Goal: Information Seeking & Learning: Learn about a topic

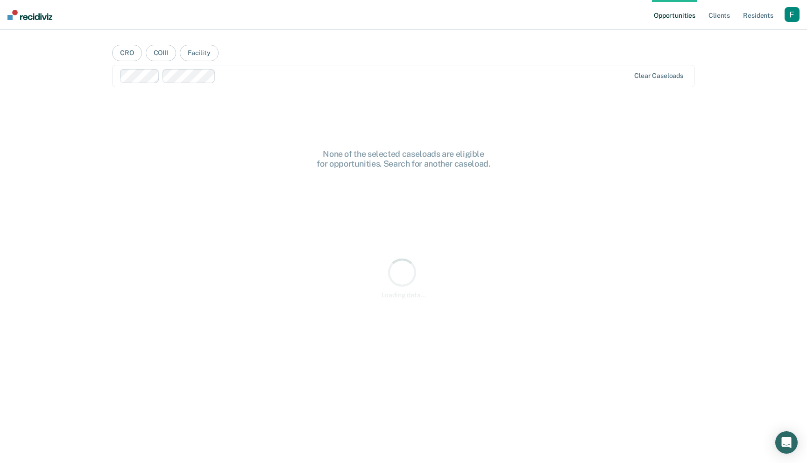
click at [789, 13] on div "button" at bounding box center [792, 14] width 15 height 15
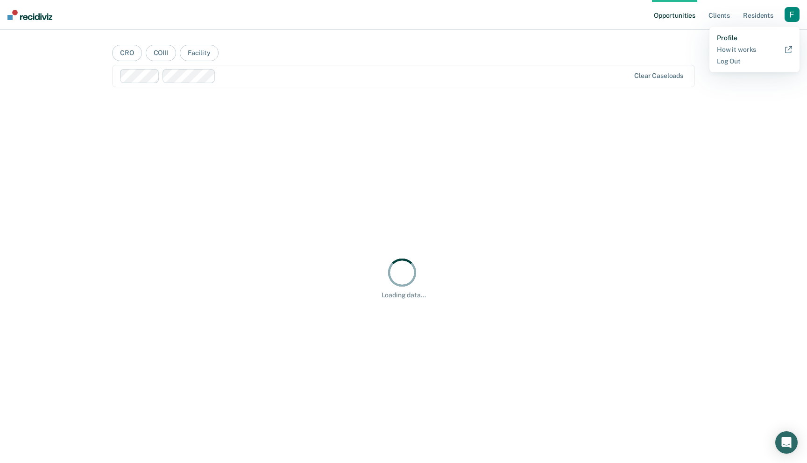
click at [729, 40] on link "Profile" at bounding box center [754, 38] width 75 height 8
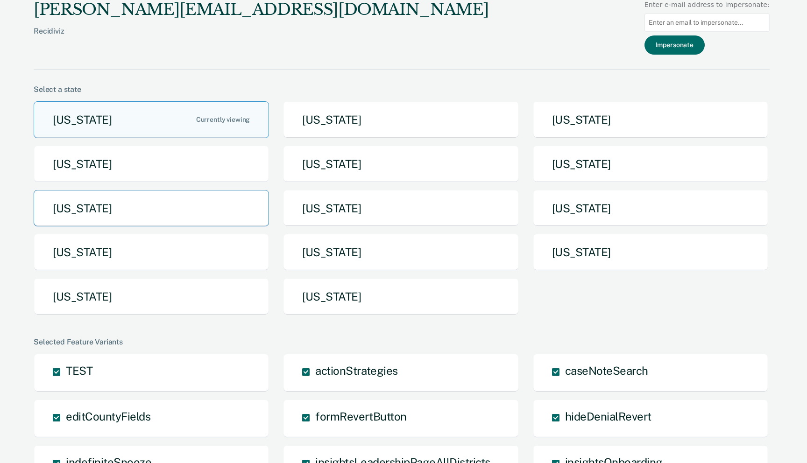
click at [227, 205] on button "Michigan" at bounding box center [151, 208] width 235 height 37
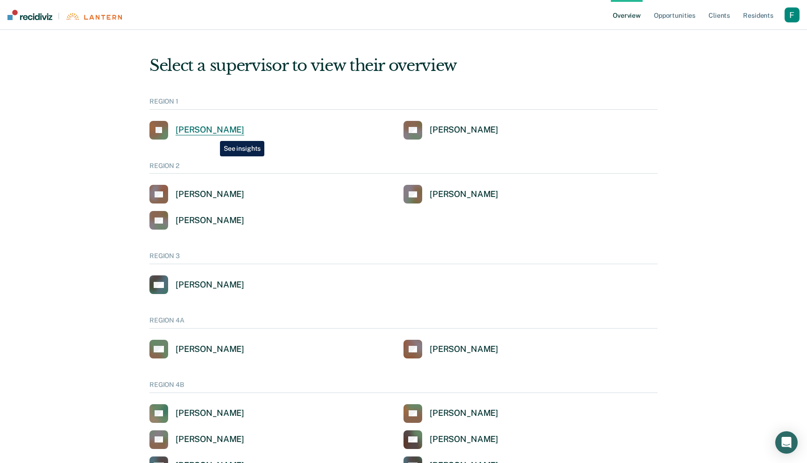
click at [213, 134] on div "Jaclyn E Kass" at bounding box center [210, 130] width 69 height 11
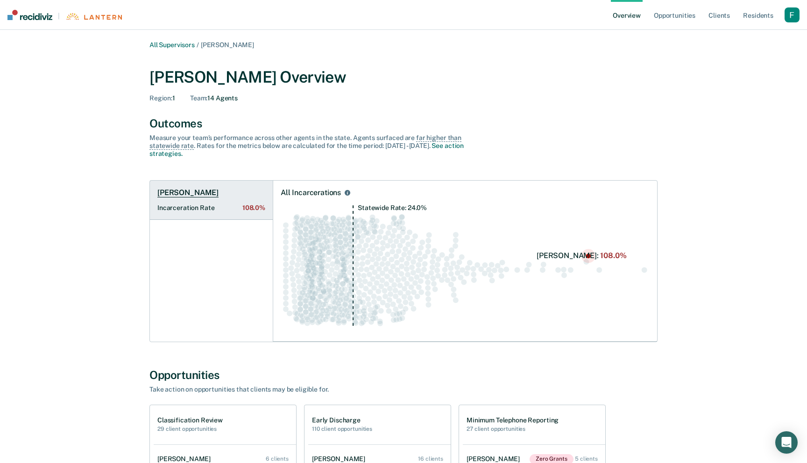
click at [256, 215] on link "Scot E Dewar Incarceration Rate 108.0%" at bounding box center [211, 200] width 123 height 39
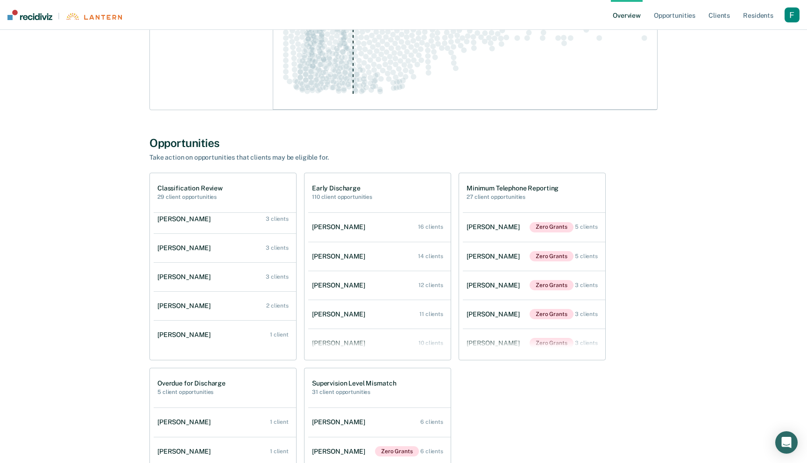
scroll to position [98, 0]
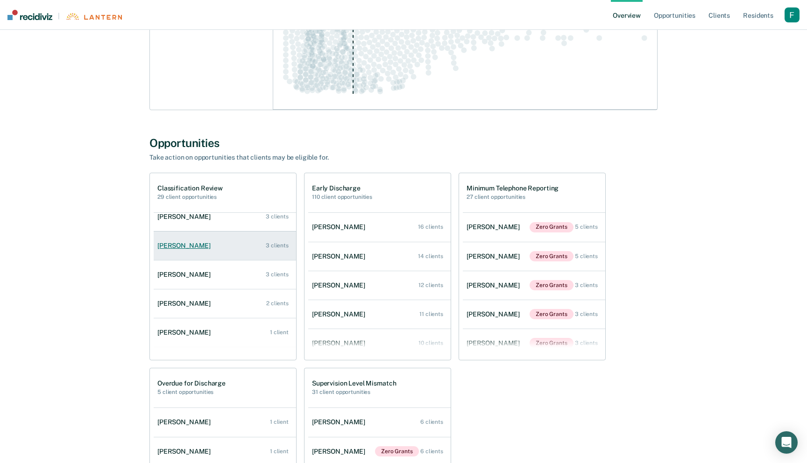
click at [256, 253] on link "Gary B Watters 3 clients" at bounding box center [225, 246] width 142 height 27
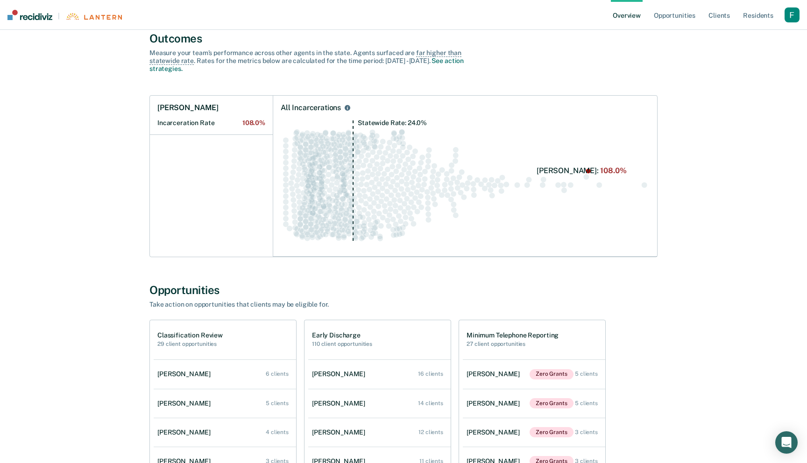
scroll to position [34, 0]
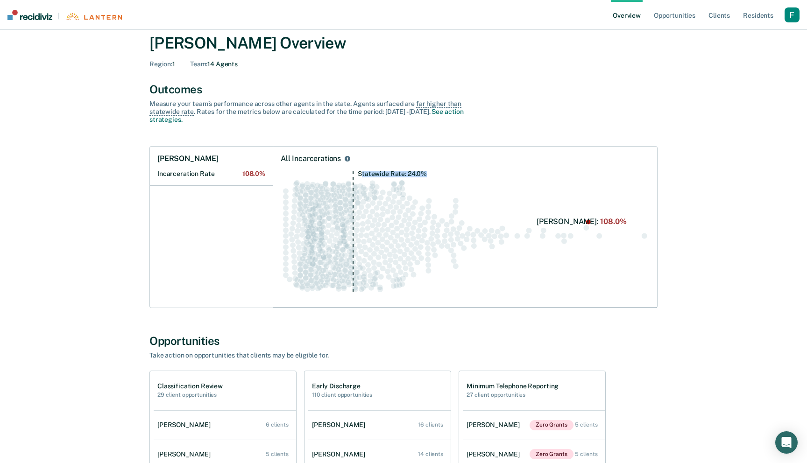
drag, startPoint x: 361, startPoint y: 174, endPoint x: 445, endPoint y: 174, distance: 84.1
click at [445, 174] on icon "Statewide Rate: 24.0%" at bounding box center [465, 235] width 369 height 129
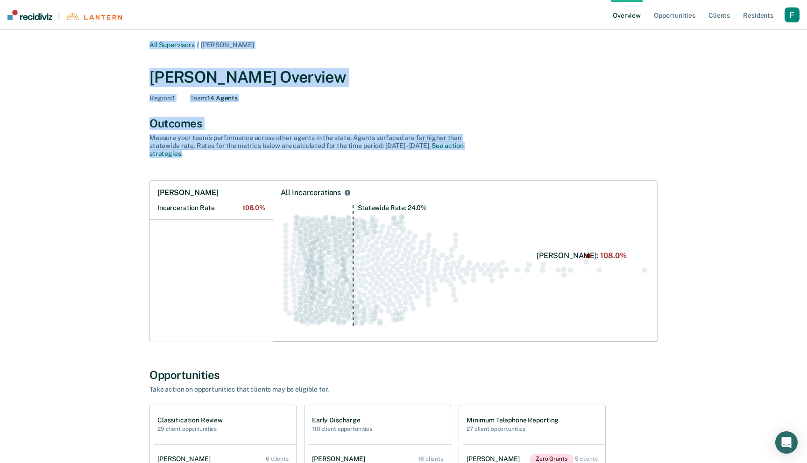
drag, startPoint x: 327, startPoint y: 161, endPoint x: 343, endPoint y: 41, distance: 121.5
click at [343, 41] on div "All Supervisors / Jaclyn E Kass" at bounding box center [403, 45] width 508 height 8
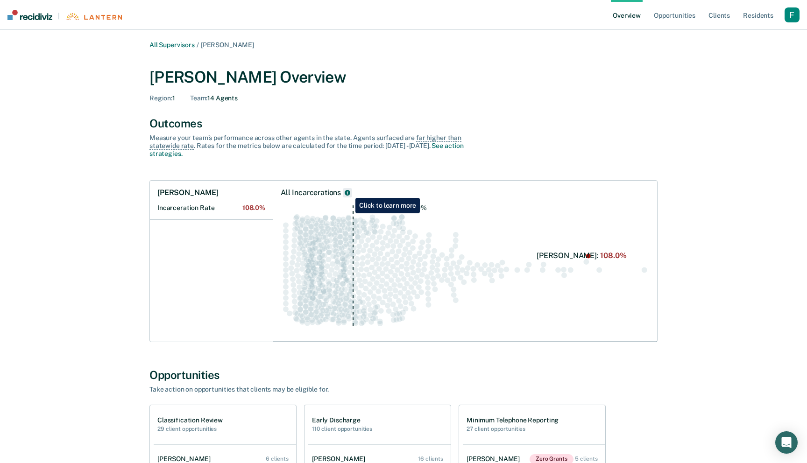
click at [348, 191] on icon "All Incarcerations" at bounding box center [348, 193] width 6 height 6
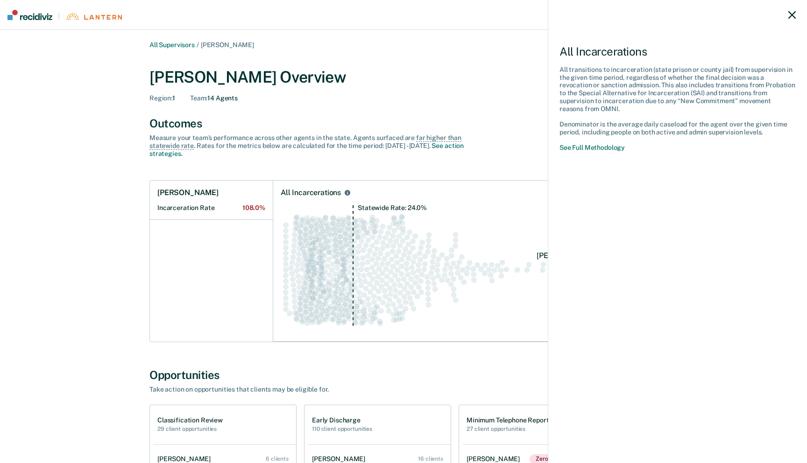
click at [792, 14] on icon at bounding box center [791, 14] width 7 height 7
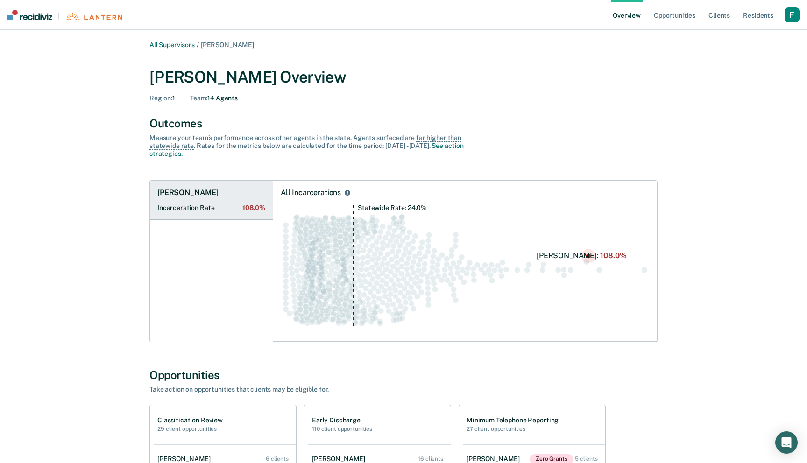
click at [263, 211] on span "108.0%" at bounding box center [253, 208] width 23 height 8
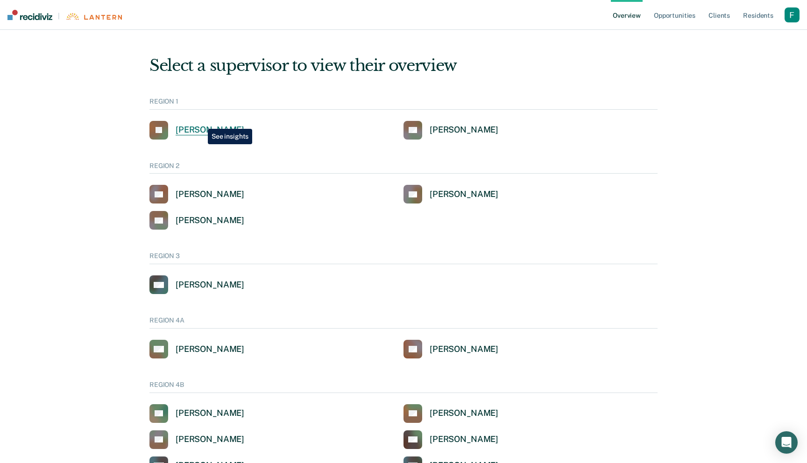
click at [200, 123] on link "JK Jaclyn E Kass" at bounding box center [196, 130] width 95 height 19
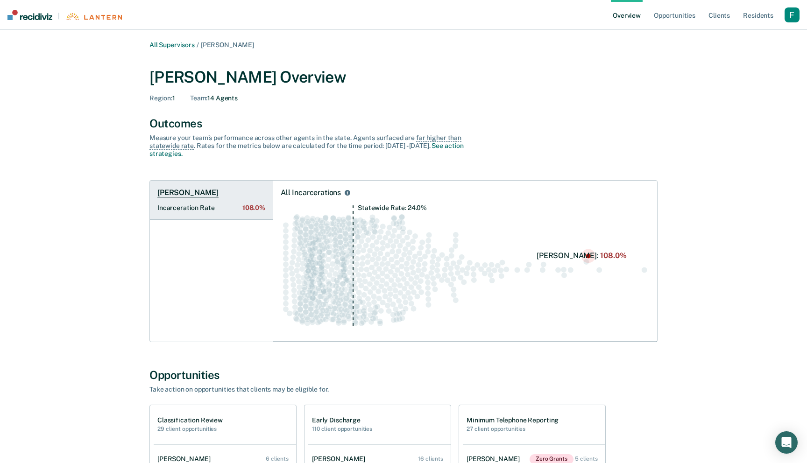
click at [251, 197] on link "Scot E Dewar Incarceration Rate 108.0%" at bounding box center [211, 200] width 123 height 39
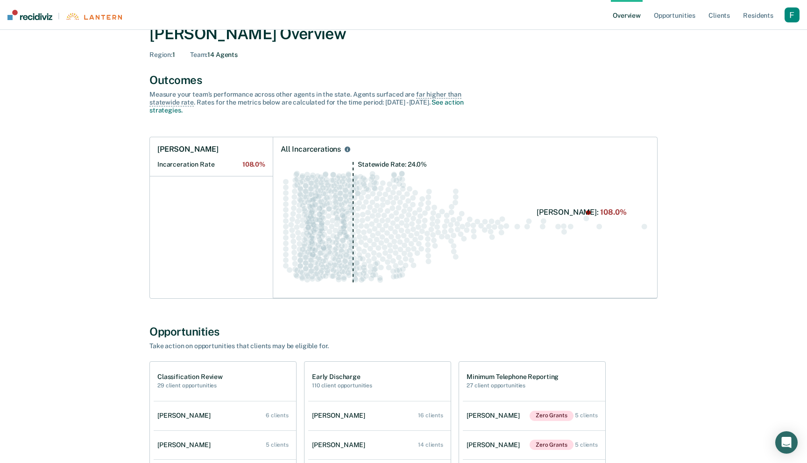
scroll to position [40, 0]
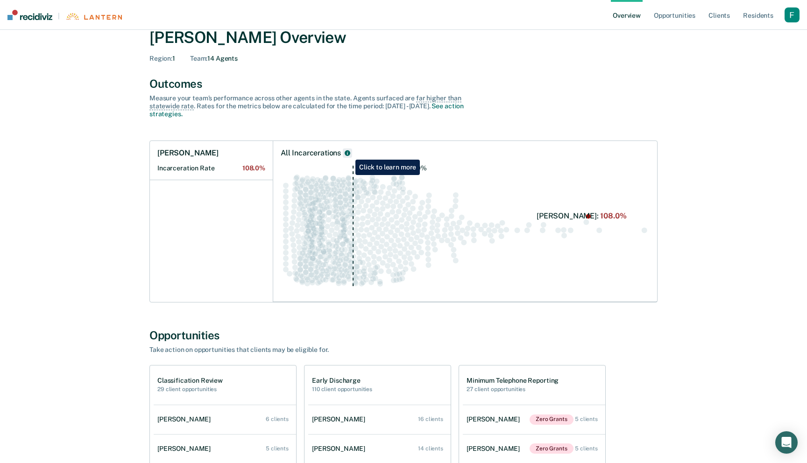
click at [348, 153] on icon "All Incarcerations" at bounding box center [348, 153] width 6 height 6
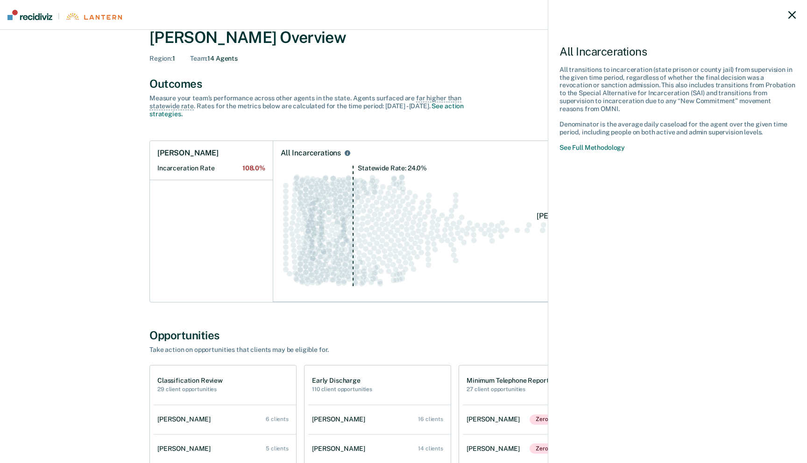
click at [791, 14] on icon at bounding box center [791, 14] width 7 height 7
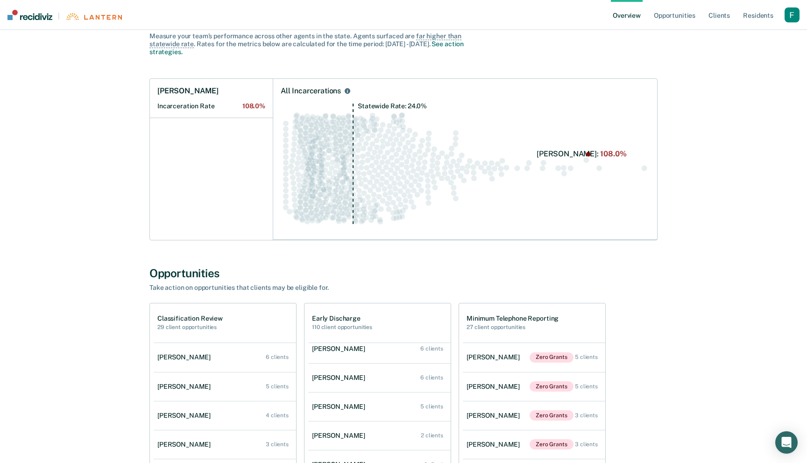
scroll to position [0, 0]
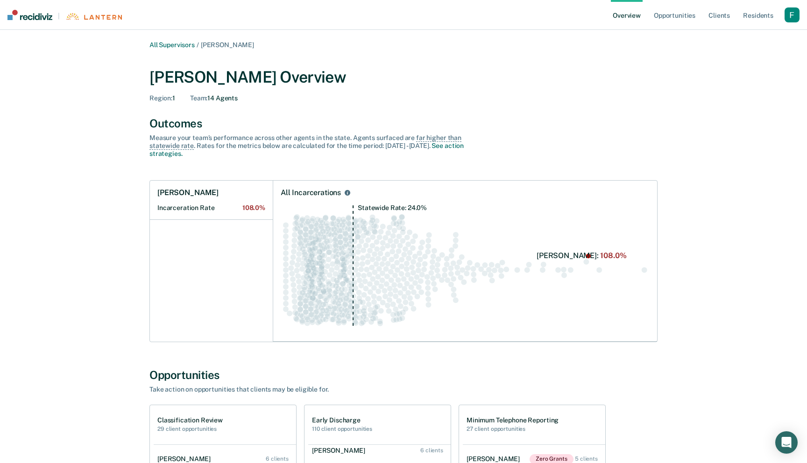
click at [791, 15] on div "button" at bounding box center [792, 14] width 15 height 15
click at [731, 36] on link "Profile" at bounding box center [754, 38] width 75 height 8
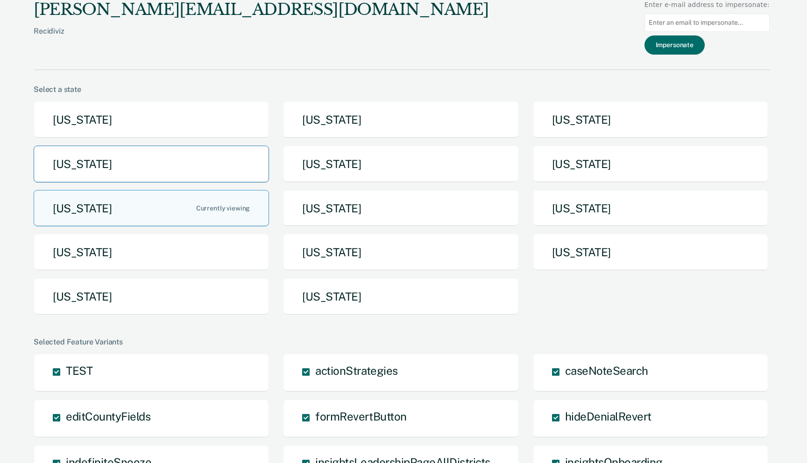
click at [241, 159] on button "[US_STATE]" at bounding box center [151, 164] width 235 height 37
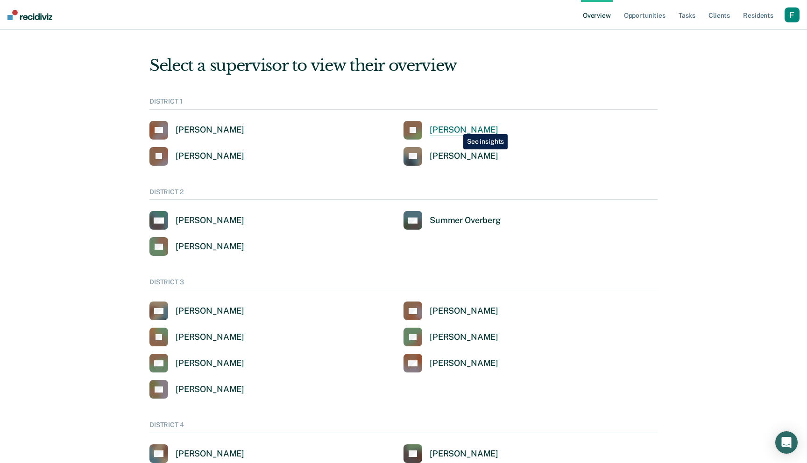
click at [456, 127] on div "[PERSON_NAME]" at bounding box center [464, 130] width 69 height 11
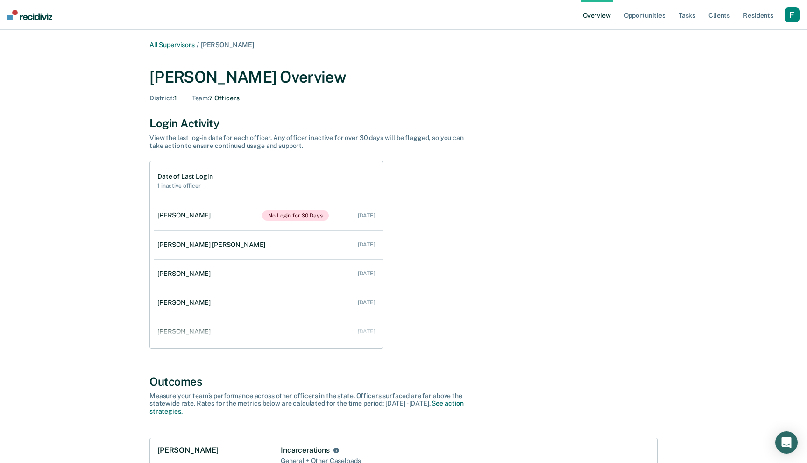
click at [786, 19] on div "button" at bounding box center [792, 14] width 15 height 15
click at [715, 36] on link "Profile" at bounding box center [752, 38] width 79 height 8
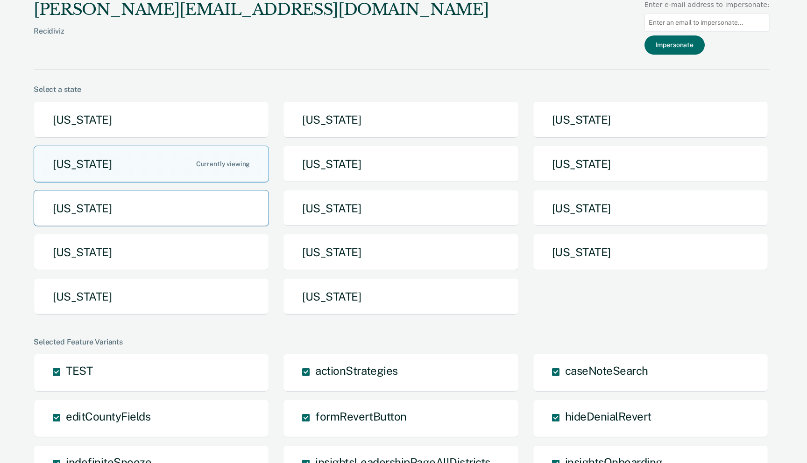
click at [222, 218] on button "[US_STATE]" at bounding box center [151, 208] width 235 height 37
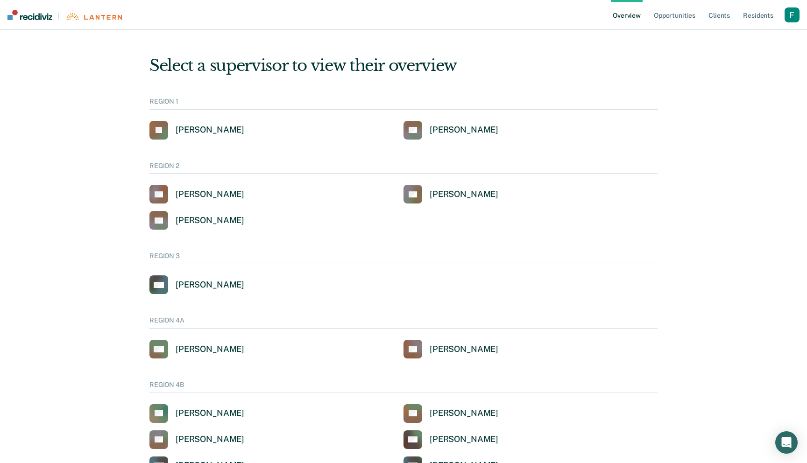
click at [802, 15] on nav "| Overview Opportunities Client s Resident s Profile How it works Log Out" at bounding box center [403, 15] width 807 height 30
click at [797, 15] on div "button" at bounding box center [792, 14] width 15 height 15
click at [427, 125] on link "SS Stephanie S Szwec-Gordon" at bounding box center [451, 130] width 95 height 19
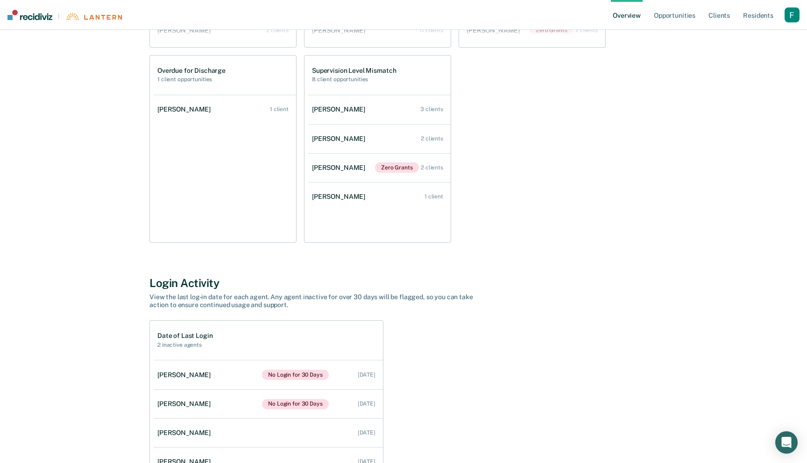
scroll to position [638, 0]
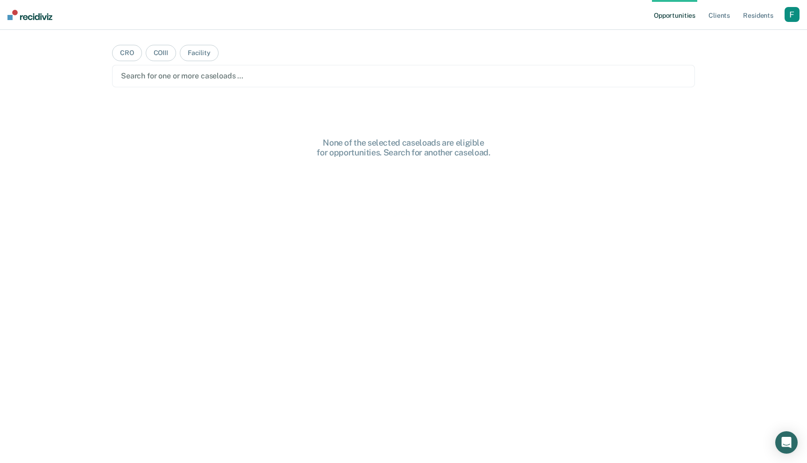
click at [789, 15] on div "button" at bounding box center [792, 14] width 15 height 15
click at [732, 35] on link "Profile" at bounding box center [754, 38] width 75 height 8
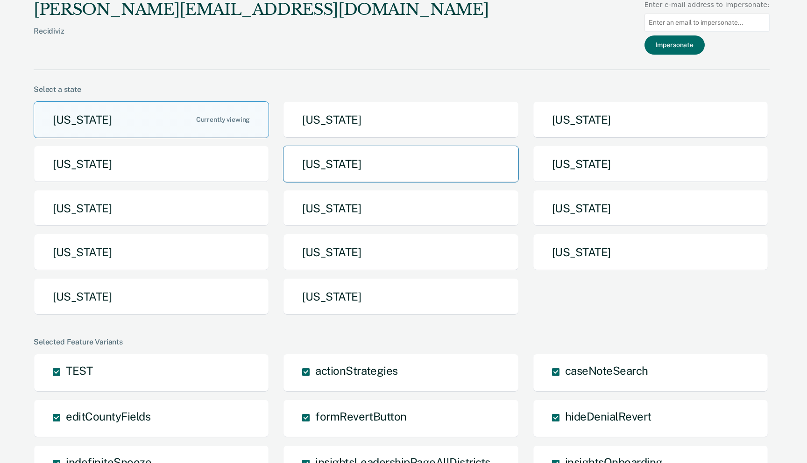
click at [356, 174] on button "Iowa" at bounding box center [400, 164] width 235 height 37
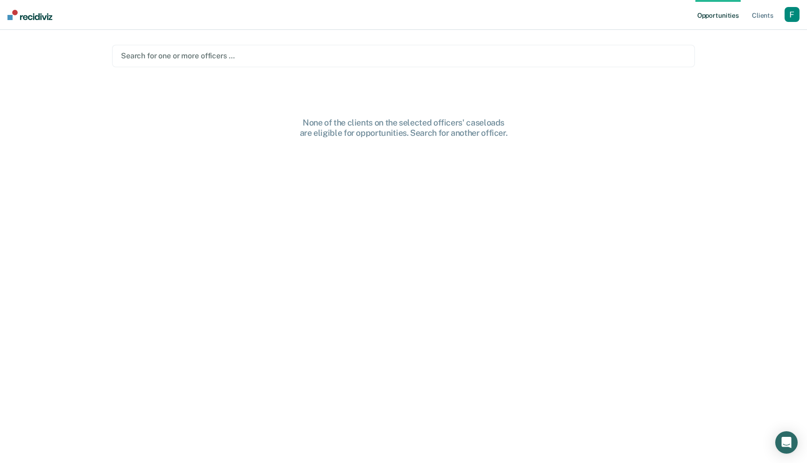
click at [616, 63] on div "Search for one or more officers …" at bounding box center [403, 56] width 583 height 22
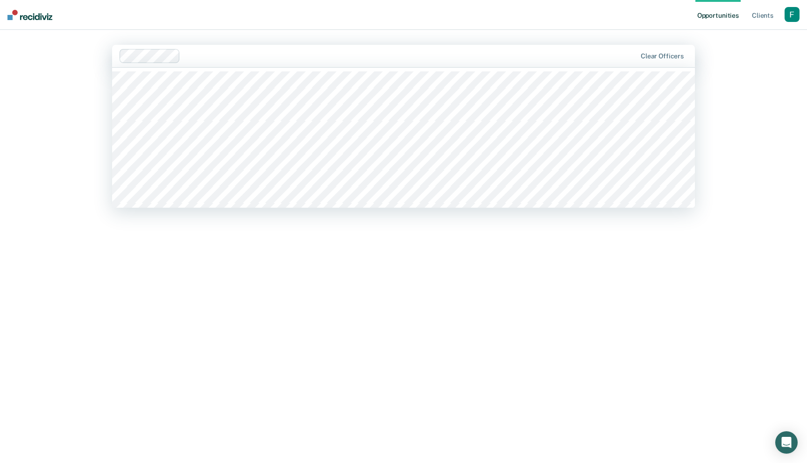
click at [589, 58] on div at bounding box center [410, 55] width 452 height 11
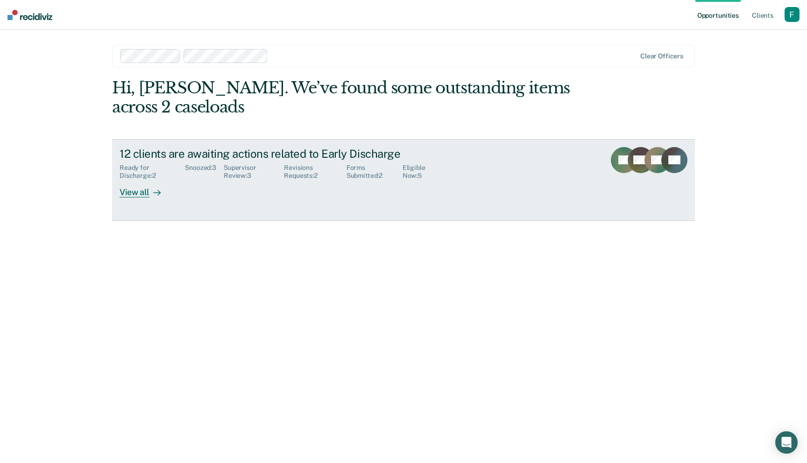
click at [404, 181] on div "12 clients are awaiting actions related to Early Discharge Ready for Discharge …" at bounding box center [295, 172] width 350 height 51
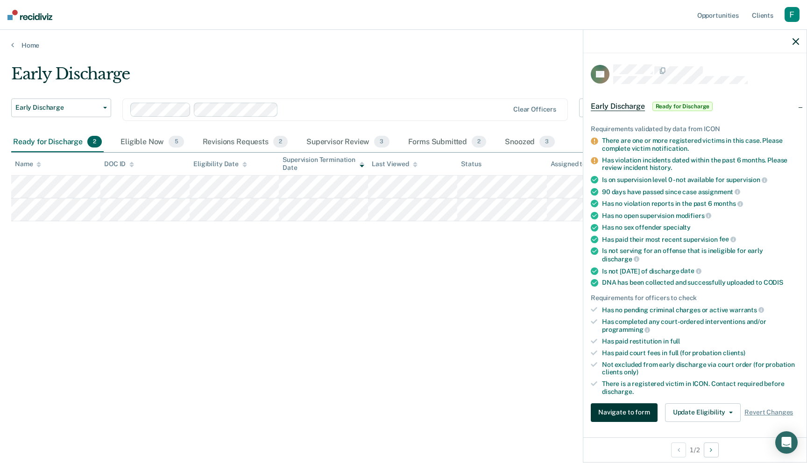
click at [628, 404] on button "Navigate to form" at bounding box center [624, 413] width 67 height 19
click at [682, 404] on button "Update Eligibility" at bounding box center [703, 413] width 76 height 19
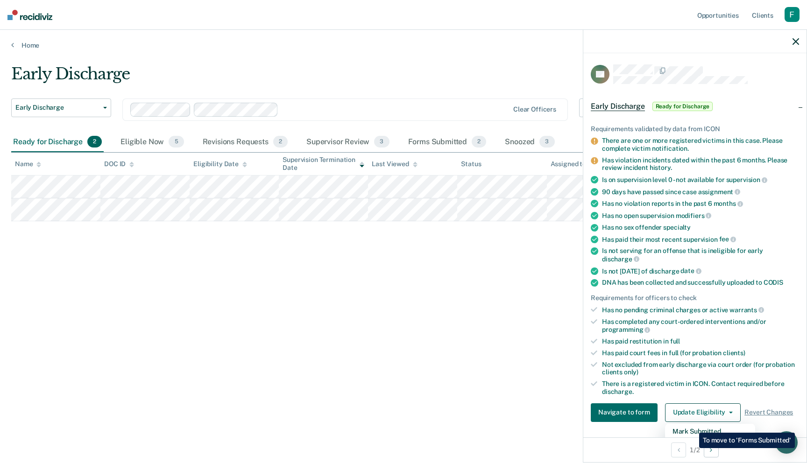
scroll to position [5, 0]
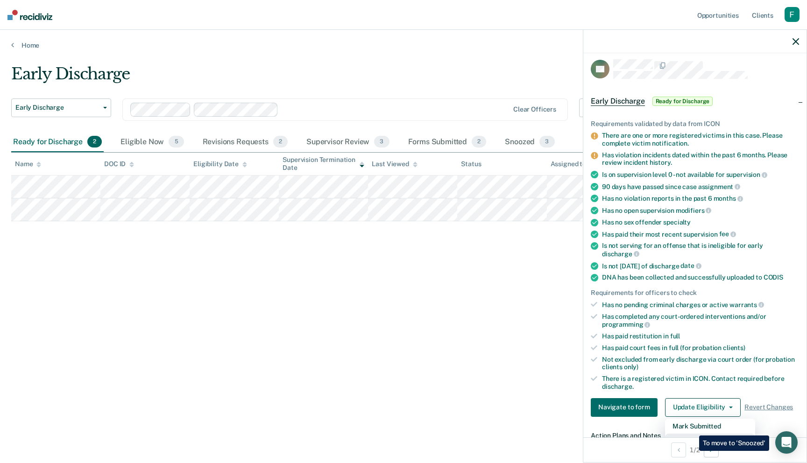
click at [693, 434] on button "Mark as Ineligible" at bounding box center [710, 441] width 90 height 15
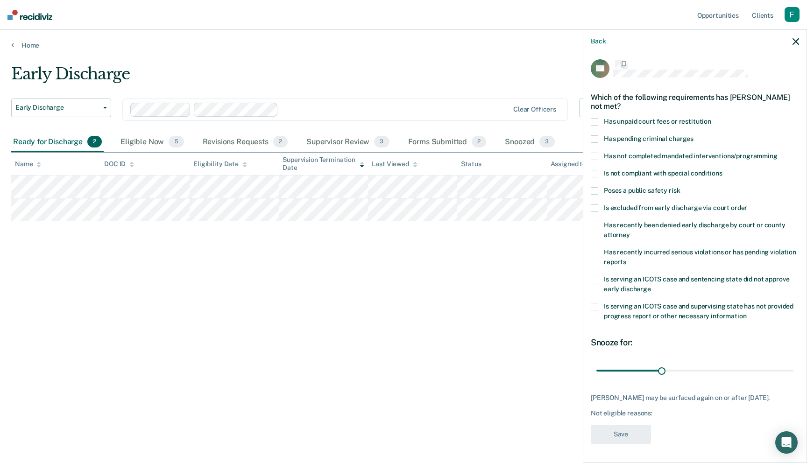
scroll to position [0, 0]
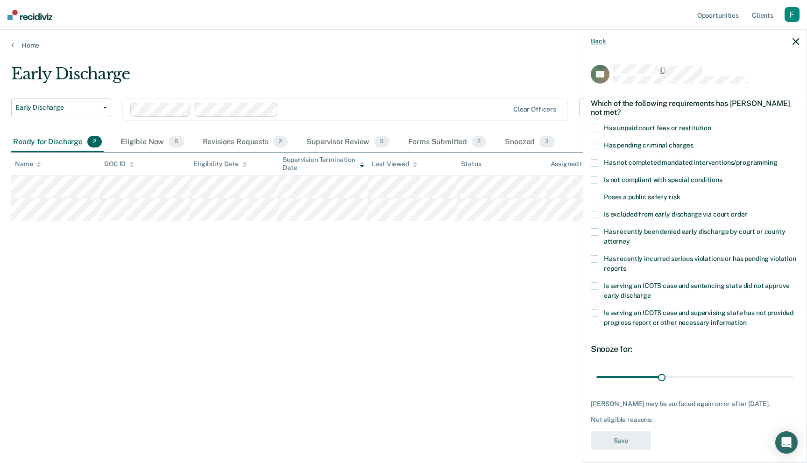
click at [602, 43] on button "Back" at bounding box center [598, 41] width 15 height 8
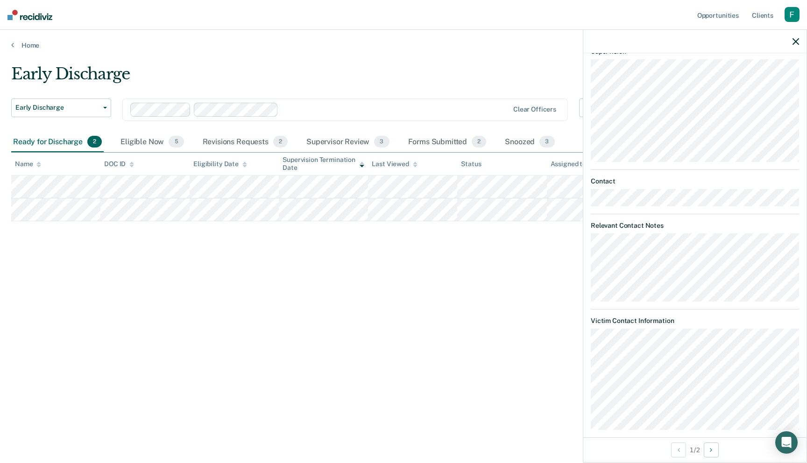
scroll to position [516, 0]
drag, startPoint x: 697, startPoint y: 293, endPoint x: 708, endPoint y: 202, distance: 91.7
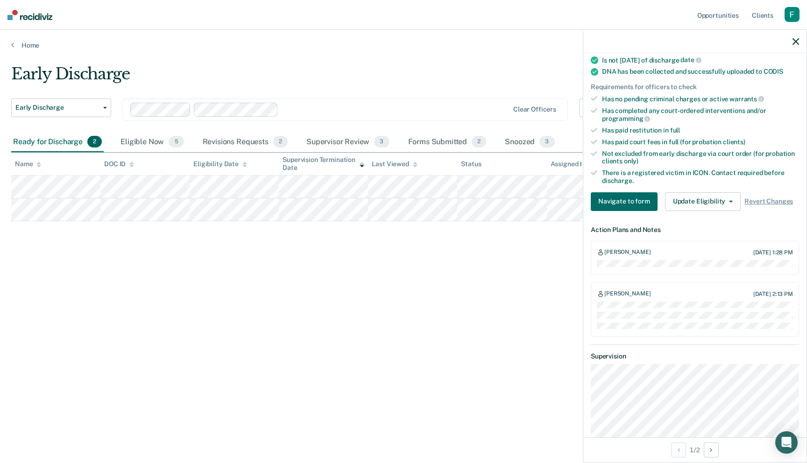
scroll to position [0, 0]
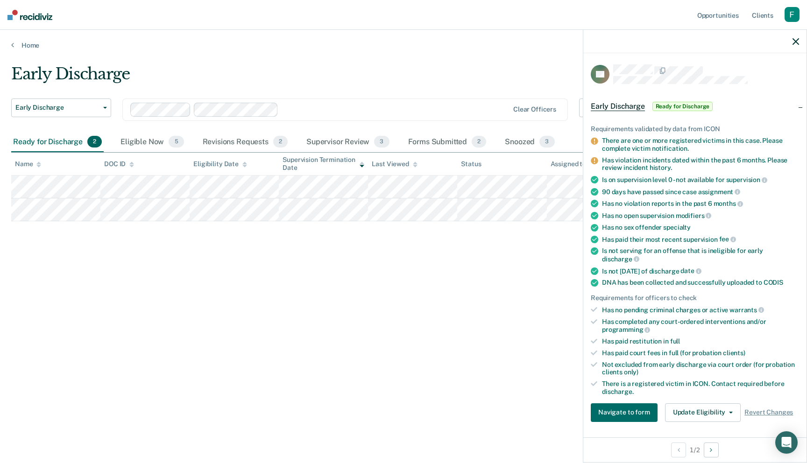
click at [11, 32] on div "Home" at bounding box center [403, 40] width 807 height 20
click at [12, 35] on div "Home" at bounding box center [403, 40] width 807 height 20
click at [12, 37] on div "Home" at bounding box center [403, 40] width 807 height 20
click at [12, 40] on div "Home" at bounding box center [403, 40] width 807 height 20
click at [14, 45] on link "Home" at bounding box center [403, 45] width 785 height 8
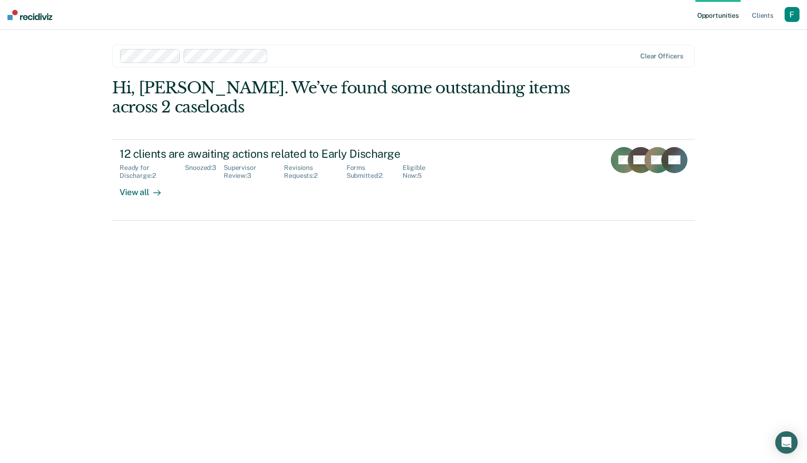
click at [790, 7] on div "Opportunities Client s Profile How it works Log Out" at bounding box center [747, 15] width 104 height 30
click at [790, 13] on div "button" at bounding box center [792, 14] width 15 height 15
click at [730, 39] on link "Profile" at bounding box center [754, 38] width 75 height 8
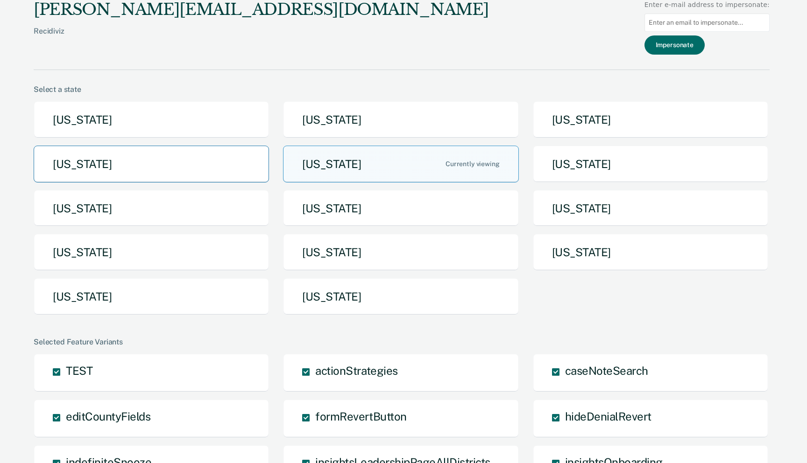
click at [211, 154] on button "[US_STATE]" at bounding box center [151, 164] width 235 height 37
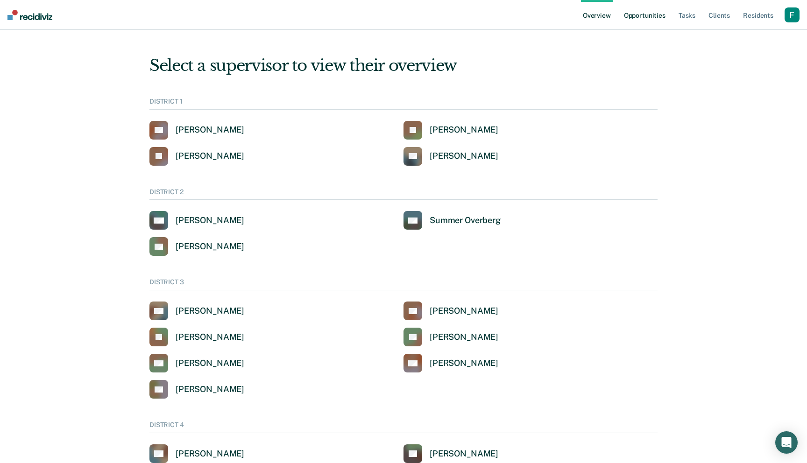
click at [653, 16] on link "Opportunities" at bounding box center [644, 15] width 45 height 30
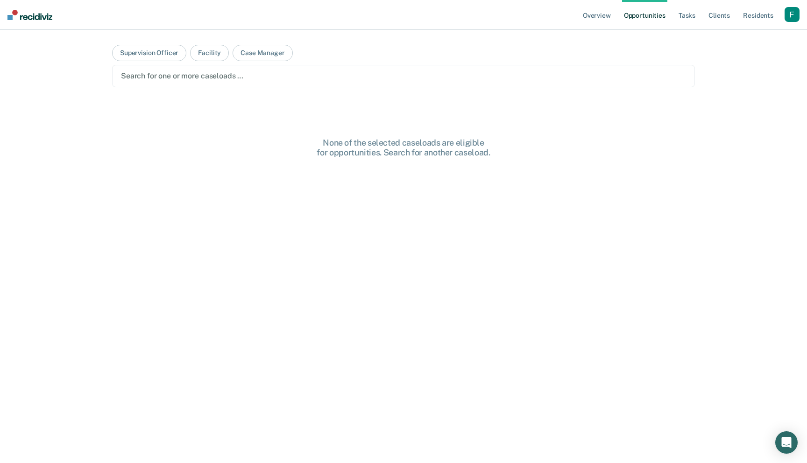
click at [202, 80] on div at bounding box center [403, 76] width 565 height 11
click at [292, 63] on main "Supervision Officer Facility Case Manager Clear caseloads None of the selected …" at bounding box center [403, 235] width 605 height 411
click at [288, 88] on main "Supervision Officer Facility Case Manager Clear caseloads None of the selected …" at bounding box center [403, 235] width 605 height 411
click at [293, 77] on div at bounding box center [445, 76] width 369 height 11
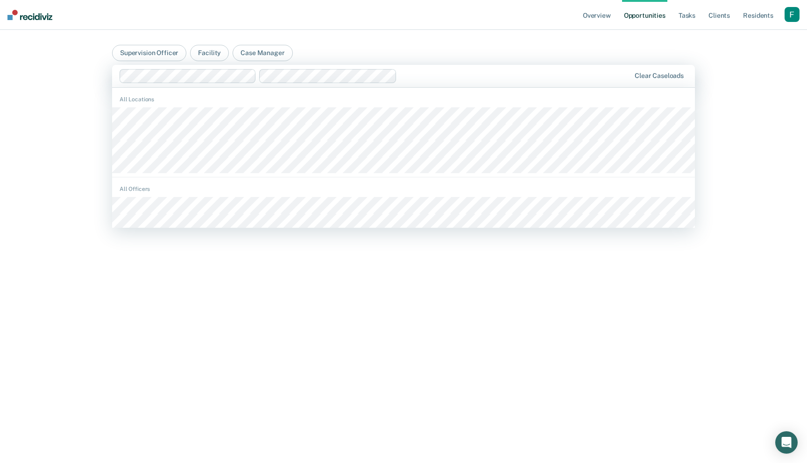
click at [448, 79] on div at bounding box center [515, 76] width 229 height 11
click at [684, 75] on div "Clear caseloads" at bounding box center [659, 76] width 57 height 8
click at [670, 73] on div "Clear caseloads" at bounding box center [659, 76] width 49 height 8
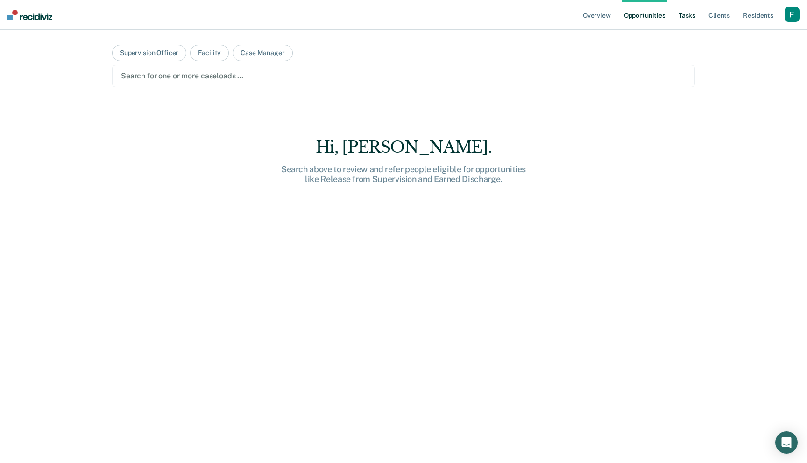
click at [689, 18] on link "Tasks" at bounding box center [687, 15] width 21 height 30
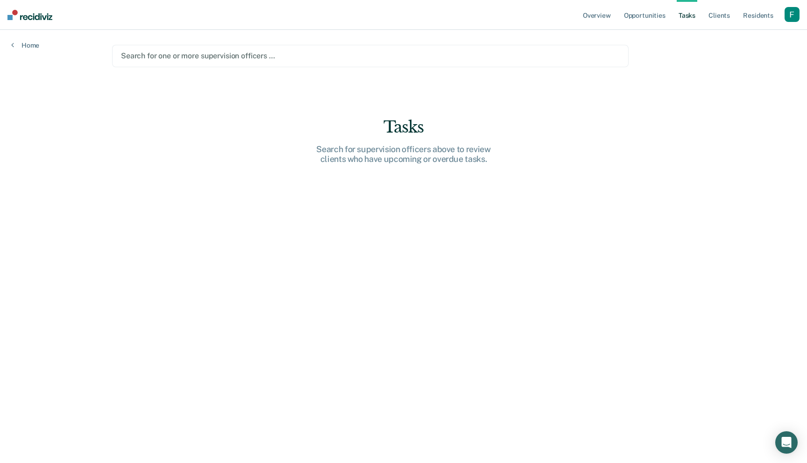
click at [397, 67] on main "Search for one or more supervision officers … Tasks Search for supervision offi…" at bounding box center [403, 235] width 605 height 411
click at [404, 59] on div at bounding box center [370, 55] width 499 height 11
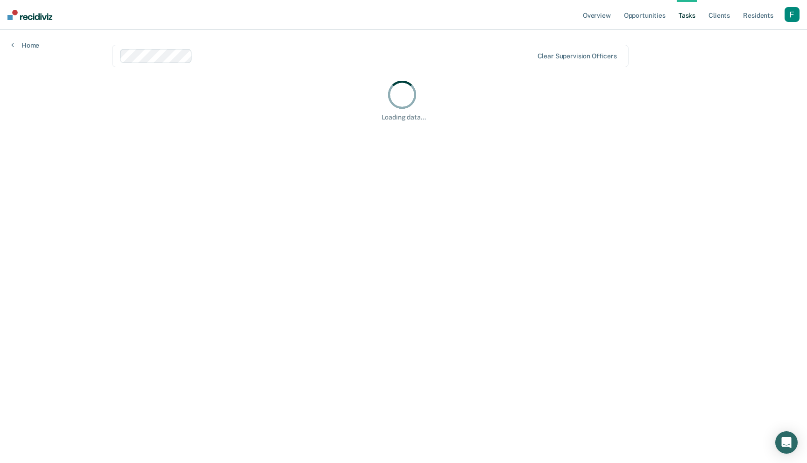
click at [429, 48] on div "Clear supervision officers" at bounding box center [370, 56] width 517 height 22
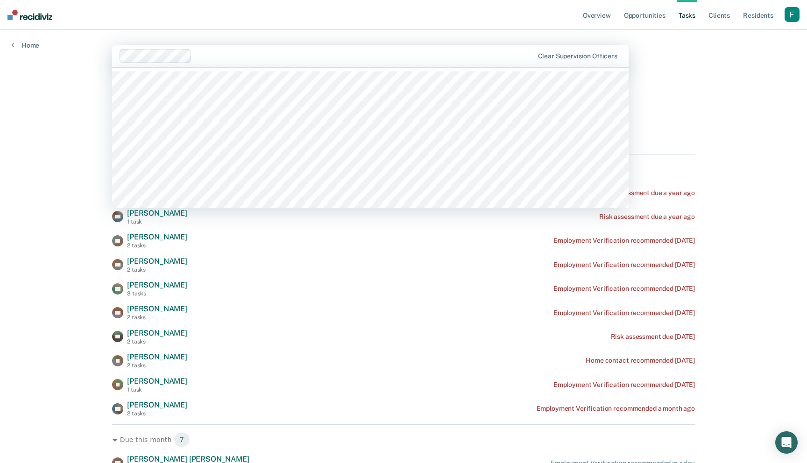
click at [452, 21] on nav "Overview Opportunities Tasks Client s Resident s Profile Go to System-Level Tre…" at bounding box center [403, 15] width 807 height 30
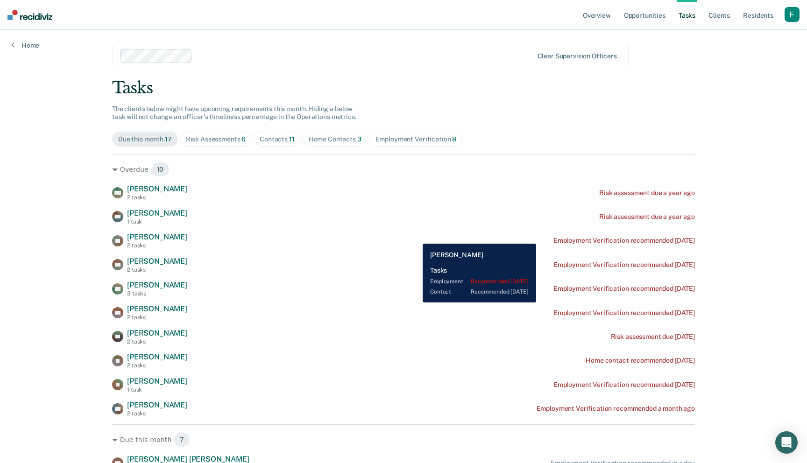
click at [416, 237] on div "TD Thomas Downs 2 tasks Employment Verification recommended 10 months ago" at bounding box center [403, 241] width 583 height 16
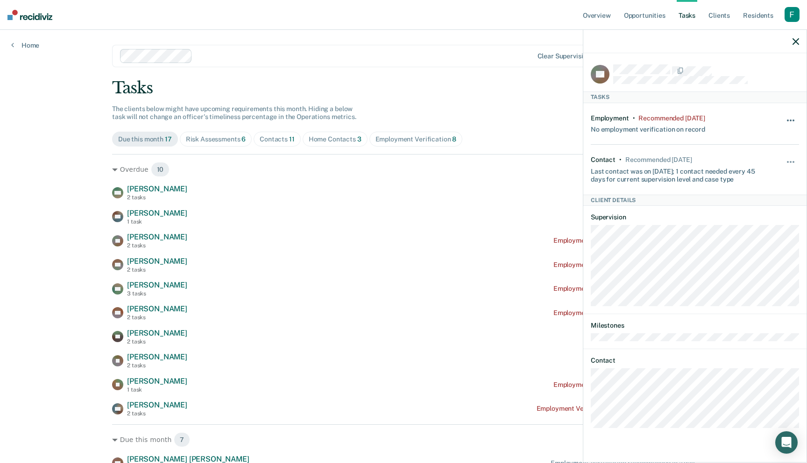
click at [795, 122] on button "button" at bounding box center [791, 125] width 16 height 15
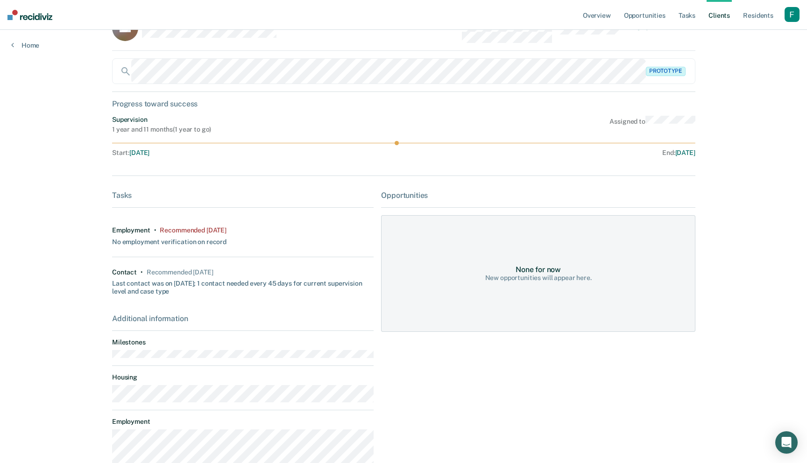
scroll to position [11, 0]
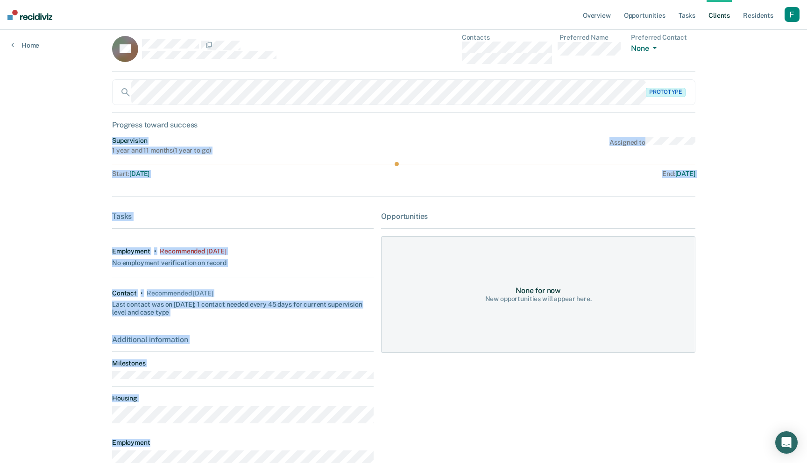
drag, startPoint x: 387, startPoint y: 125, endPoint x: 388, endPoint y: 228, distance: 103.2
click at [388, 228] on div "TD Contacts Preferred Name Preferred Contact None Call Text Email None Prototyp…" at bounding box center [403, 271] width 583 height 475
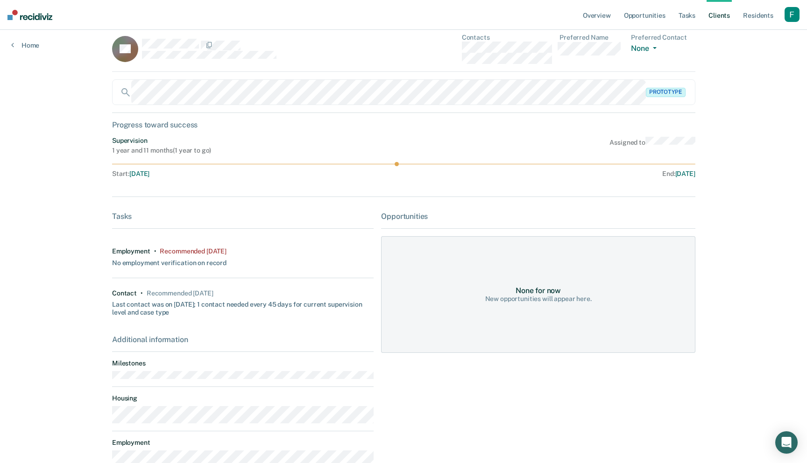
click at [388, 228] on hr at bounding box center [538, 228] width 314 height 0
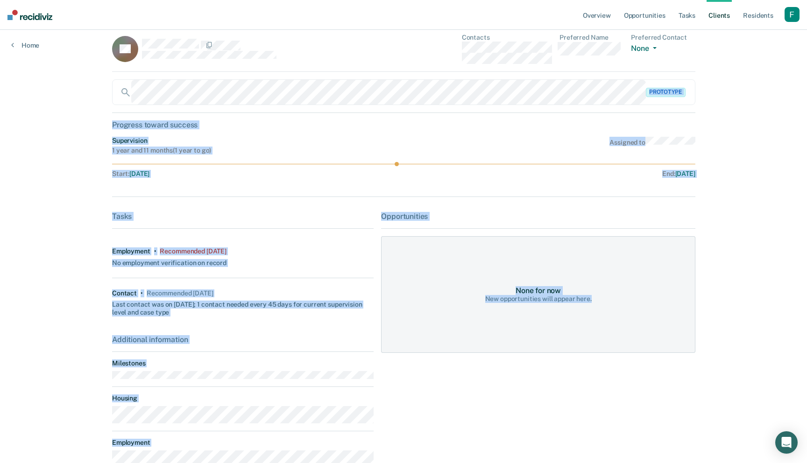
drag, startPoint x: 421, startPoint y: 387, endPoint x: 350, endPoint y: 107, distance: 289.2
click at [351, 109] on div "TD Contacts Preferred Name Preferred Contact None Call Text Email None Prototyp…" at bounding box center [403, 271] width 583 height 475
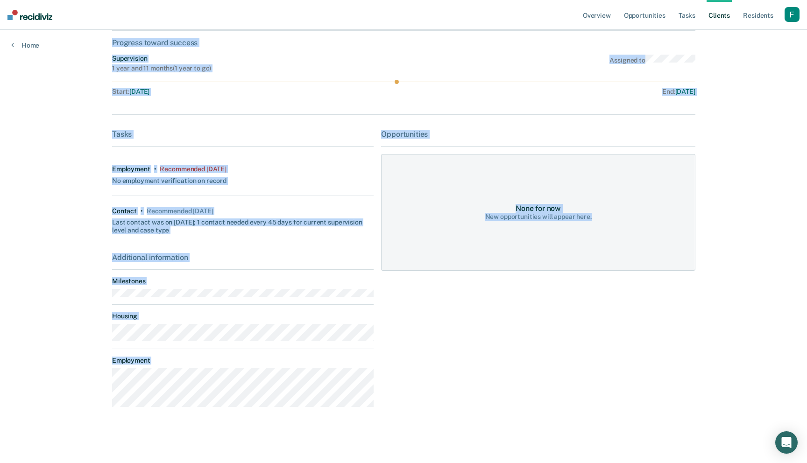
click at [431, 282] on div "Opportunities None for now New opportunities will appear here." at bounding box center [538, 272] width 314 height 285
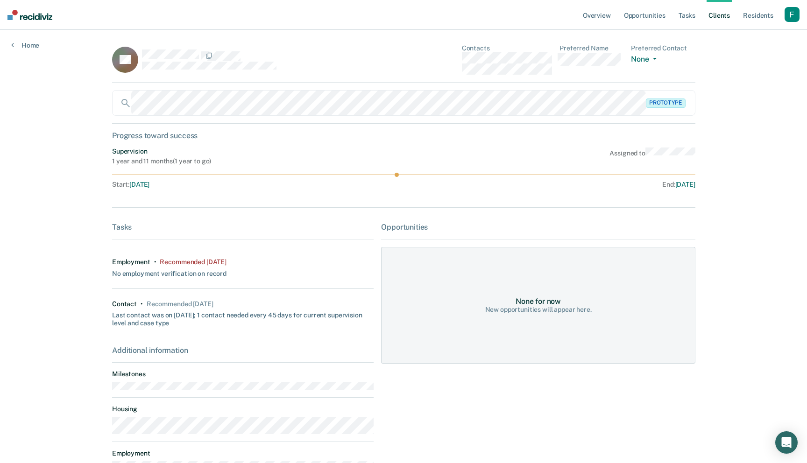
scroll to position [0, 0]
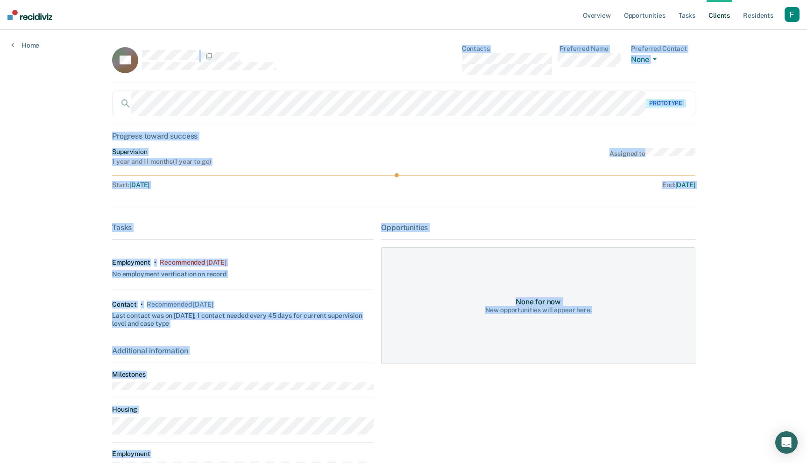
drag, startPoint x: 103, startPoint y: 49, endPoint x: 460, endPoint y: 389, distance: 492.5
click at [460, 389] on main "TD Contacts Preferred Name Preferred Contact None Call Text Email None Prototyp…" at bounding box center [403, 282] width 605 height 504
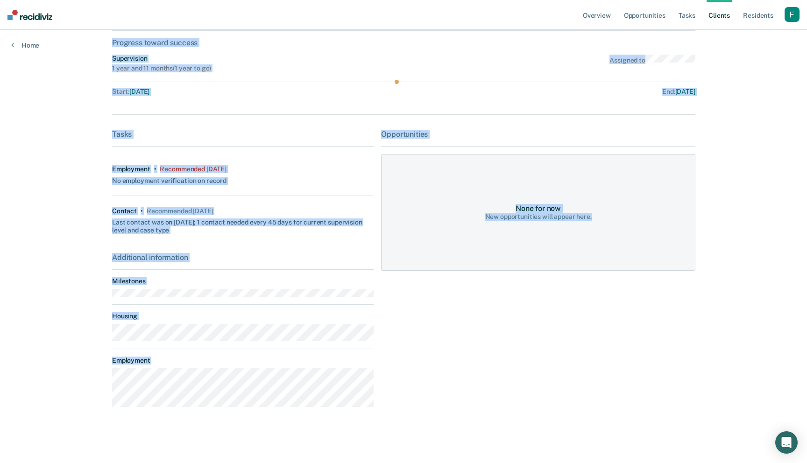
click at [460, 389] on div "Opportunities None for now New opportunities will appear here." at bounding box center [538, 272] width 314 height 285
click at [466, 429] on main "TD Contacts Preferred Name Preferred Contact None Call Text Email None Prototyp…" at bounding box center [403, 188] width 605 height 504
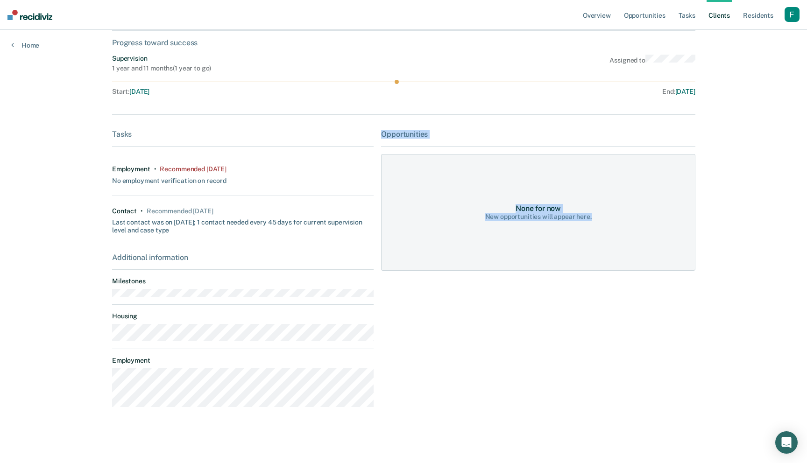
drag, startPoint x: 466, startPoint y: 429, endPoint x: 431, endPoint y: 142, distance: 288.9
click at [431, 142] on main "TD Contacts Preferred Name Preferred Contact None Call Text Email None Prototyp…" at bounding box center [403, 188] width 605 height 504
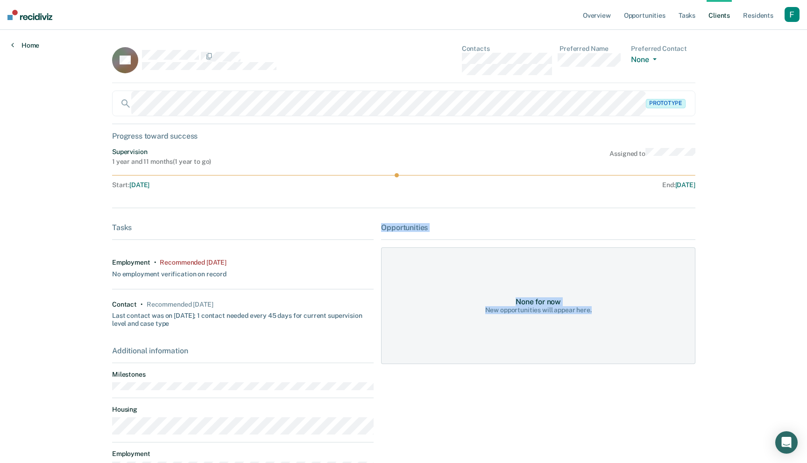
click at [39, 46] on link "Home" at bounding box center [25, 45] width 28 height 8
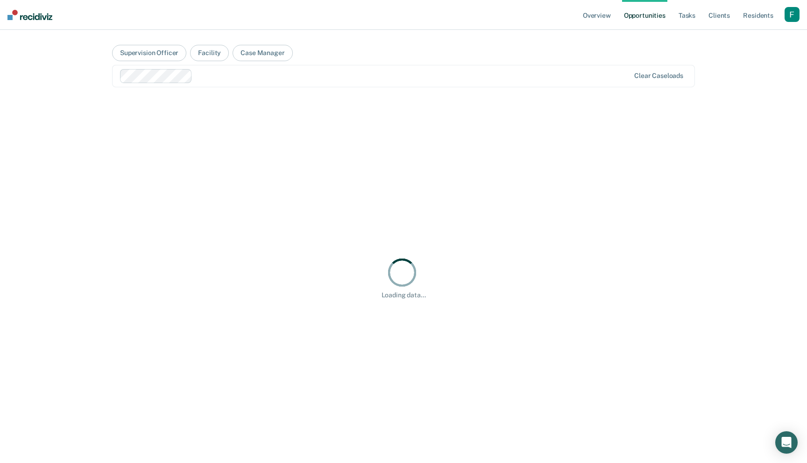
click at [496, 73] on div at bounding box center [412, 76] width 433 height 11
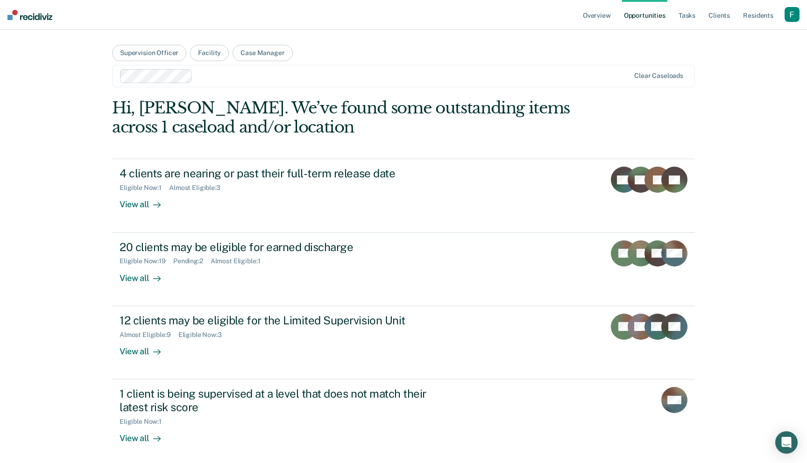
click at [715, 138] on div "Overview Opportunities Tasks Client s Resident s Profile Go to System-Level Tre…" at bounding box center [403, 288] width 807 height 577
click at [798, 15] on div "button" at bounding box center [792, 14] width 15 height 15
click at [724, 39] on link "Profile" at bounding box center [752, 38] width 79 height 8
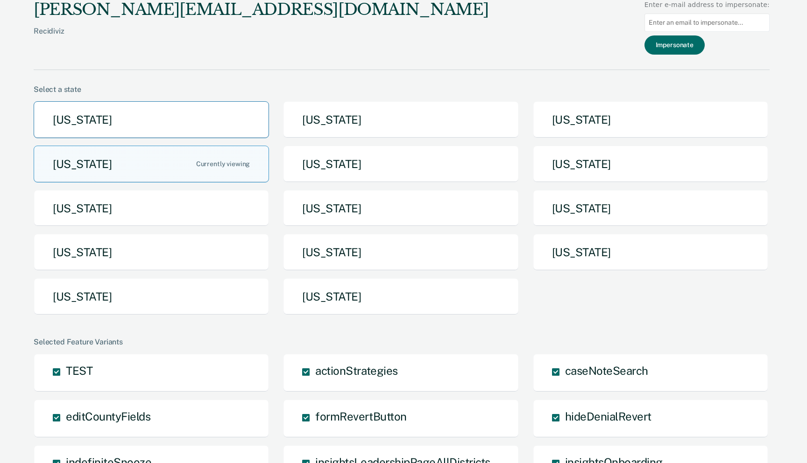
click at [224, 127] on button "[US_STATE]" at bounding box center [151, 119] width 235 height 37
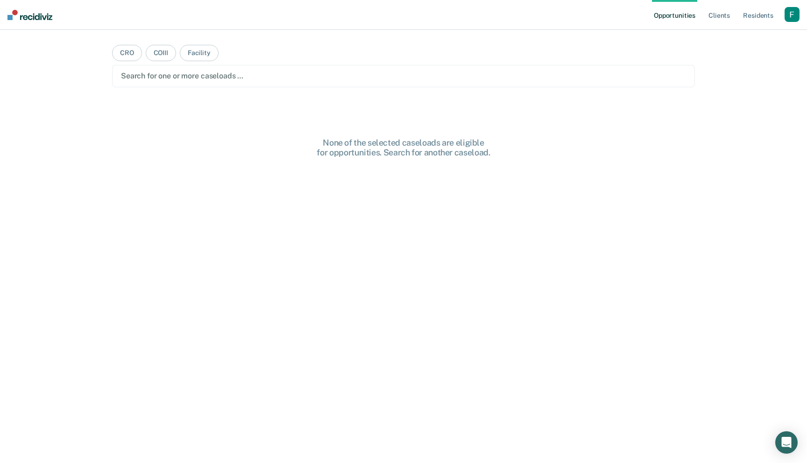
click at [202, 75] on div at bounding box center [403, 76] width 565 height 11
click at [296, 76] on div at bounding box center [396, 76] width 466 height 11
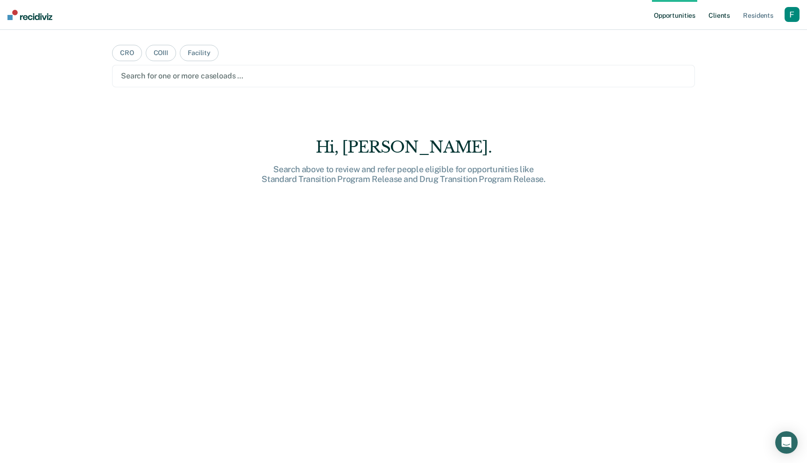
click at [729, 15] on link "Client s" at bounding box center [719, 15] width 25 height 30
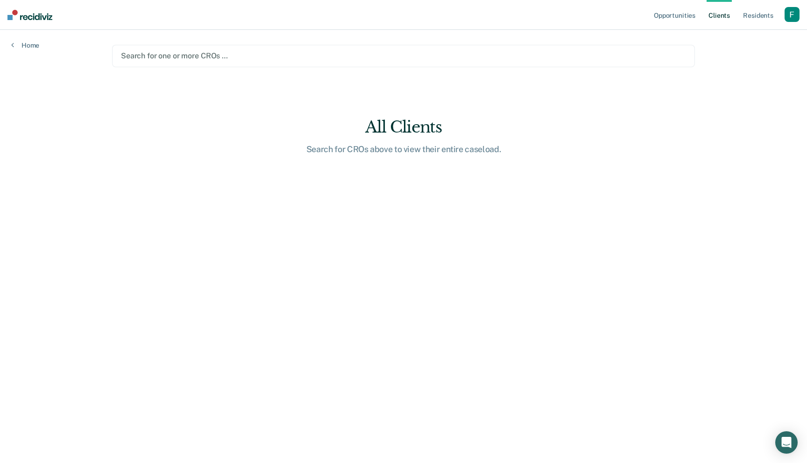
click at [803, 19] on nav "Opportunities Client s Resident s Profile How it works Log Out" at bounding box center [403, 15] width 807 height 30
click at [801, 19] on nav "Opportunities Client s Resident s Profile How it works Log Out" at bounding box center [403, 15] width 807 height 30
click at [796, 19] on div "button" at bounding box center [792, 14] width 15 height 15
click at [731, 36] on link "Profile" at bounding box center [754, 38] width 75 height 8
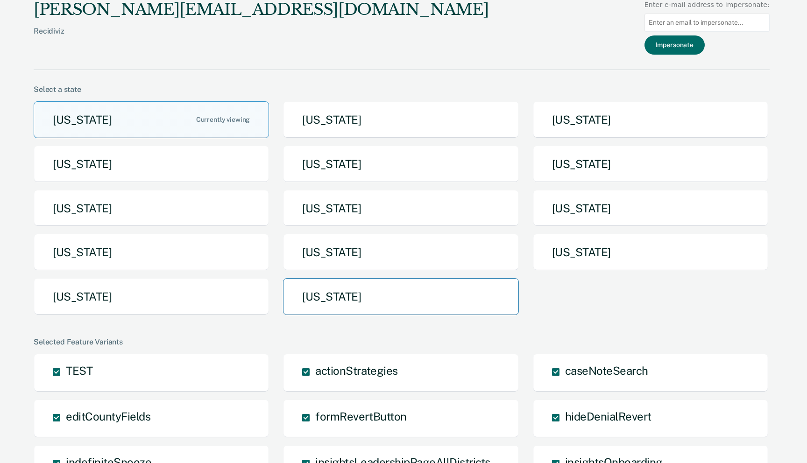
click at [348, 290] on button "[US_STATE]" at bounding box center [400, 296] width 235 height 37
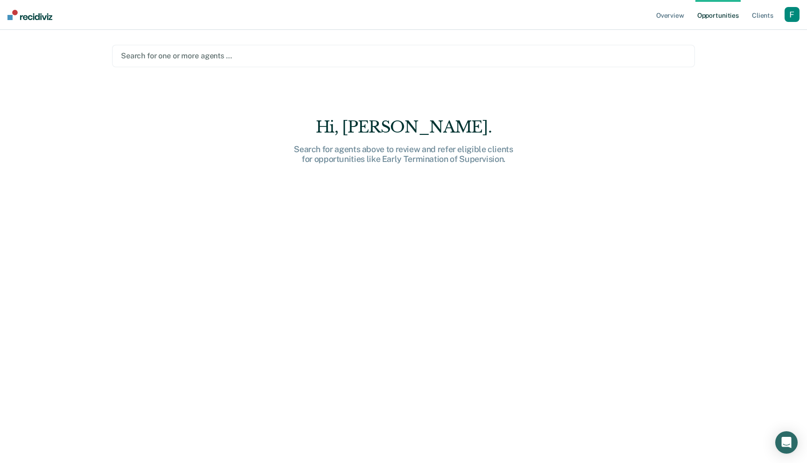
click at [235, 70] on main "Search for one or more agents … Hi, Forrest. Search for agents above to review …" at bounding box center [403, 235] width 605 height 411
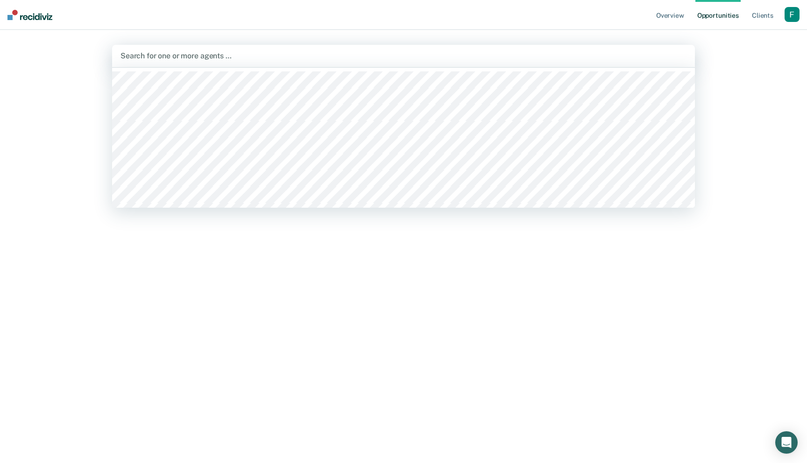
click at [241, 53] on div at bounding box center [403, 55] width 566 height 11
click at [258, 62] on div at bounding box center [380, 56] width 521 height 14
click at [292, 65] on div "Clear agents" at bounding box center [403, 56] width 583 height 22
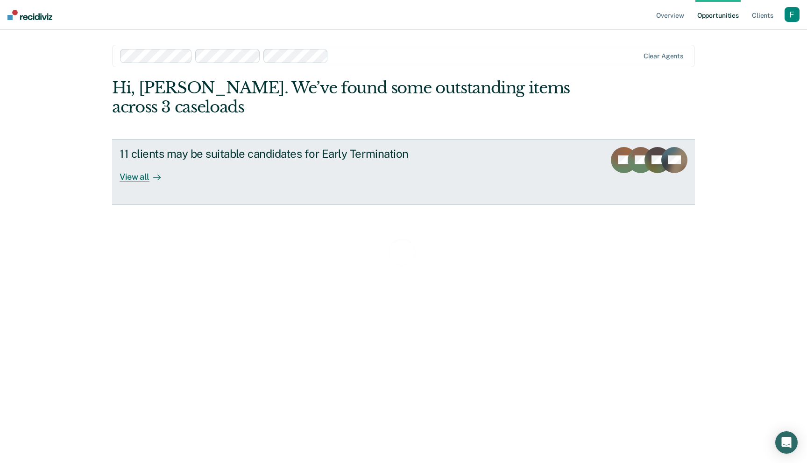
click at [397, 185] on link "11 clients may be suitable candidates for Early Termination View all EN DR KP +…" at bounding box center [403, 172] width 583 height 66
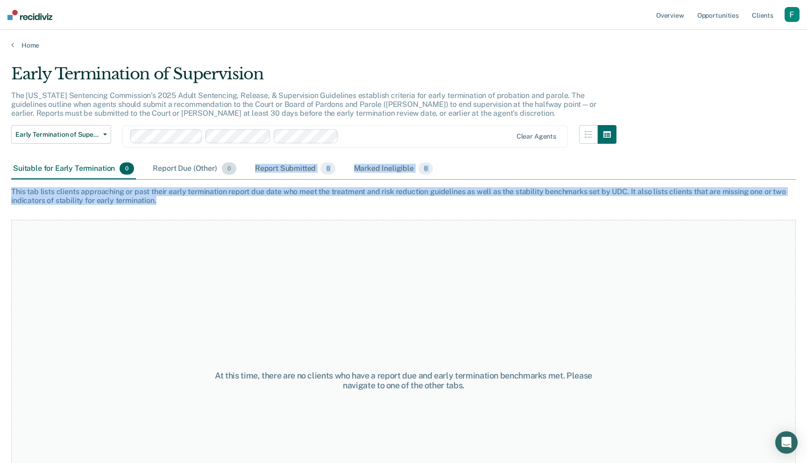
drag, startPoint x: 224, startPoint y: 200, endPoint x: 206, endPoint y: 173, distance: 32.4
click at [206, 173] on div "Early Termination of Supervision The Utah Sentencing Commission’s 2025 Adult Se…" at bounding box center [403, 228] width 785 height 329
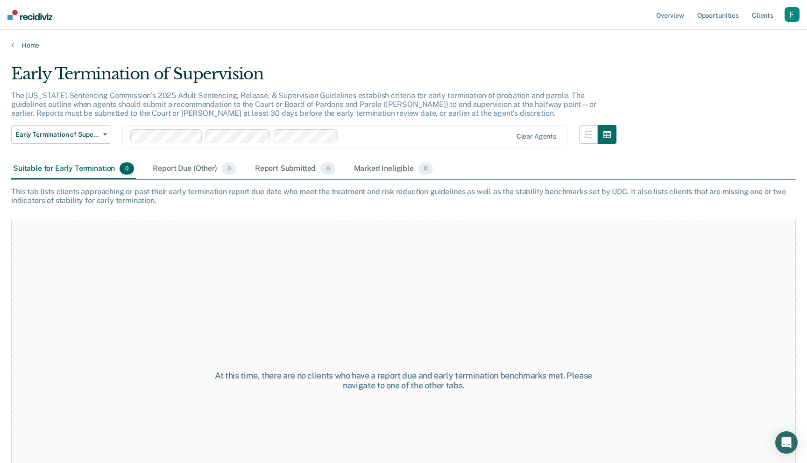
click at [388, 136] on div at bounding box center [426, 136] width 169 height 11
click at [311, 170] on div "Report Submitted 6" at bounding box center [295, 169] width 85 height 21
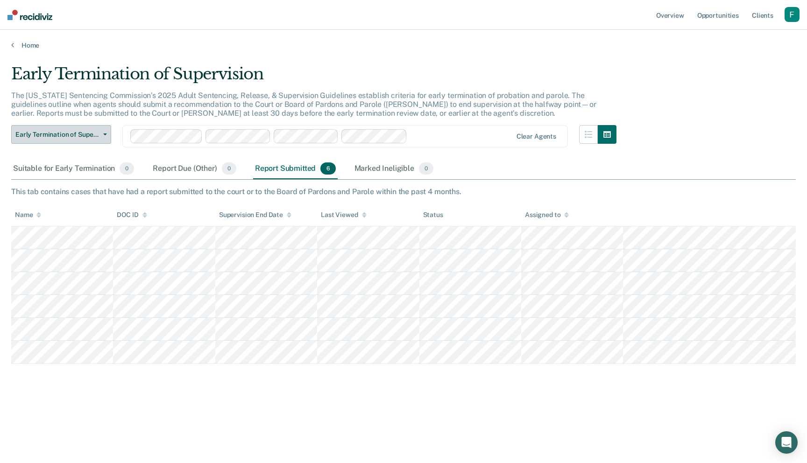
click at [104, 133] on button "Early Termination of Supervision" at bounding box center [61, 134] width 100 height 19
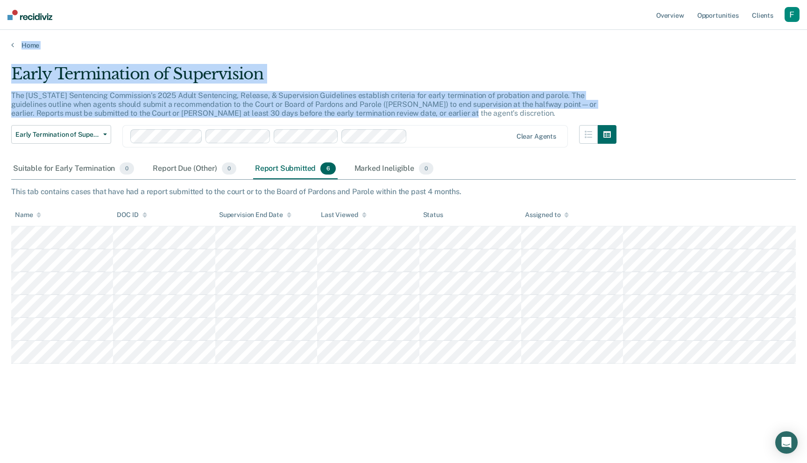
drag, startPoint x: 218, startPoint y: 120, endPoint x: 235, endPoint y: 39, distance: 82.6
click at [235, 39] on div "Overview Opportunities Client s Profile How it works Log Out Home Early Termina…" at bounding box center [403, 231] width 807 height 463
click at [244, 82] on div "Early Termination of Supervision" at bounding box center [313, 77] width 605 height 27
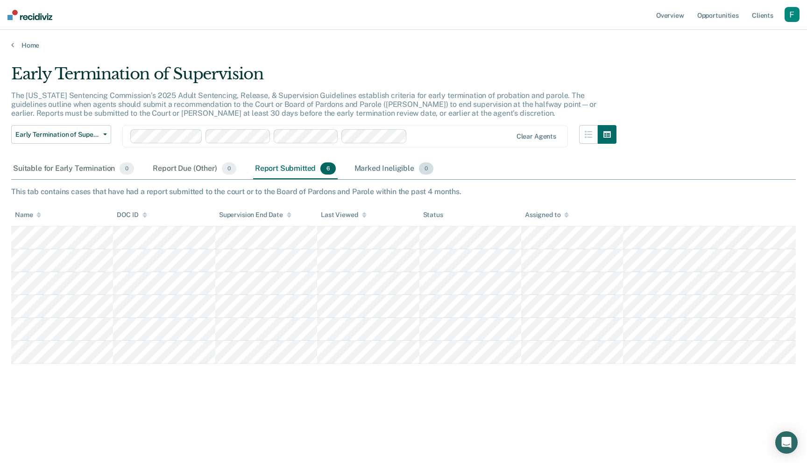
click at [397, 174] on div "Marked Ineligible 0" at bounding box center [394, 169] width 83 height 21
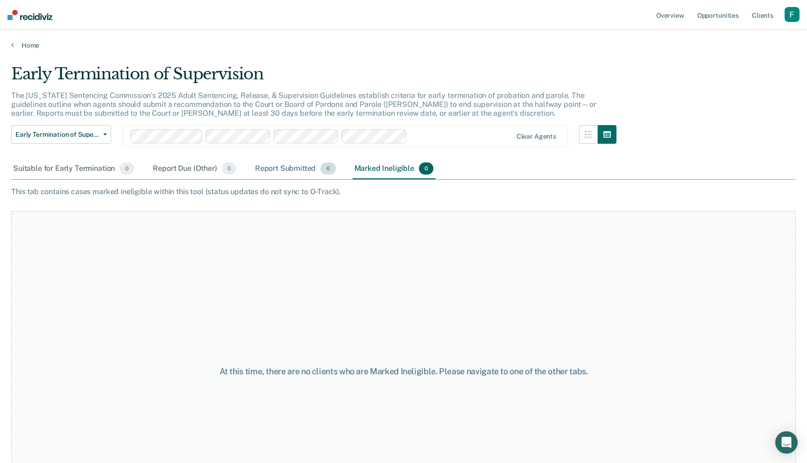
click at [309, 170] on div "Report Submitted 6" at bounding box center [295, 169] width 85 height 21
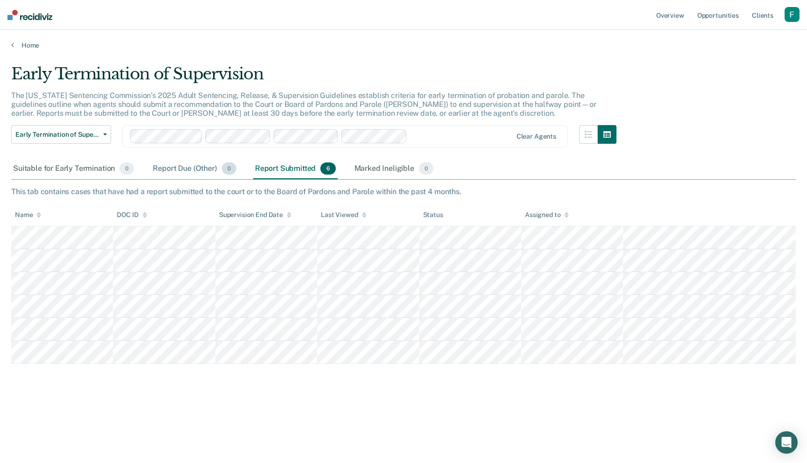
click at [208, 176] on div "Report Due (Other) 0" at bounding box center [194, 169] width 87 height 21
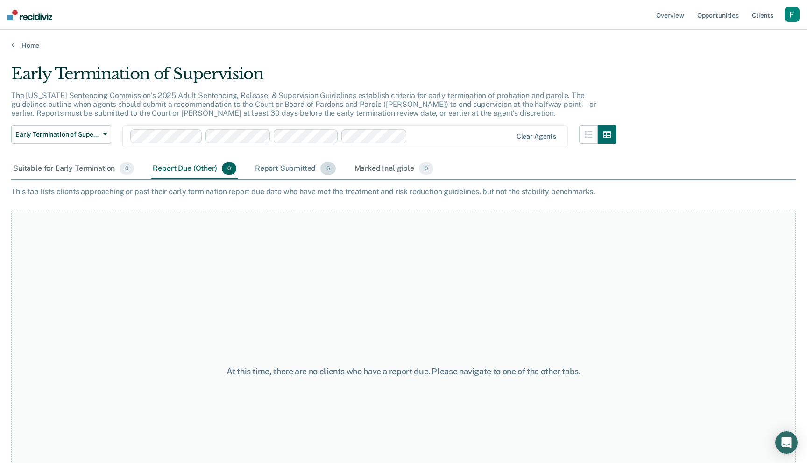
click at [322, 173] on div "Report Submitted 6" at bounding box center [295, 169] width 85 height 21
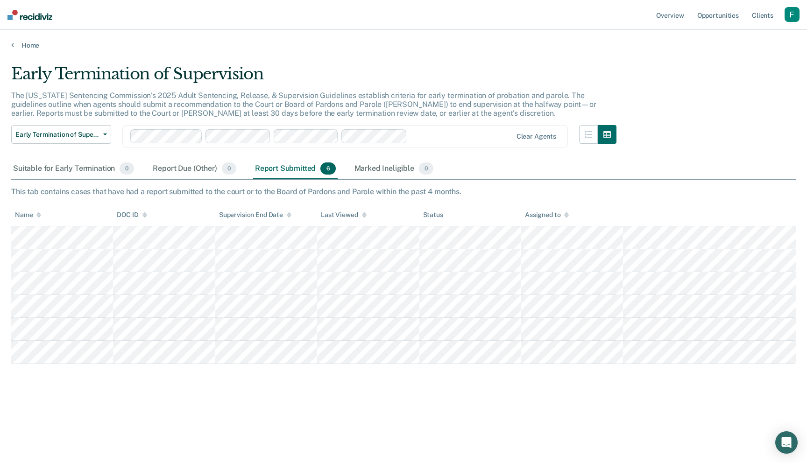
click at [335, 191] on div "This tab contains cases that have had a report submitted to the court or to the…" at bounding box center [403, 191] width 785 height 9
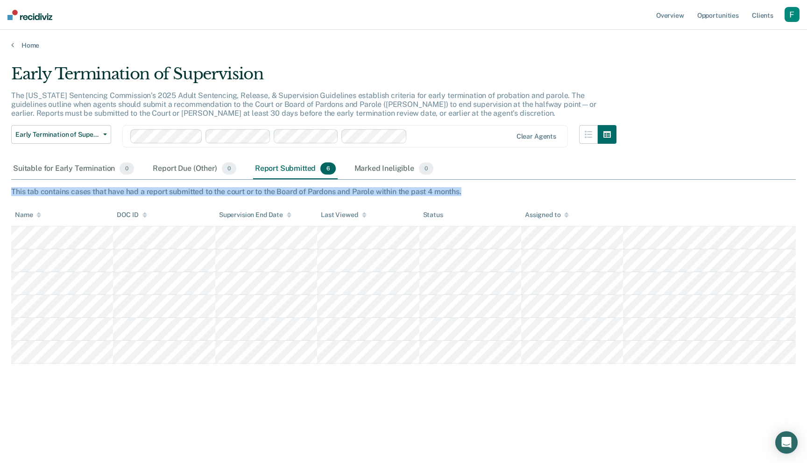
click at [335, 191] on div "This tab contains cases that have had a report submitted to the court or to the…" at bounding box center [403, 191] width 785 height 9
click at [464, 194] on div "This tab contains cases that have had a report submitted to the court or to the…" at bounding box center [403, 191] width 785 height 9
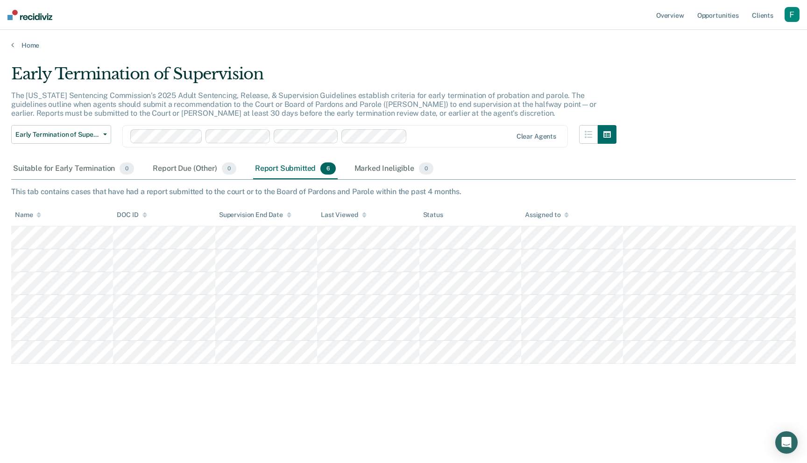
click at [483, 194] on div "This tab contains cases that have had a report submitted to the court or to the…" at bounding box center [403, 191] width 785 height 9
click at [411, 194] on div "This tab contains cases that have had a report submitted to the court or to the…" at bounding box center [403, 191] width 785 height 9
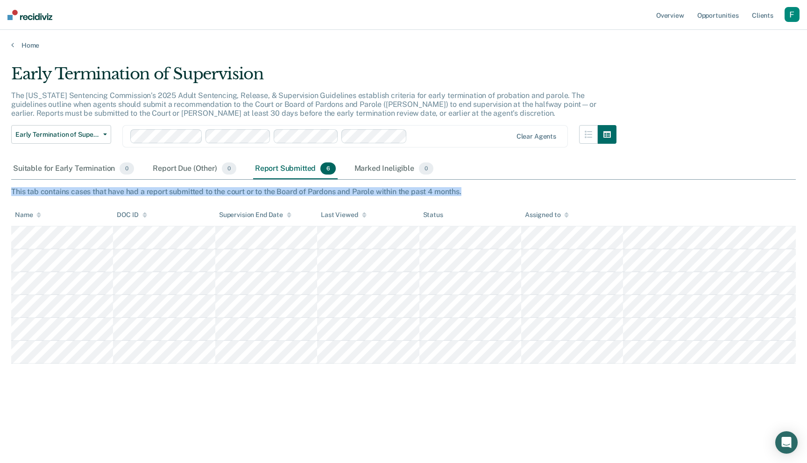
click at [411, 194] on div "This tab contains cases that have had a report submitted to the court or to the…" at bounding box center [403, 191] width 785 height 9
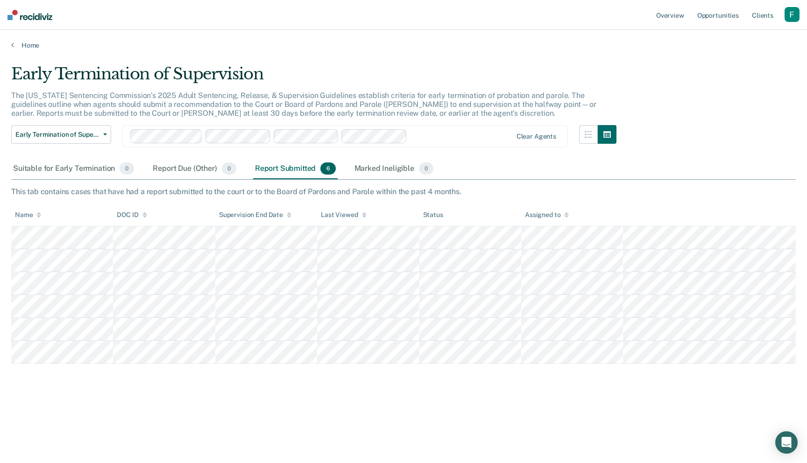
click at [473, 196] on div "Early Termination of Supervision The Utah Sentencing Commission’s 2025 Adult Se…" at bounding box center [403, 228] width 785 height 329
click at [424, 188] on div "This tab contains cases that have had a report submitted to the court or to the…" at bounding box center [403, 191] width 785 height 9
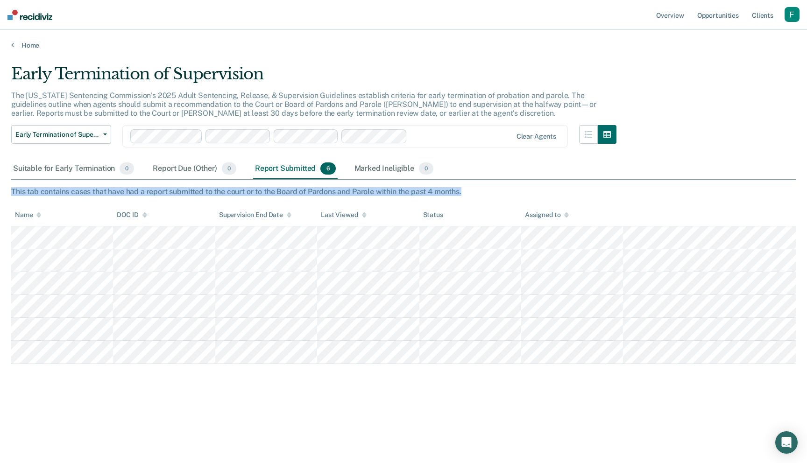
click at [424, 188] on div "This tab contains cases that have had a report submitted to the court or to the…" at bounding box center [403, 191] width 785 height 9
click at [787, 14] on div "button" at bounding box center [792, 14] width 15 height 15
click at [719, 37] on link "Profile" at bounding box center [754, 38] width 75 height 8
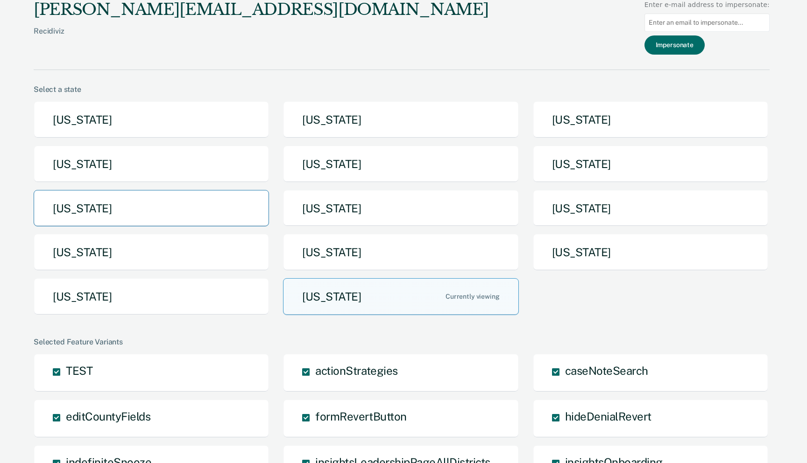
click at [186, 202] on button "[US_STATE]" at bounding box center [151, 208] width 235 height 37
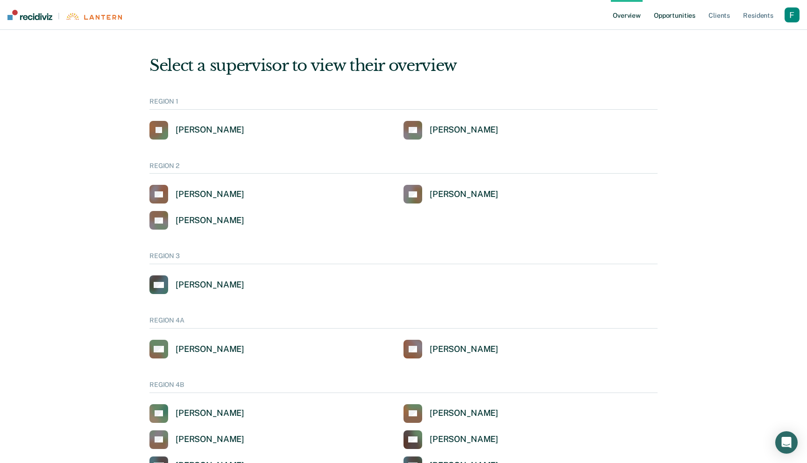
click at [672, 27] on link "Opportunities" at bounding box center [674, 15] width 45 height 30
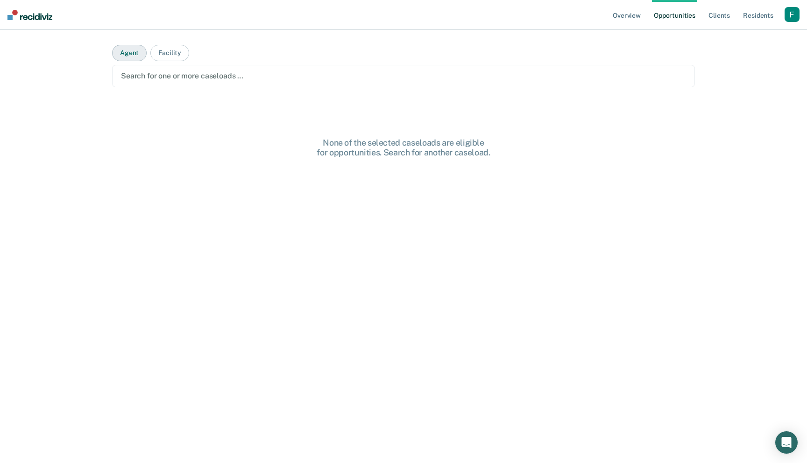
click at [138, 54] on button "Agent" at bounding box center [129, 53] width 35 height 16
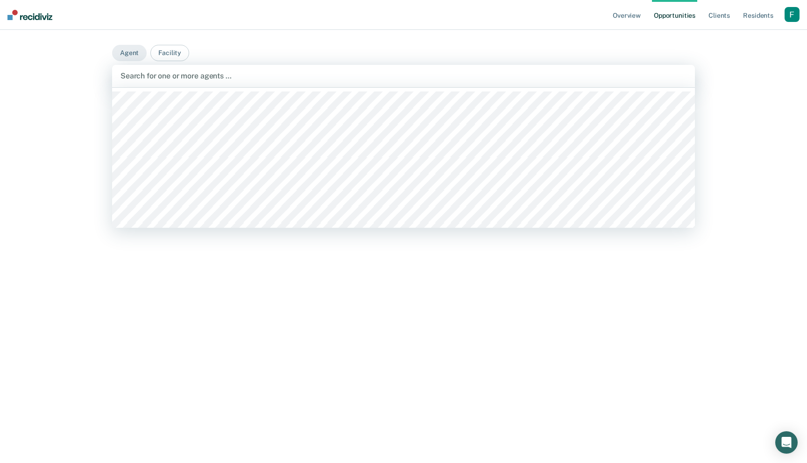
click at [188, 77] on div at bounding box center [403, 76] width 566 height 11
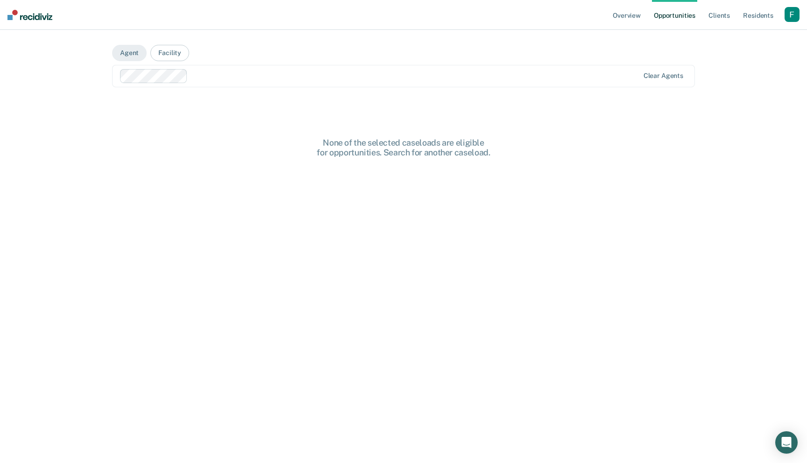
click at [308, 67] on div "Clear agents" at bounding box center [403, 76] width 583 height 22
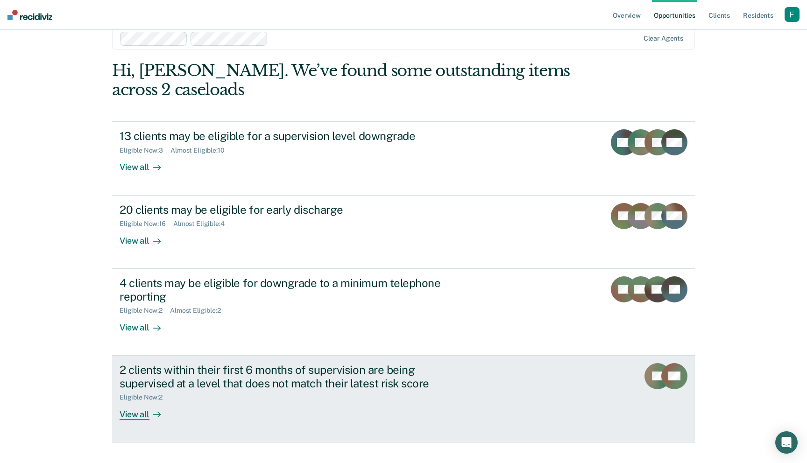
scroll to position [54, 0]
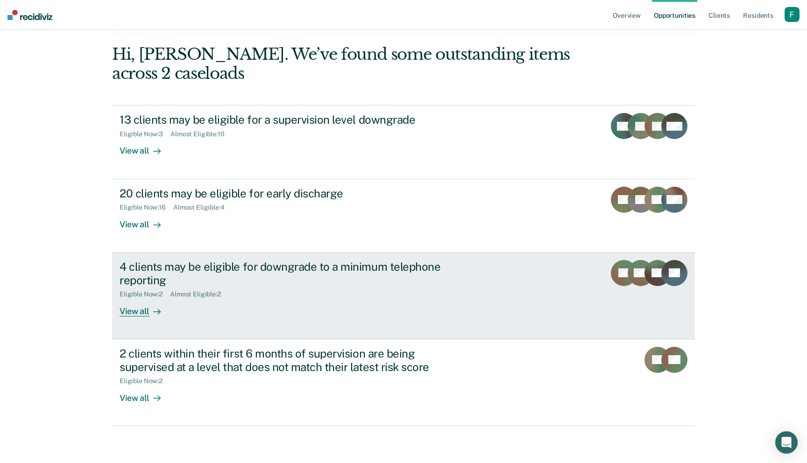
click at [573, 286] on link "4 clients may be eligible for downgrade to a minimum telephone reporting Eligib…" at bounding box center [403, 296] width 583 height 87
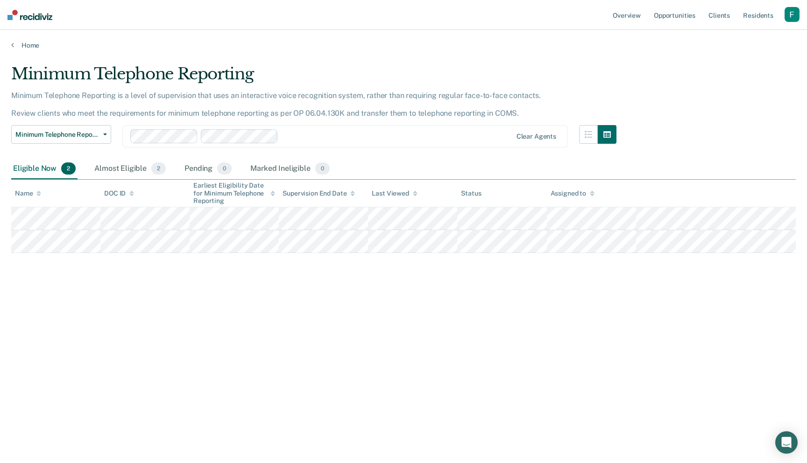
drag, startPoint x: 239, startPoint y: 200, endPoint x: 181, endPoint y: 184, distance: 60.3
click at [181, 184] on tr "Name DOC ID Earliest Eligibility Date for Minimum Telephone Reporting Supervisi…" at bounding box center [403, 194] width 785 height 28
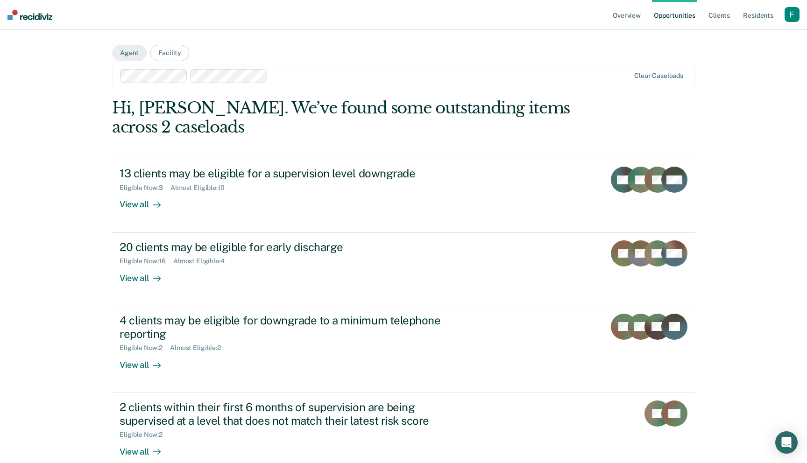
scroll to position [54, 0]
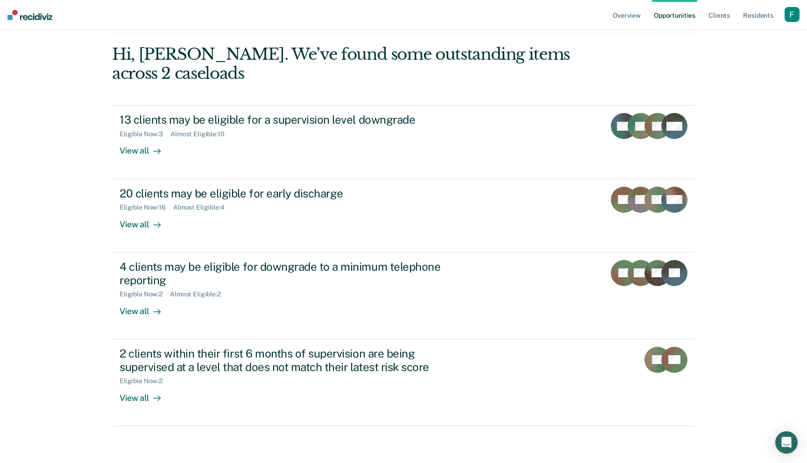
click at [795, 17] on div "button" at bounding box center [792, 14] width 15 height 15
click at [727, 39] on link "Profile" at bounding box center [754, 38] width 75 height 8
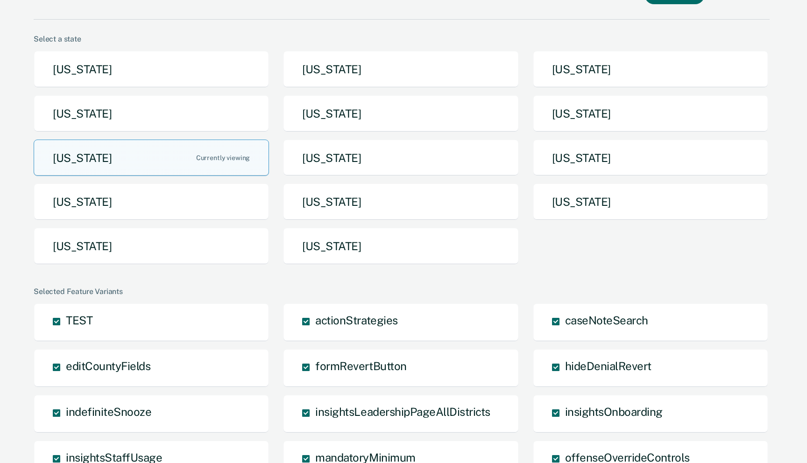
scroll to position [9, 0]
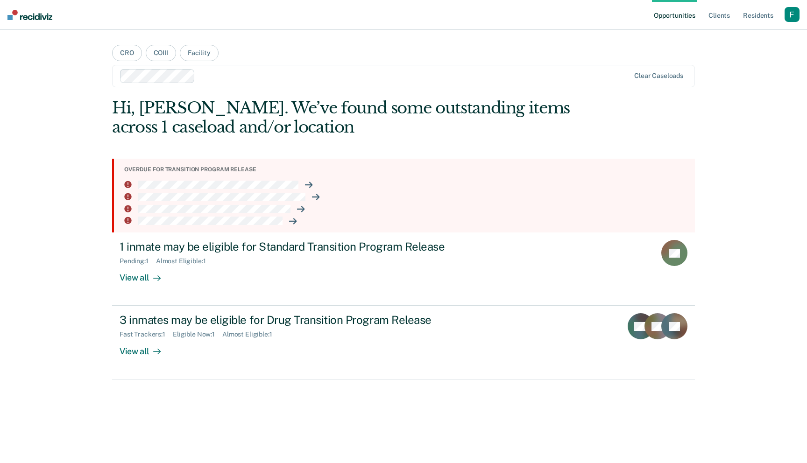
click at [791, 12] on div "button" at bounding box center [792, 14] width 15 height 15
click at [720, 38] on link "Profile" at bounding box center [754, 38] width 75 height 8
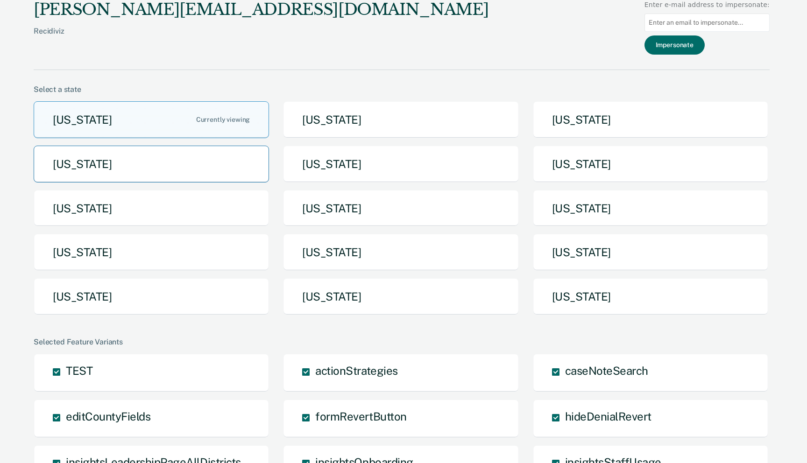
click at [192, 156] on button "[US_STATE]" at bounding box center [151, 164] width 235 height 37
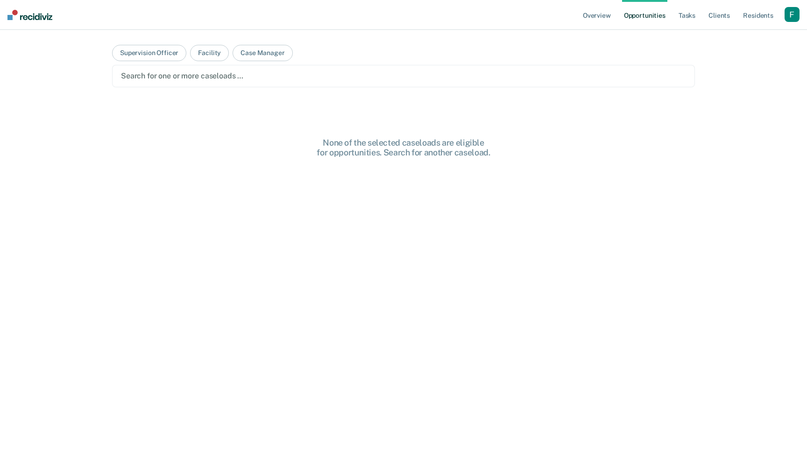
click at [246, 81] on div at bounding box center [403, 76] width 565 height 11
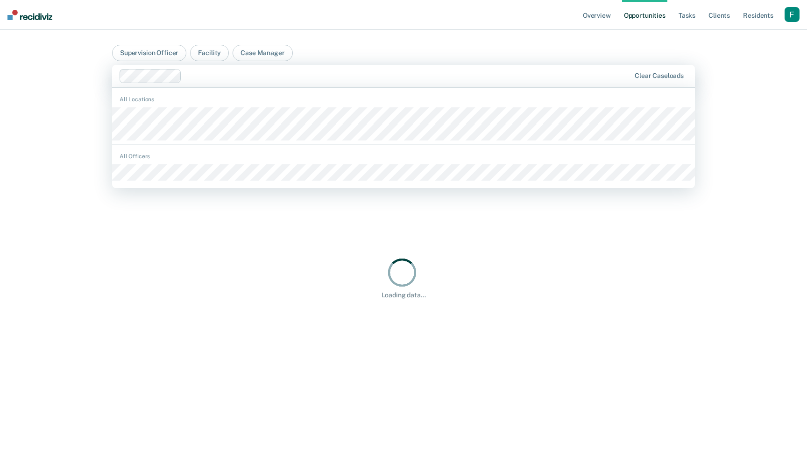
click at [262, 73] on div at bounding box center [407, 76] width 445 height 11
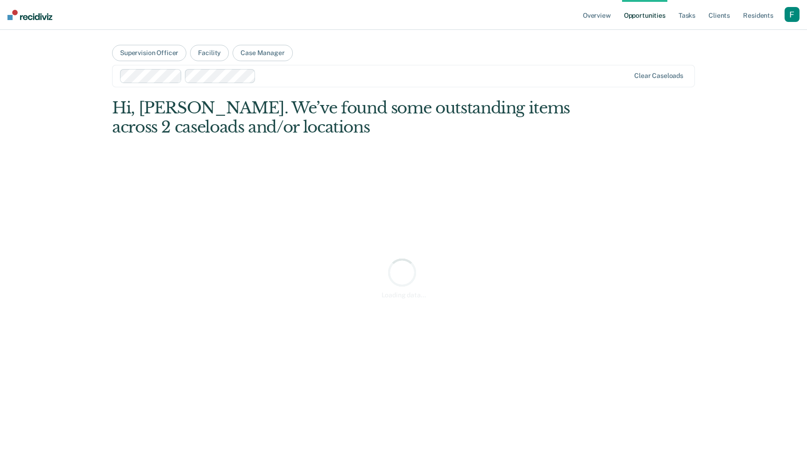
click at [230, 197] on div "Loading data..." at bounding box center [403, 278] width 583 height 359
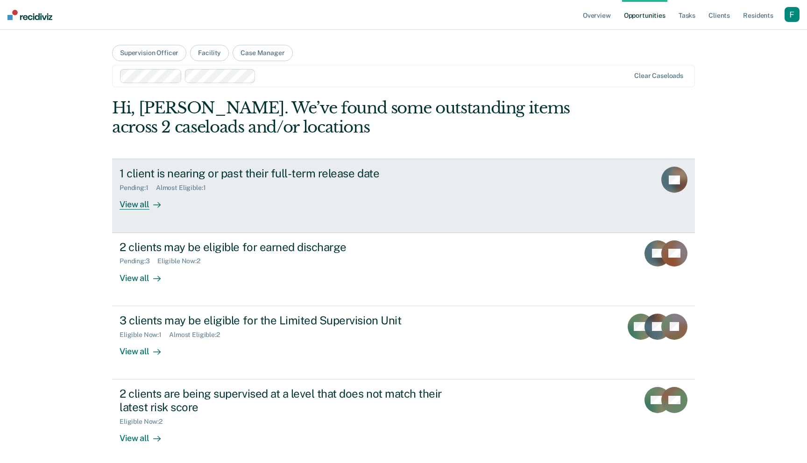
click at [417, 196] on div "1 client is nearing or past their full-term release date Pending : 1 Almost Eli…" at bounding box center [295, 188] width 350 height 43
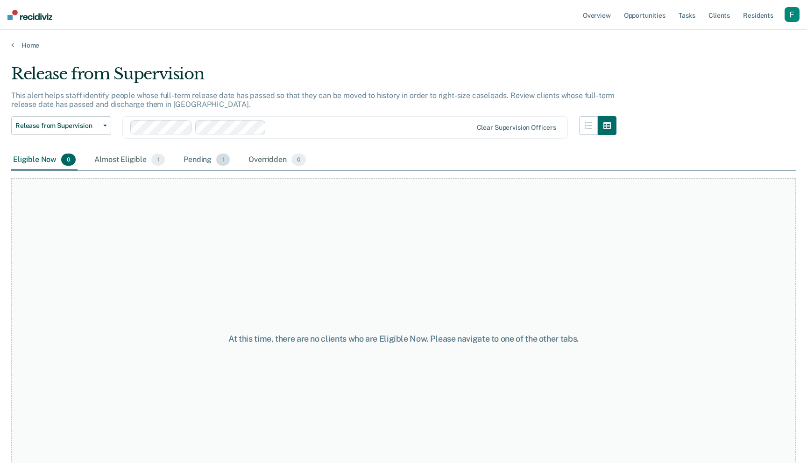
click at [209, 162] on div "Pending 1" at bounding box center [207, 160] width 50 height 21
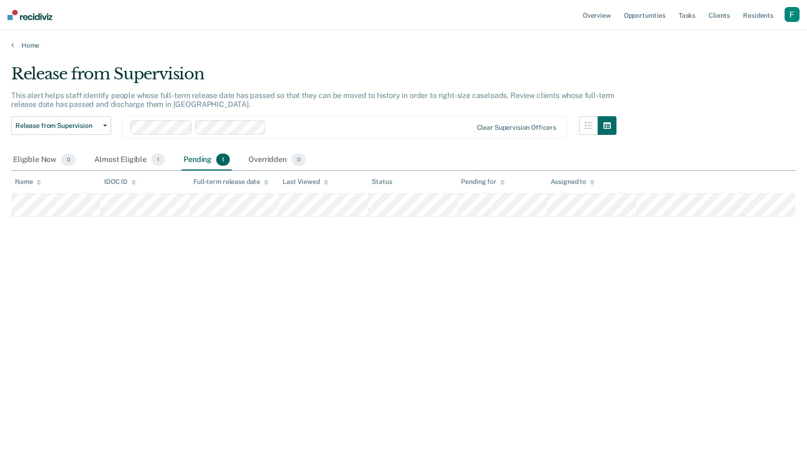
click at [285, 131] on div at bounding box center [371, 127] width 202 height 11
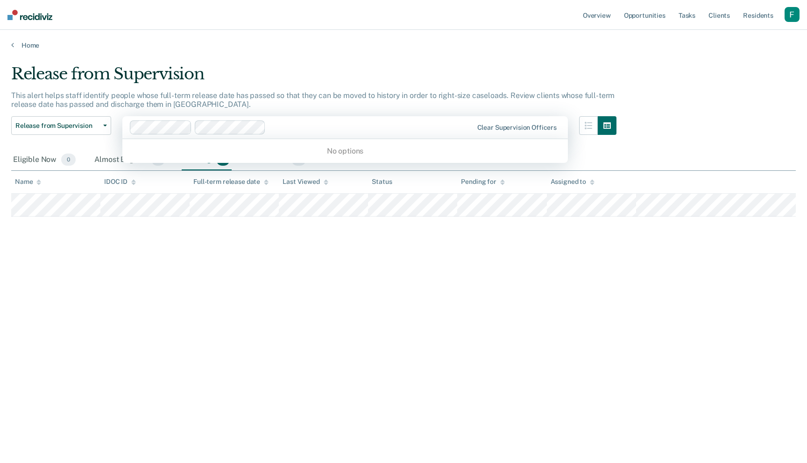
click at [250, 238] on div "Release from Supervision This alert helps staff identify people whose full-term…" at bounding box center [403, 228] width 785 height 329
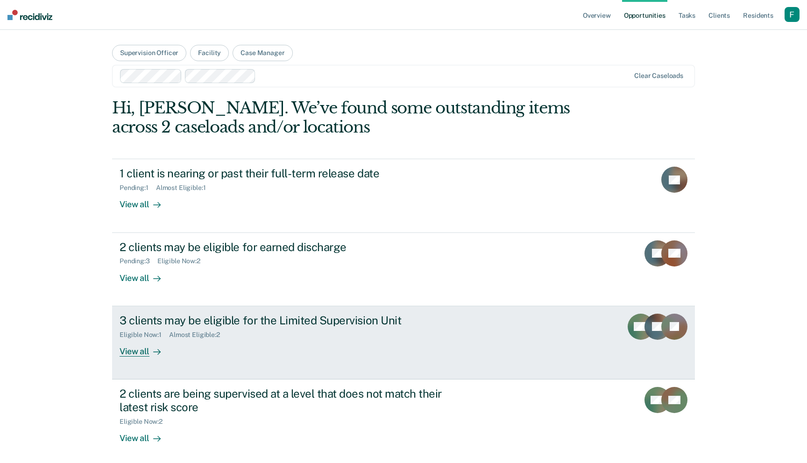
click at [225, 310] on link "3 clients may be eligible for the Limited Supervision Unit Eligible Now : 1 Alm…" at bounding box center [403, 342] width 583 height 73
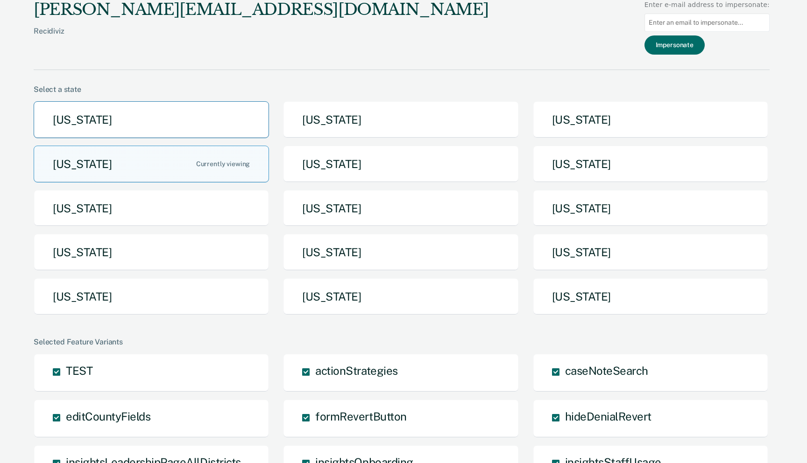
click at [245, 130] on button "[US_STATE]" at bounding box center [151, 119] width 235 height 37
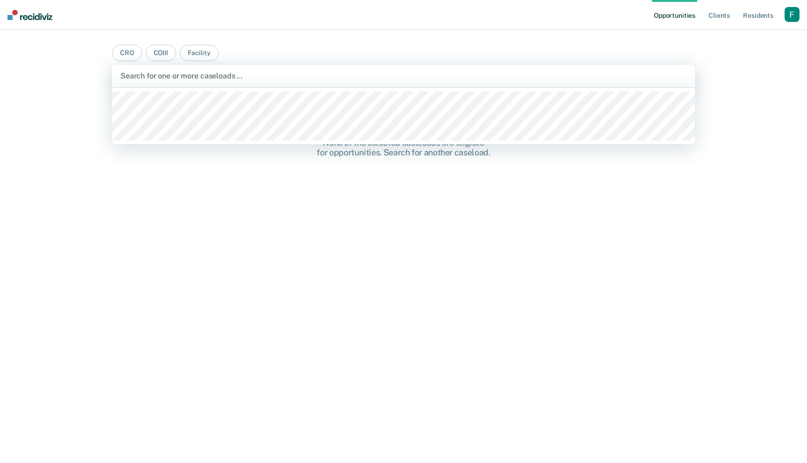
click at [198, 81] on div "Search for one or more caseloads …" at bounding box center [404, 76] width 568 height 13
click at [198, 40] on main "CRO COIII Facility Solomon Cordova, 1 of 3. 3 results available. Use Up and Dow…" at bounding box center [403, 235] width 605 height 411
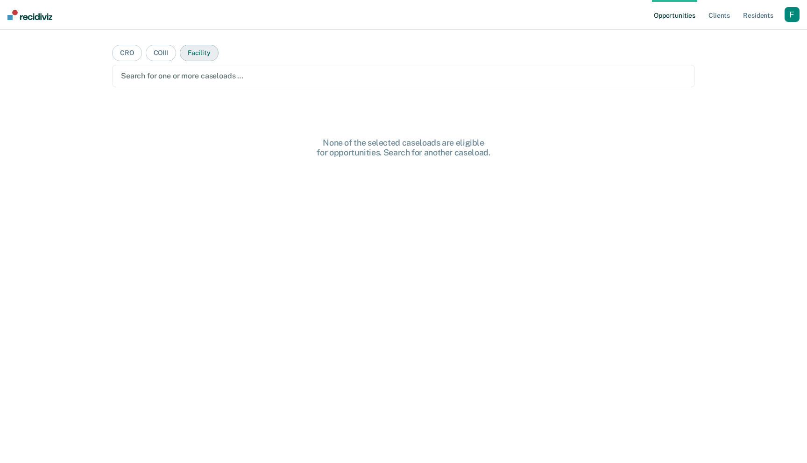
click at [198, 50] on button "Facility" at bounding box center [199, 53] width 39 height 16
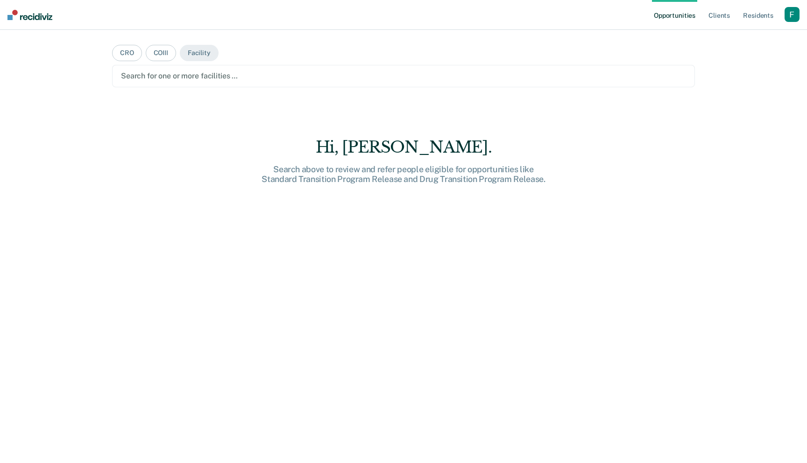
click at [196, 72] on div at bounding box center [403, 76] width 565 height 11
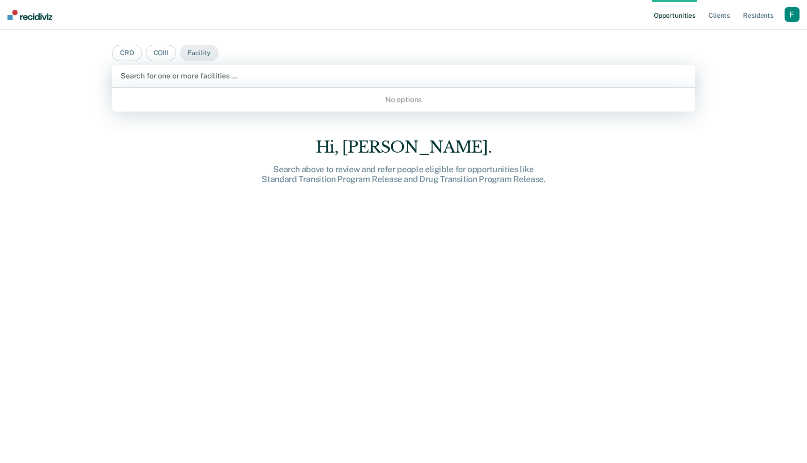
click at [195, 94] on div "No options" at bounding box center [403, 100] width 583 height 16
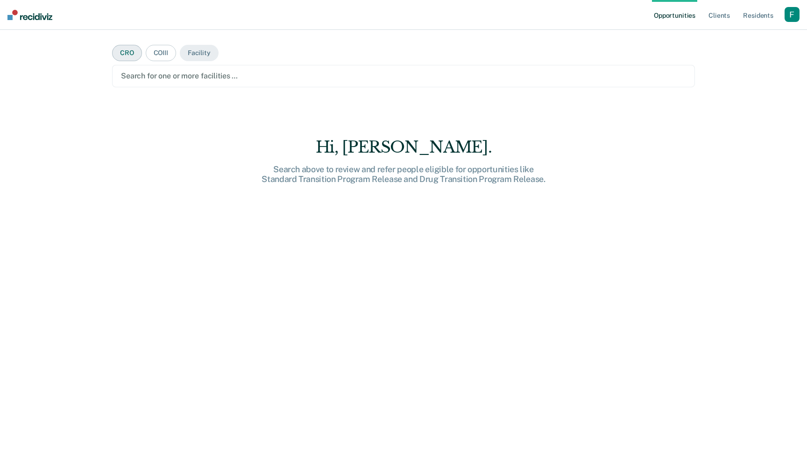
click at [128, 60] on button "CRO" at bounding box center [127, 53] width 30 height 16
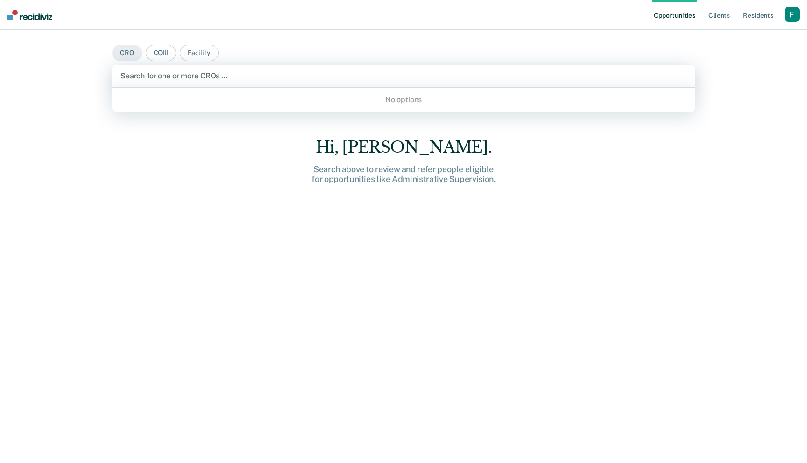
click at [135, 80] on div at bounding box center [403, 76] width 566 height 11
click at [135, 95] on div "No options" at bounding box center [403, 100] width 583 height 16
click at [149, 58] on button "COIII" at bounding box center [161, 53] width 30 height 16
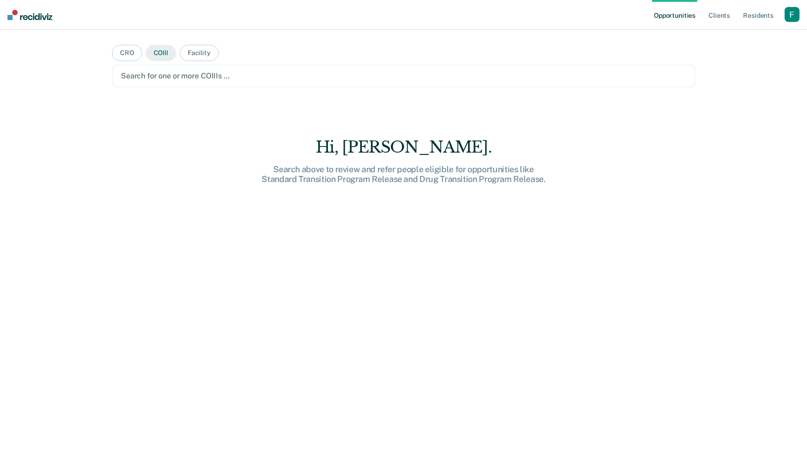
click at [157, 58] on button "COIII" at bounding box center [161, 53] width 30 height 16
click at [156, 79] on div at bounding box center [403, 76] width 565 height 11
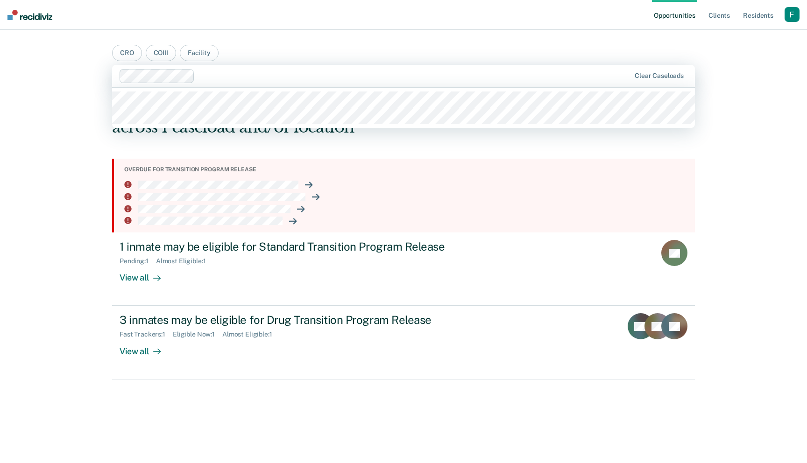
click at [267, 79] on div at bounding box center [414, 76] width 432 height 11
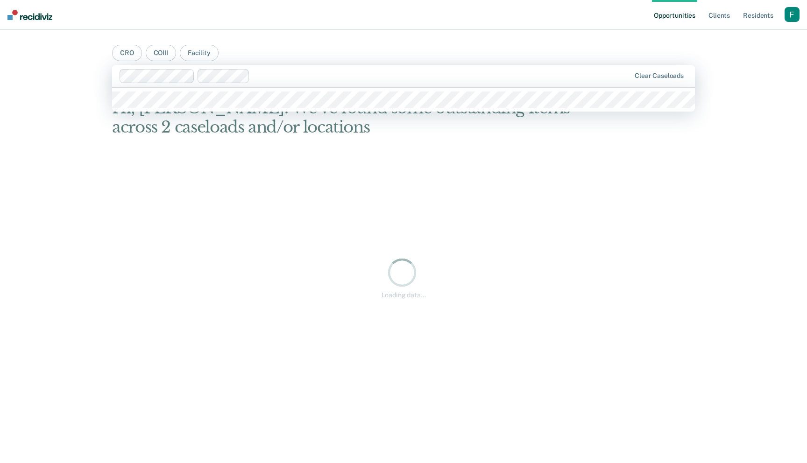
click at [287, 79] on div at bounding box center [442, 76] width 376 height 11
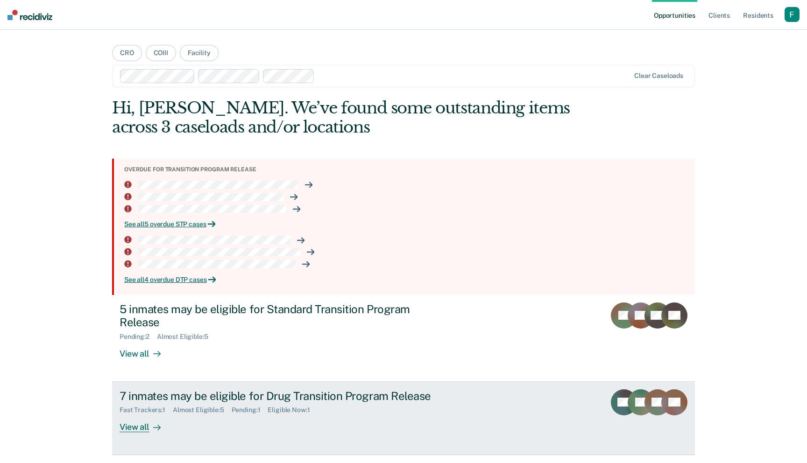
click at [261, 424] on div "7 inmates may be eligible for Drug Transition Program Release Fast Trackers : 1…" at bounding box center [295, 411] width 350 height 43
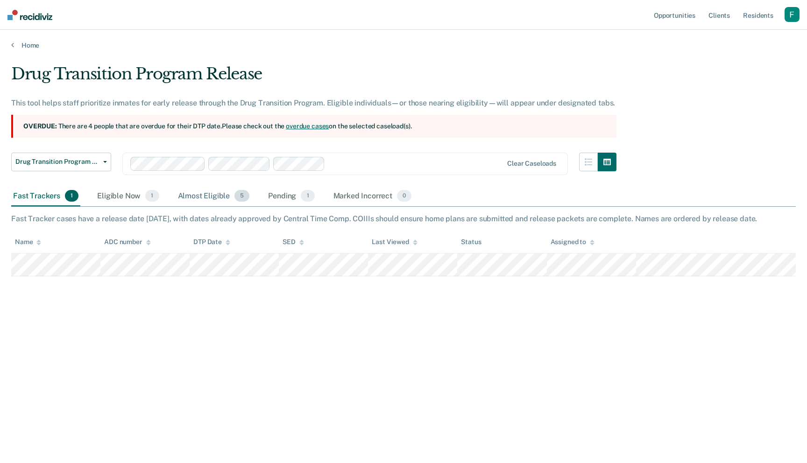
click at [228, 198] on div "Almost Eligible 5" at bounding box center [214, 196] width 76 height 21
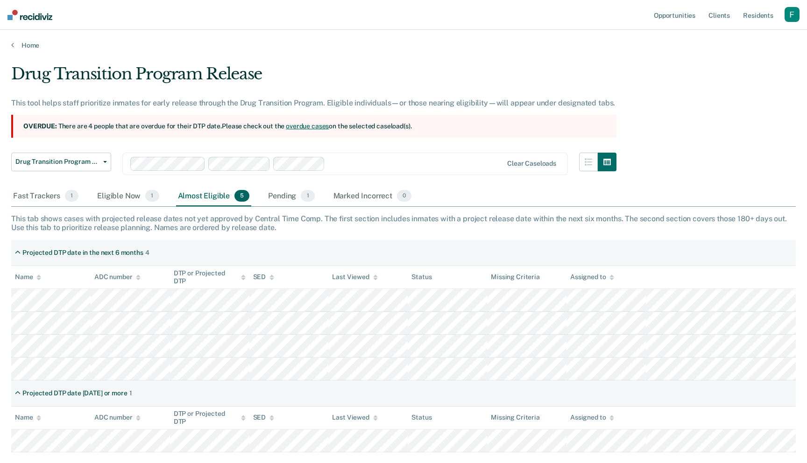
scroll to position [56, 0]
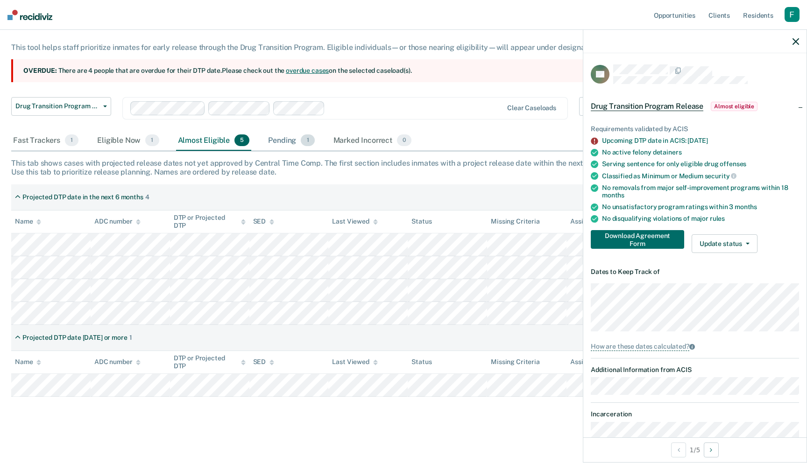
click at [283, 147] on div "Pending 1" at bounding box center [291, 141] width 50 height 21
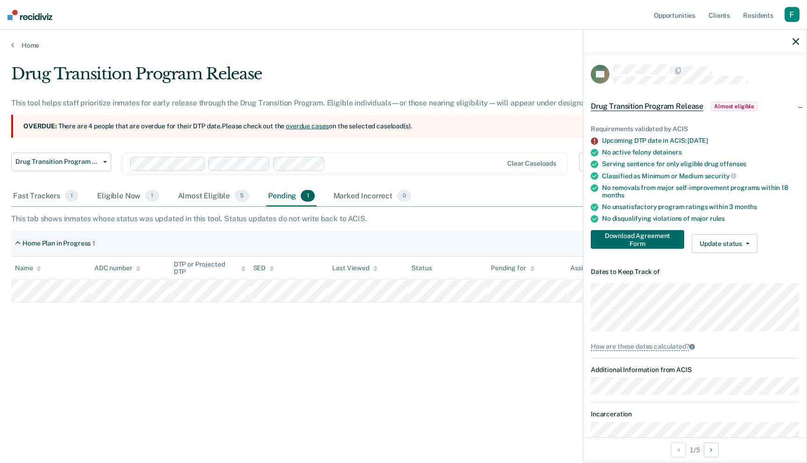
scroll to position [0, 0]
click at [798, 48] on div at bounding box center [694, 41] width 223 height 23
click at [797, 45] on div at bounding box center [694, 41] width 223 height 23
click at [797, 43] on icon "button" at bounding box center [796, 41] width 7 height 7
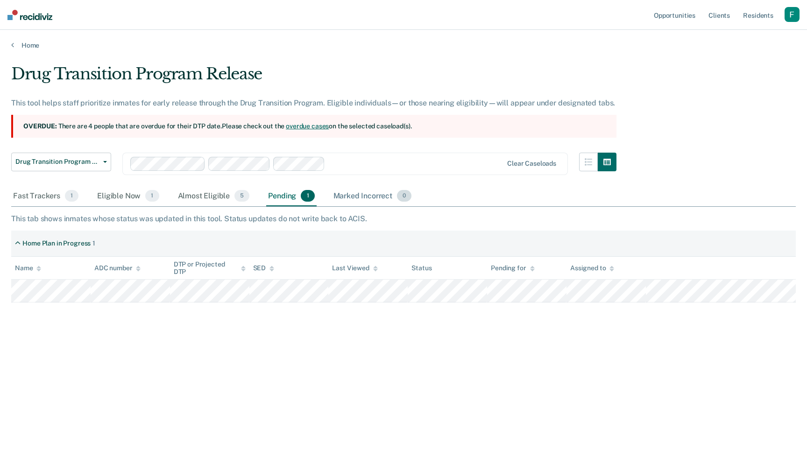
click at [373, 200] on div "Marked Incorrect 0" at bounding box center [373, 196] width 82 height 21
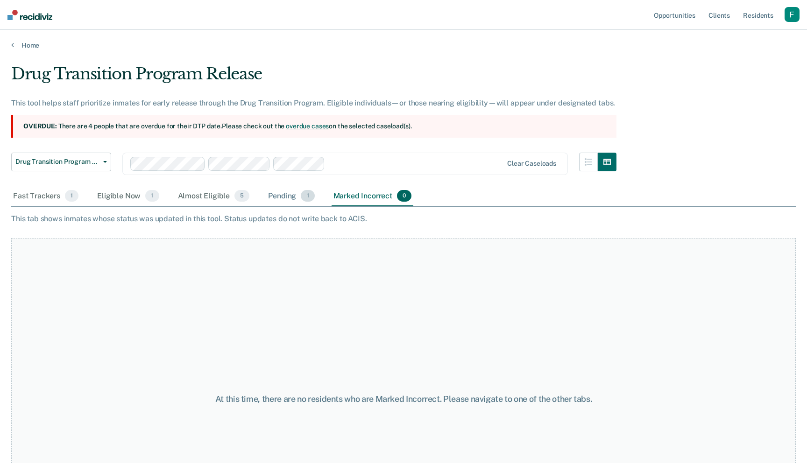
click at [299, 200] on div "Pending 1" at bounding box center [291, 196] width 50 height 21
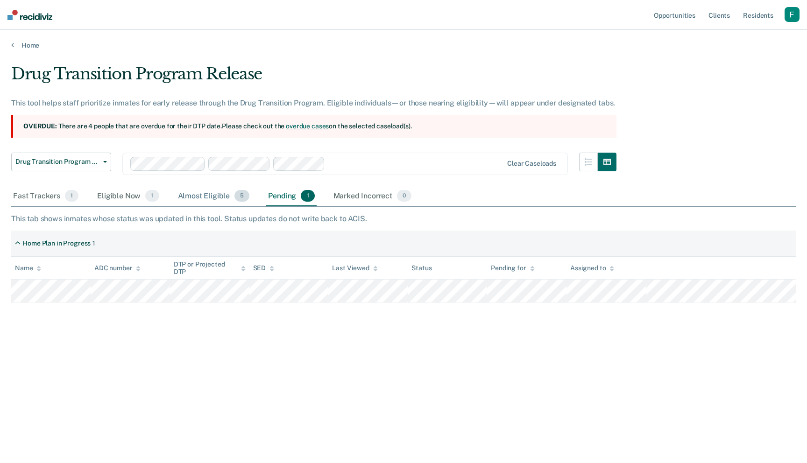
click at [206, 196] on div "Almost Eligible 5" at bounding box center [214, 196] width 76 height 21
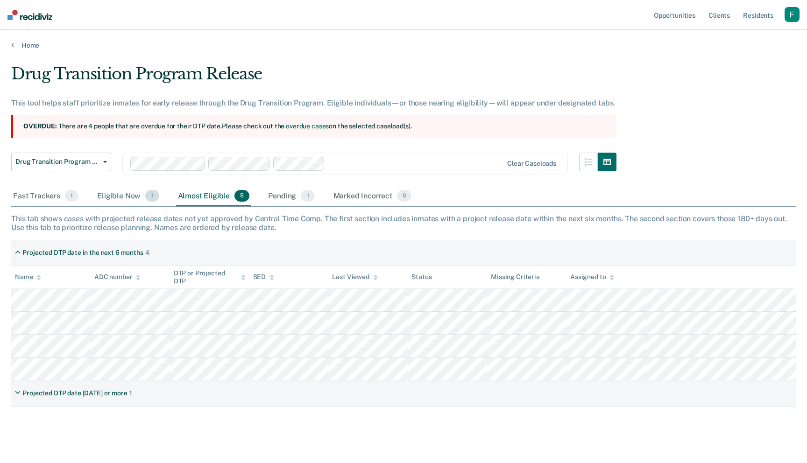
click at [136, 198] on div "Eligible Now 1" at bounding box center [127, 196] width 65 height 21
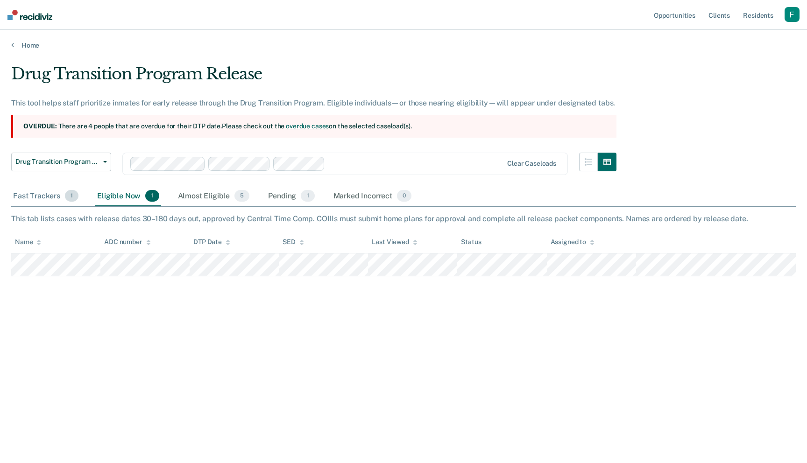
click at [50, 205] on div "Fast Trackers 1" at bounding box center [45, 196] width 69 height 21
click at [146, 202] on div "Eligible Now 1" at bounding box center [127, 196] width 65 height 21
click at [225, 193] on div "Almost Eligible 5" at bounding box center [214, 196] width 76 height 21
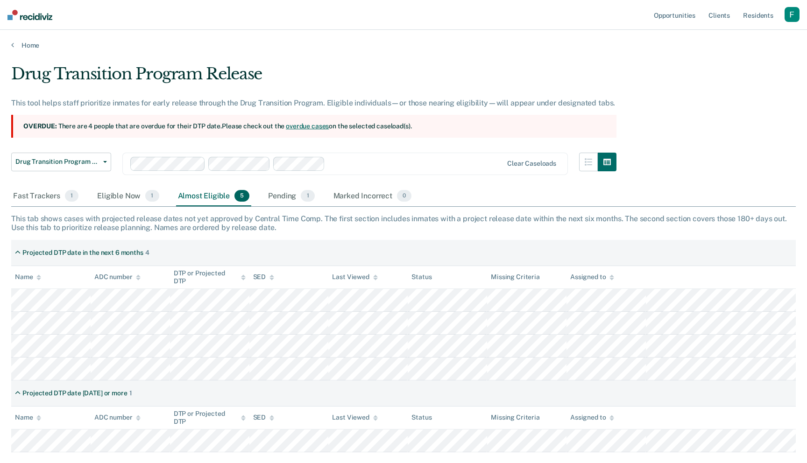
click at [577, 159] on div "Drug Transition Program Release Standard Transition Program Release Drug Transi…" at bounding box center [313, 170] width 605 height 34
click at [581, 159] on button "button" at bounding box center [588, 162] width 19 height 19
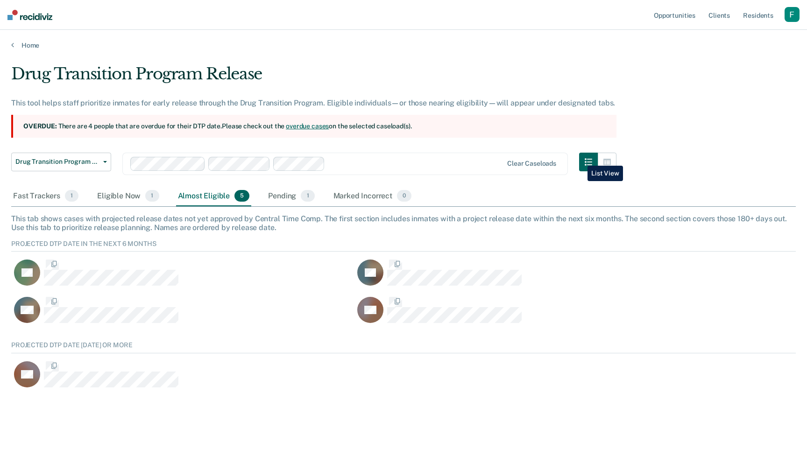
scroll to position [57, 785]
click at [608, 161] on icon "button" at bounding box center [606, 161] width 7 height 7
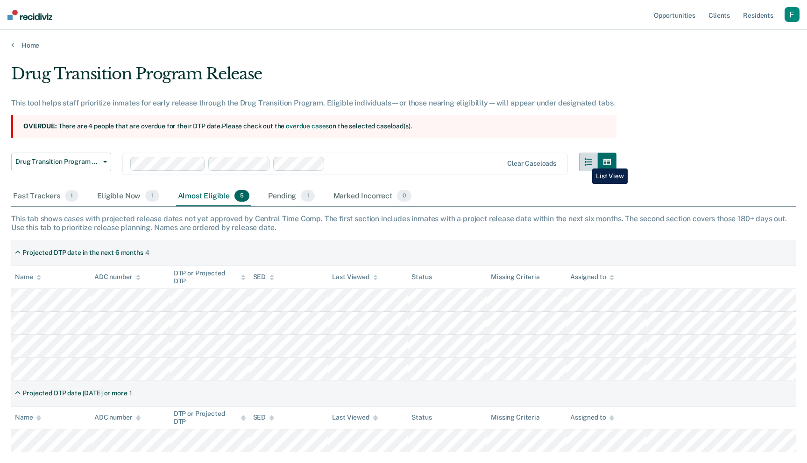
click at [585, 162] on icon "button" at bounding box center [588, 161] width 7 height 7
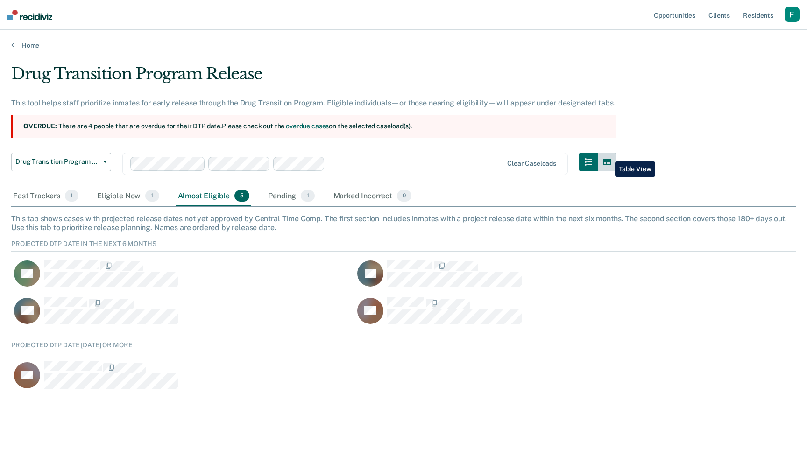
click at [608, 155] on button "button" at bounding box center [607, 162] width 19 height 19
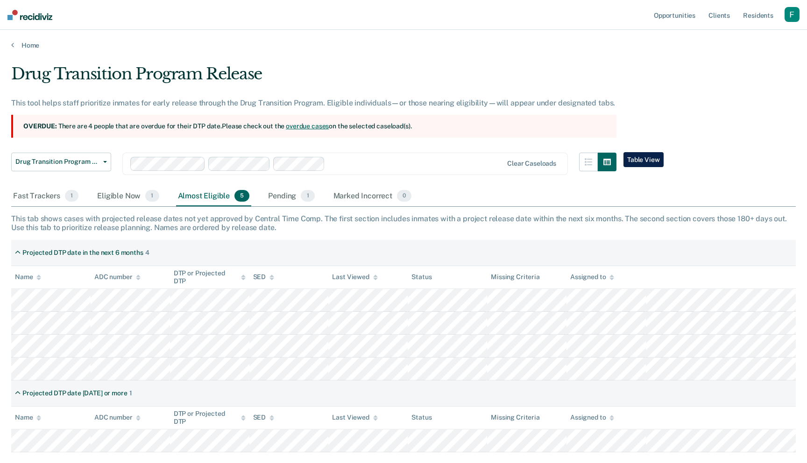
scroll to position [56, 0]
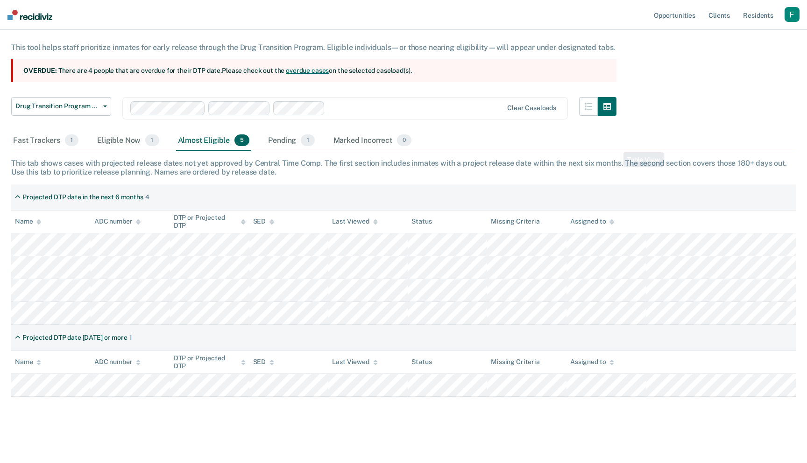
click at [660, 170] on div "This tab shows cases with projected release dates not yet approved by Central T…" at bounding box center [403, 168] width 785 height 18
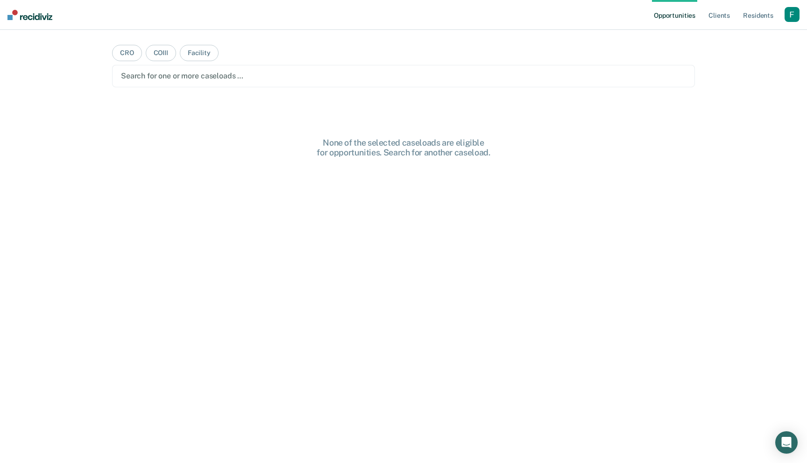
click at [797, 17] on div "button" at bounding box center [792, 14] width 15 height 15
click at [727, 39] on link "Profile" at bounding box center [754, 38] width 75 height 8
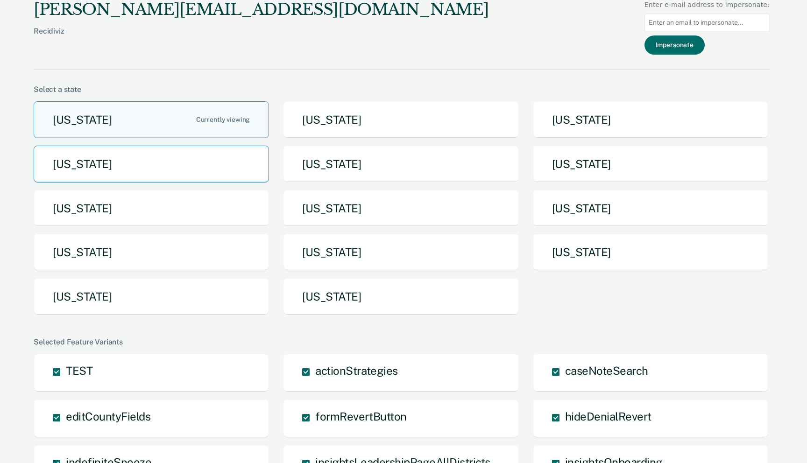
click at [230, 156] on button "[US_STATE]" at bounding box center [151, 164] width 235 height 37
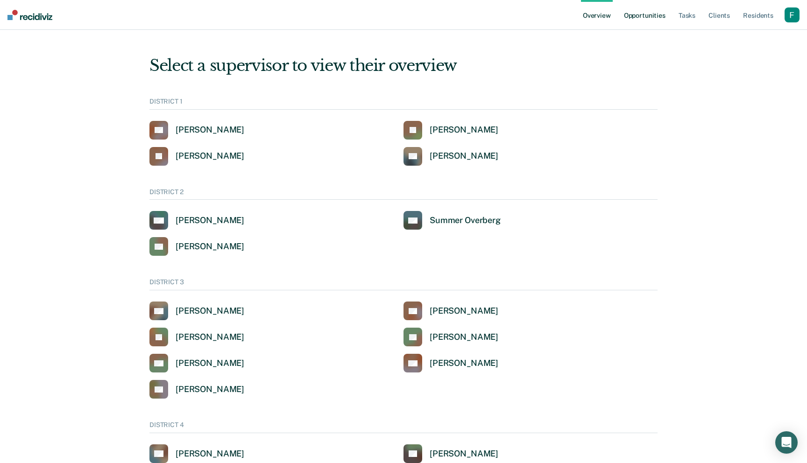
click at [648, 14] on link "Opportunities" at bounding box center [644, 15] width 45 height 30
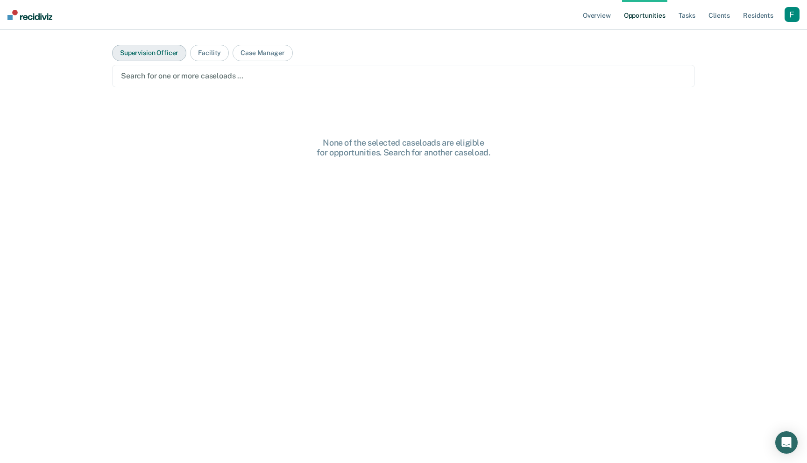
click at [159, 58] on button "Supervision Officer" at bounding box center [149, 53] width 74 height 16
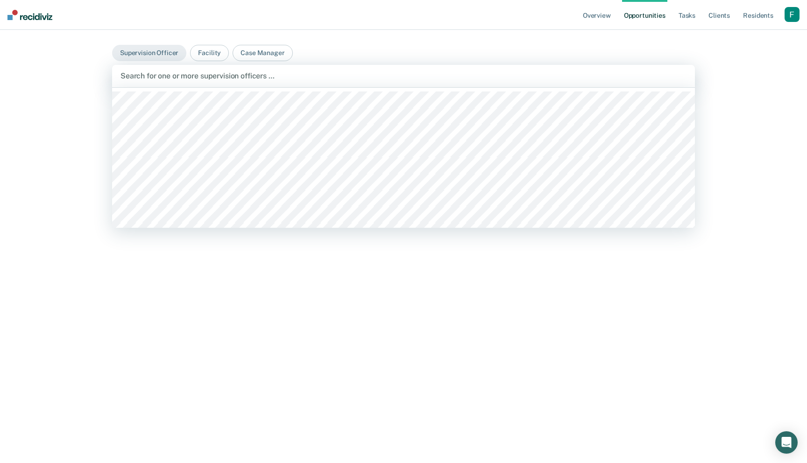
click at [178, 76] on div at bounding box center [403, 76] width 566 height 11
click at [214, 74] on div at bounding box center [392, 76] width 415 height 11
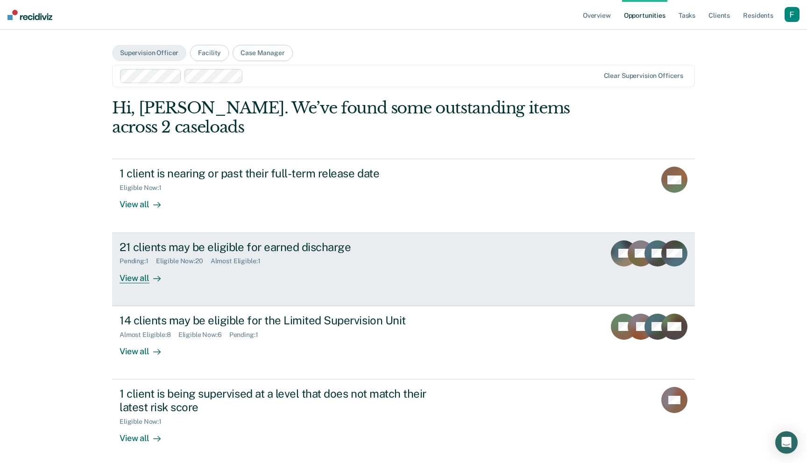
click at [233, 259] on div "Almost Eligible : 1" at bounding box center [239, 261] width 57 height 8
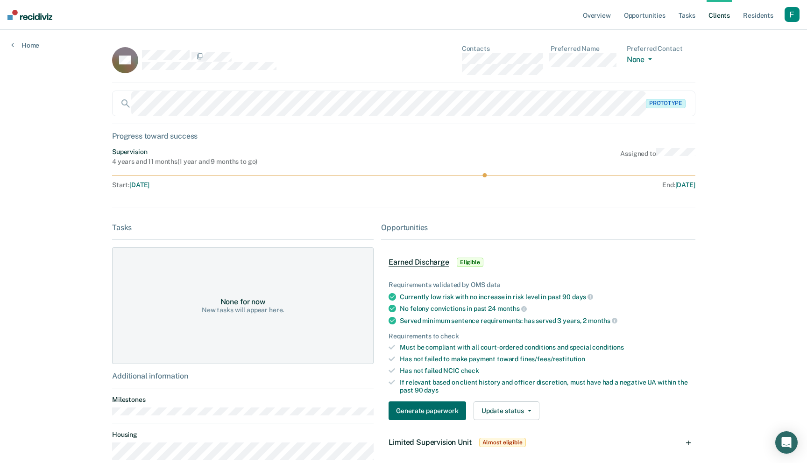
click at [223, 175] on icon at bounding box center [403, 175] width 583 height 4
click at [277, 77] on div "SC Contacts Preferred Name Preferred Contact None Call Text Email None" at bounding box center [403, 64] width 583 height 38
click at [28, 43] on link "Home" at bounding box center [25, 45] width 28 height 8
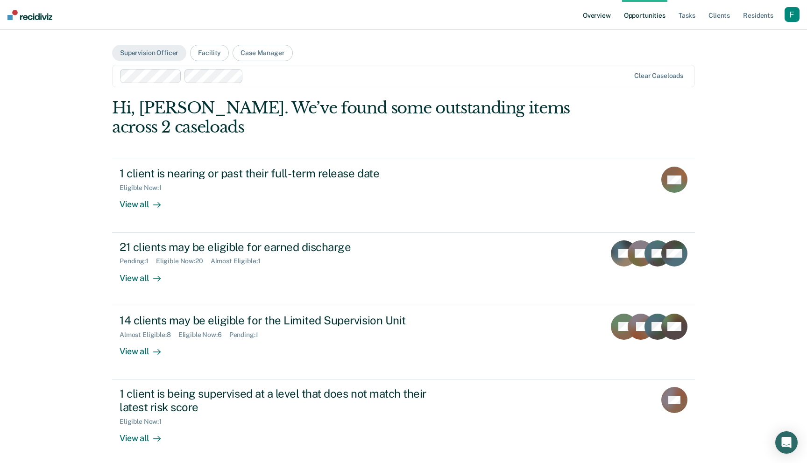
click at [607, 16] on link "Overview" at bounding box center [597, 15] width 32 height 30
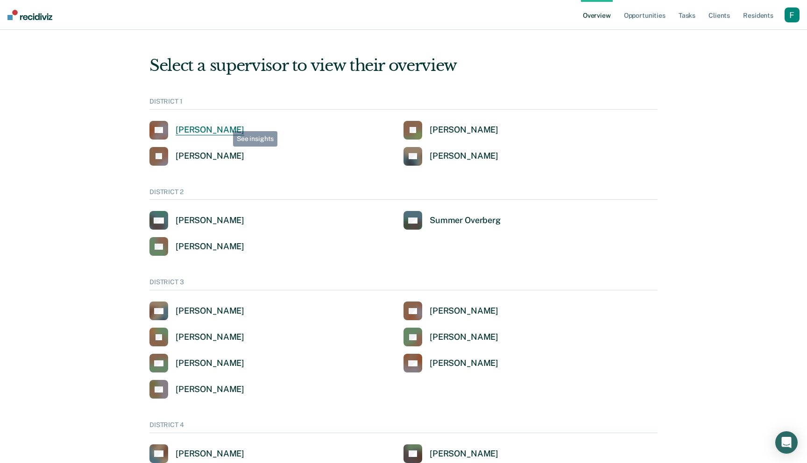
click at [223, 127] on div "[PERSON_NAME]" at bounding box center [210, 130] width 69 height 11
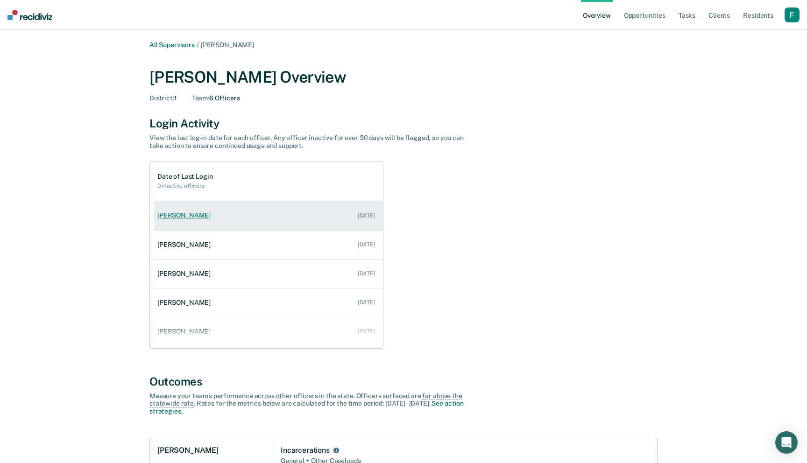
click at [332, 214] on link "[PERSON_NAME] [DATE]" at bounding box center [268, 215] width 229 height 27
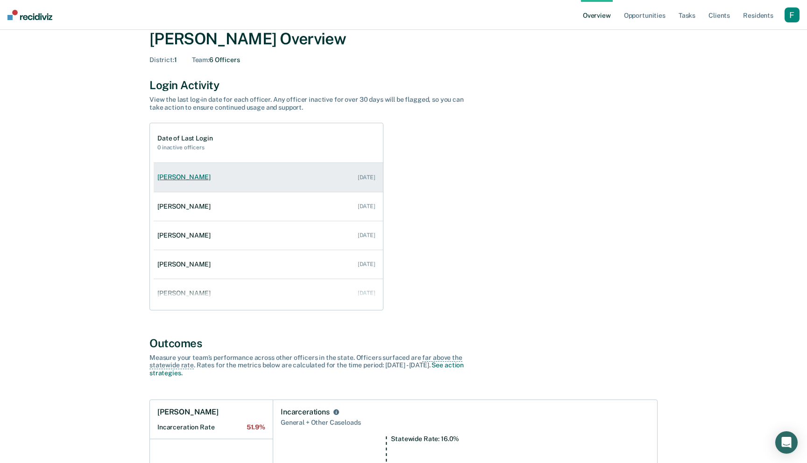
scroll to position [36, 0]
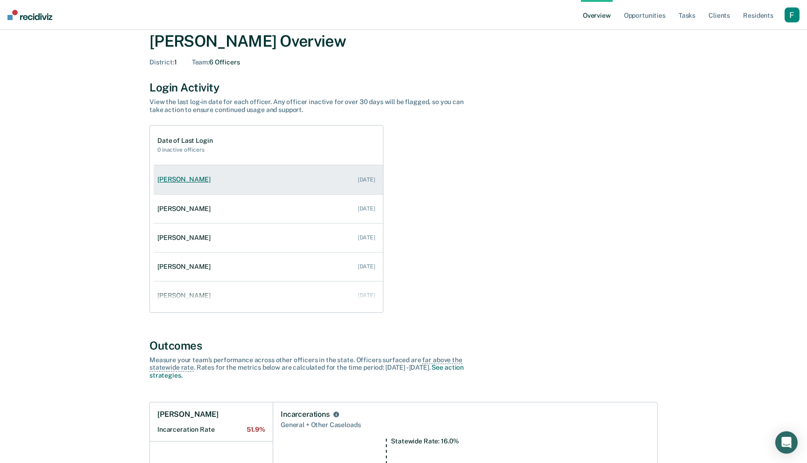
click at [287, 185] on link "[PERSON_NAME] [DATE]" at bounding box center [268, 179] width 229 height 27
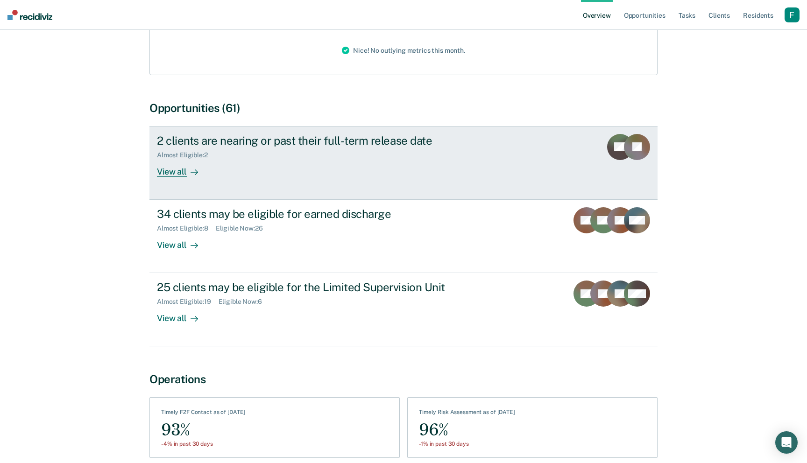
scroll to position [189, 0]
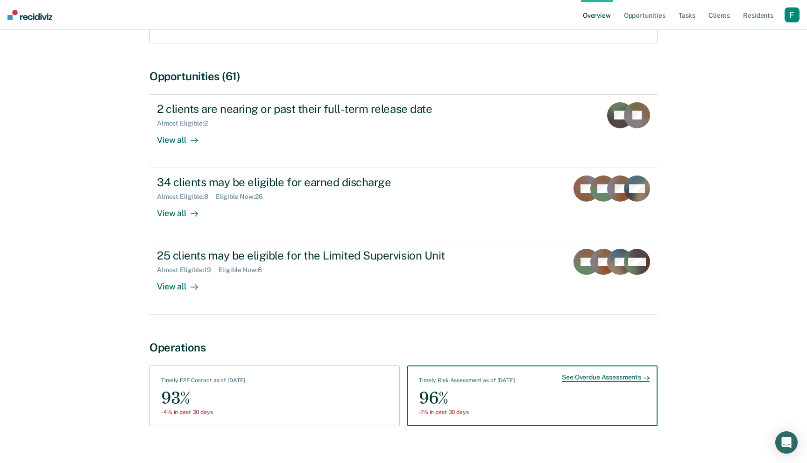
click at [485, 388] on div "96%" at bounding box center [467, 398] width 96 height 21
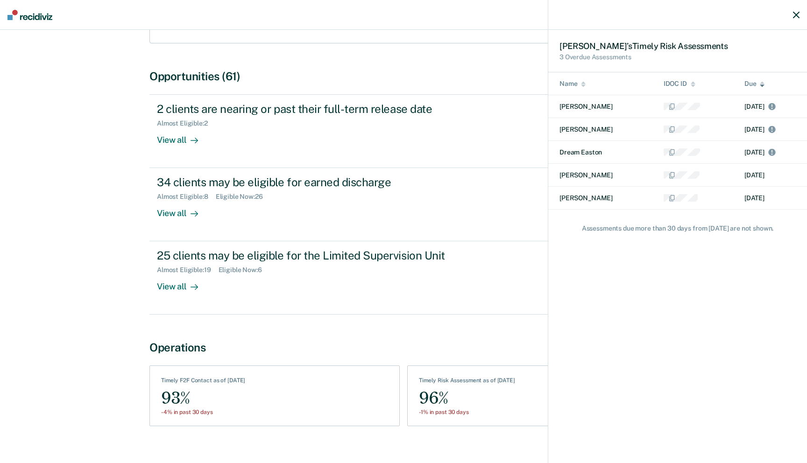
click at [795, 15] on icon "button" at bounding box center [796, 15] width 7 height 7
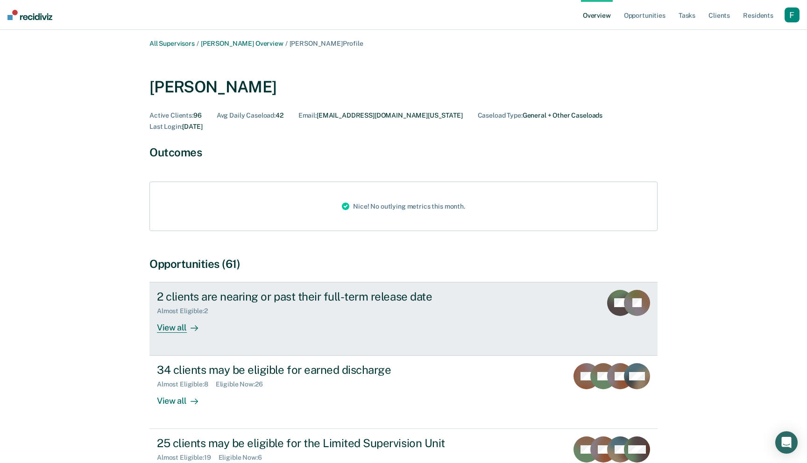
scroll to position [0, 0]
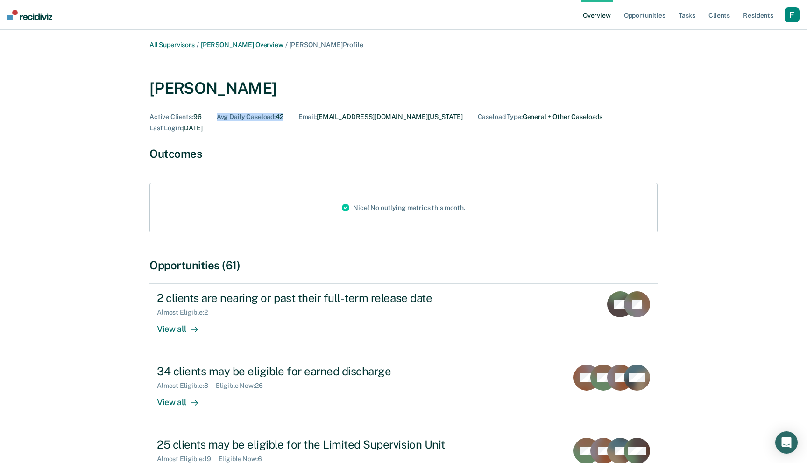
drag, startPoint x: 214, startPoint y: 118, endPoint x: 408, endPoint y: 111, distance: 194.4
click at [408, 111] on div "[PERSON_NAME] Active Clients : 96 Avg Daily Caseload : 42 Email : [EMAIL_ADDRES…" at bounding box center [403, 100] width 508 height 64
click at [406, 122] on div "[PERSON_NAME] Active Clients : 96 Avg Daily Caseload : 42 Email : [EMAIL_ADDRES…" at bounding box center [403, 98] width 508 height 83
click at [261, 46] on link "[PERSON_NAME] Overview" at bounding box center [242, 45] width 83 height 8
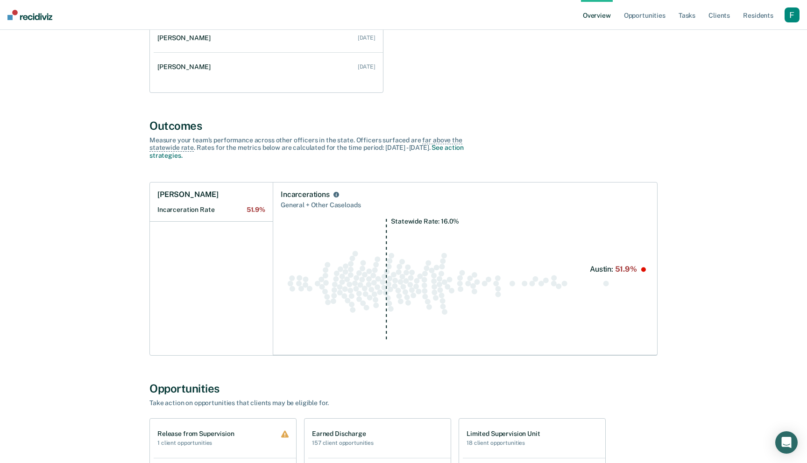
scroll to position [351, 0]
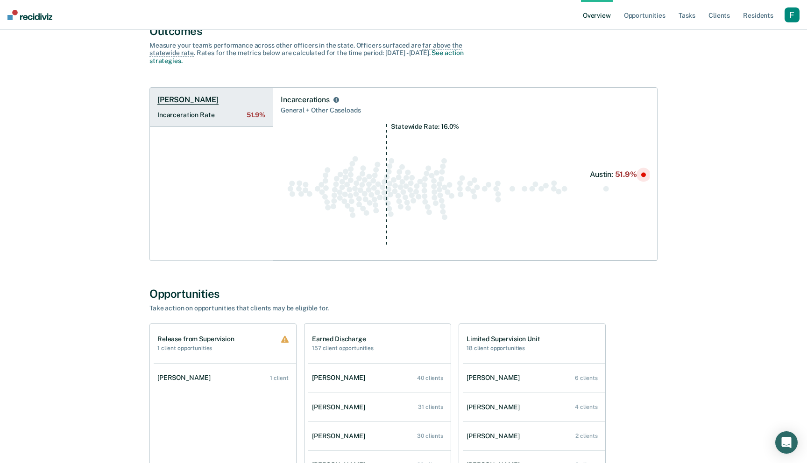
click at [236, 106] on link "[PERSON_NAME] Incarceration Rate 51.9%" at bounding box center [211, 107] width 123 height 39
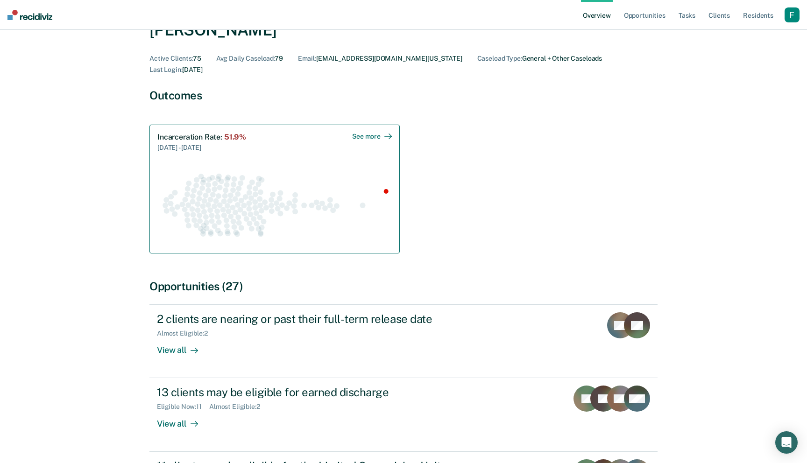
scroll to position [85, 0]
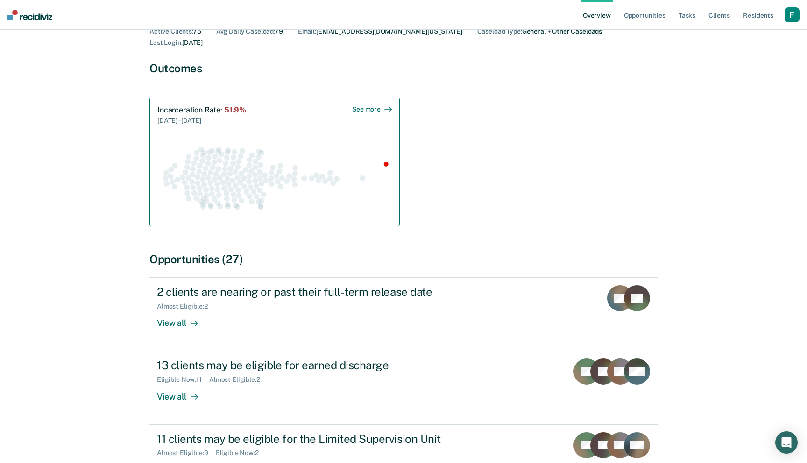
click at [252, 173] on icon "Swarm plot of all incarceration rates in the state for NOT_SEX_OFFENSE caseload…" at bounding box center [274, 178] width 234 height 82
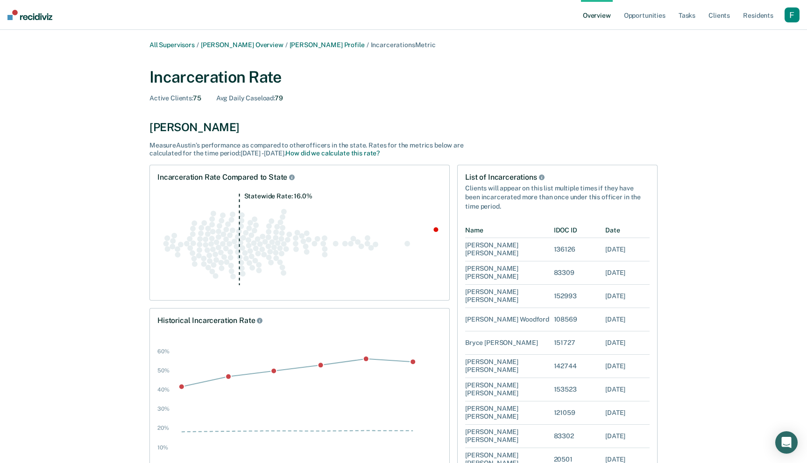
scroll to position [85, 0]
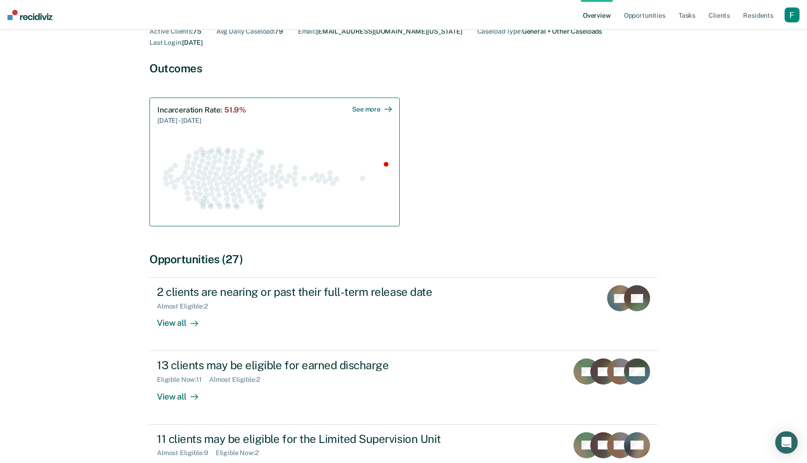
click at [333, 187] on icon "Swarm plot of all incarceration rates in the state for NOT_SEX_OFFENSE caseload…" at bounding box center [274, 178] width 234 height 82
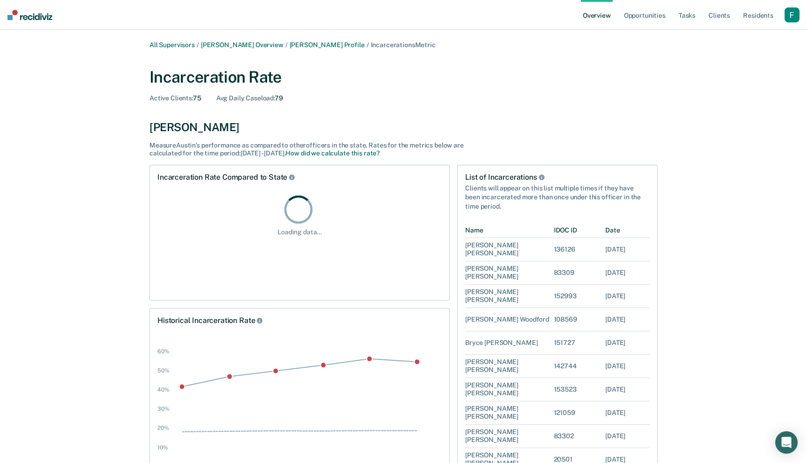
scroll to position [259, 184]
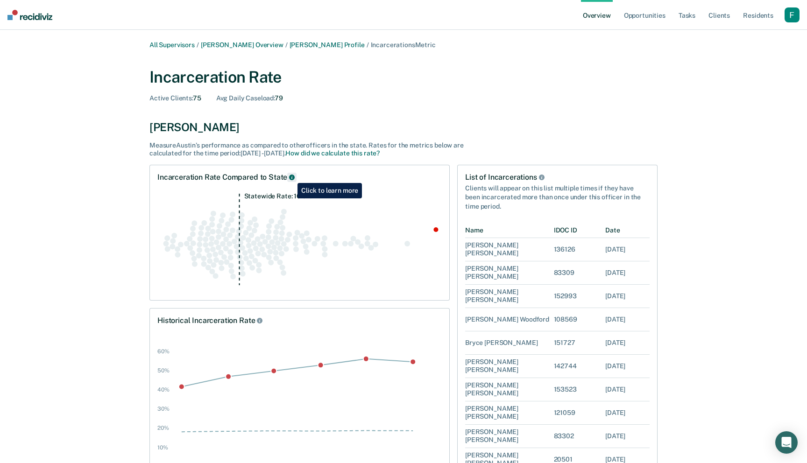
click at [290, 176] on icon "Rate Compared to State" at bounding box center [292, 178] width 6 height 6
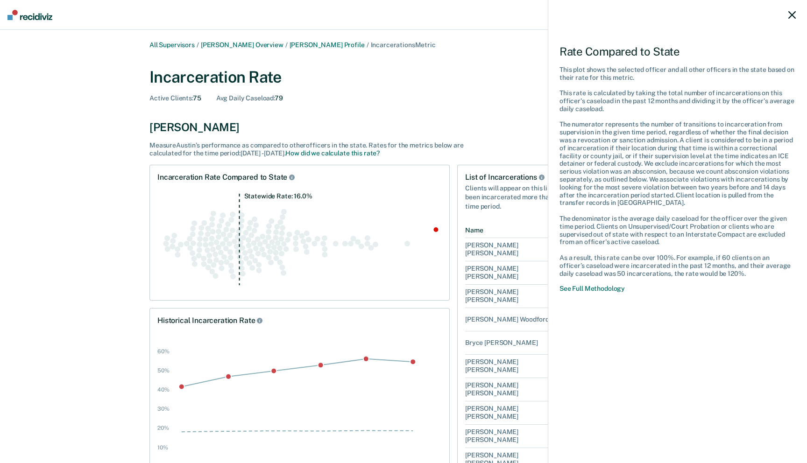
click at [791, 17] on icon at bounding box center [791, 14] width 7 height 7
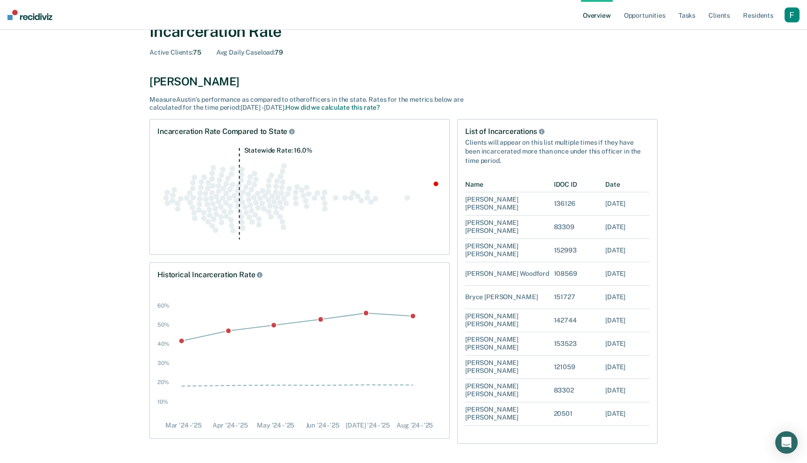
scroll to position [56, 0]
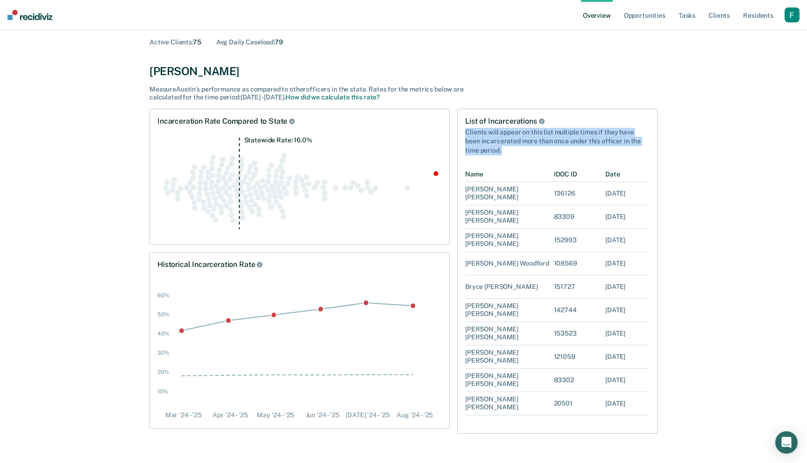
drag, startPoint x: 520, startPoint y: 155, endPoint x: 454, endPoint y: 132, distance: 69.7
click at [454, 132] on div "List of Incarcerations Clients will appear on this list multiple times if they …" at bounding box center [403, 271] width 508 height 325
click at [494, 147] on div "Clients will appear on this list multiple times if they have been incarcerated …" at bounding box center [557, 140] width 184 height 29
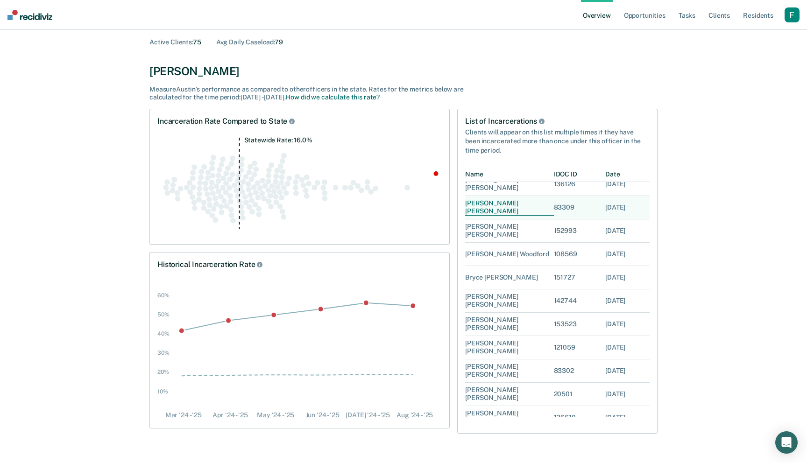
scroll to position [0, 0]
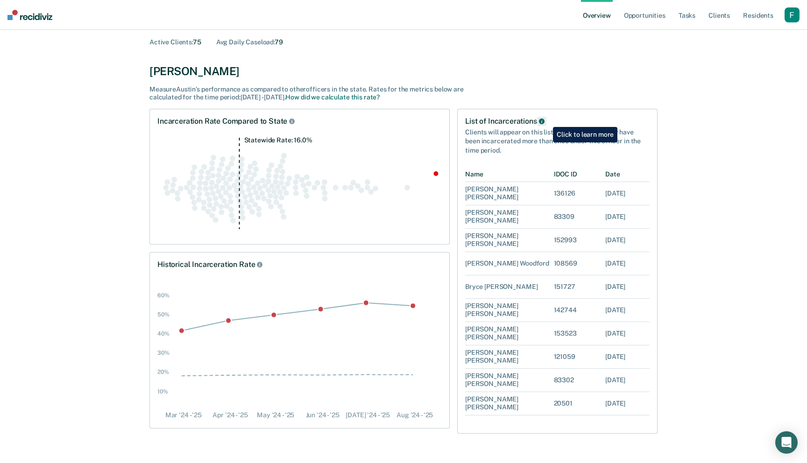
click at [546, 120] on button "List of Incarcerations" at bounding box center [541, 121] width 9 height 9
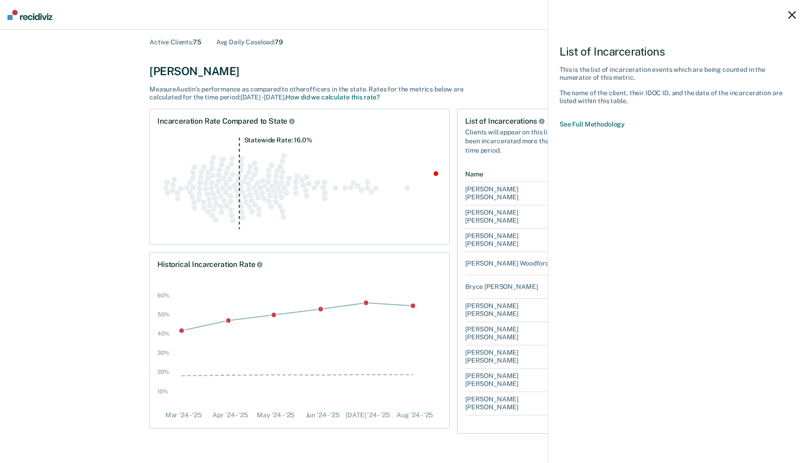
click at [529, 162] on div "List of Incarcerations This is the list of incarceration events which are being…" at bounding box center [403, 231] width 807 height 463
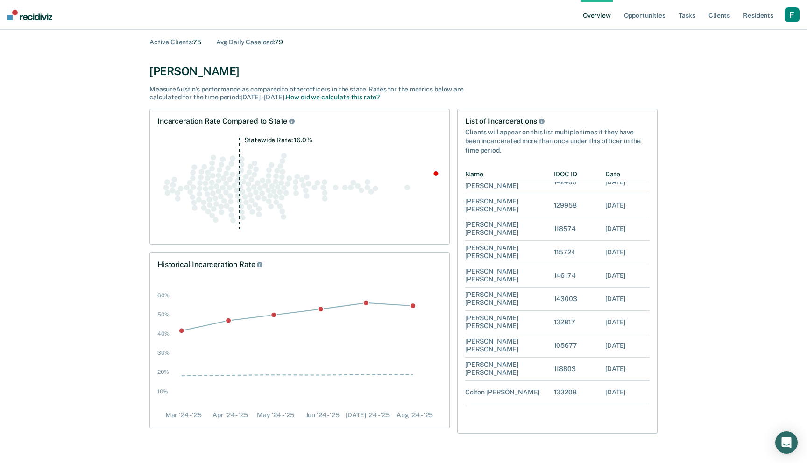
scroll to position [722, 0]
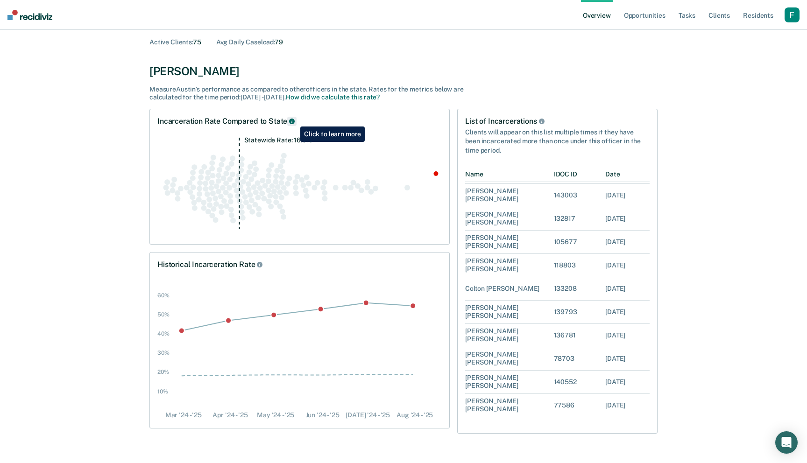
click at [293, 120] on icon "Rate Compared to State" at bounding box center [292, 122] width 6 height 6
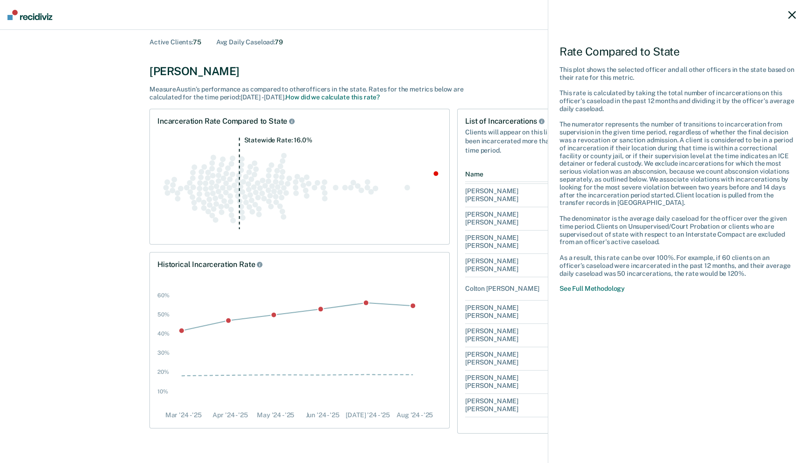
click at [260, 265] on div "Rate Compared to State This plot shows the selected officer and all other offic…" at bounding box center [403, 231] width 807 height 463
click at [793, 16] on icon at bounding box center [791, 14] width 7 height 7
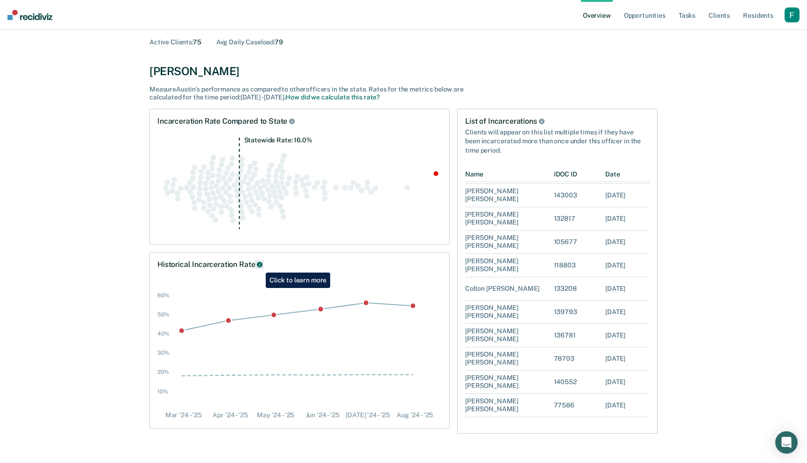
click at [259, 266] on icon "Historical Rate" at bounding box center [260, 265] width 6 height 6
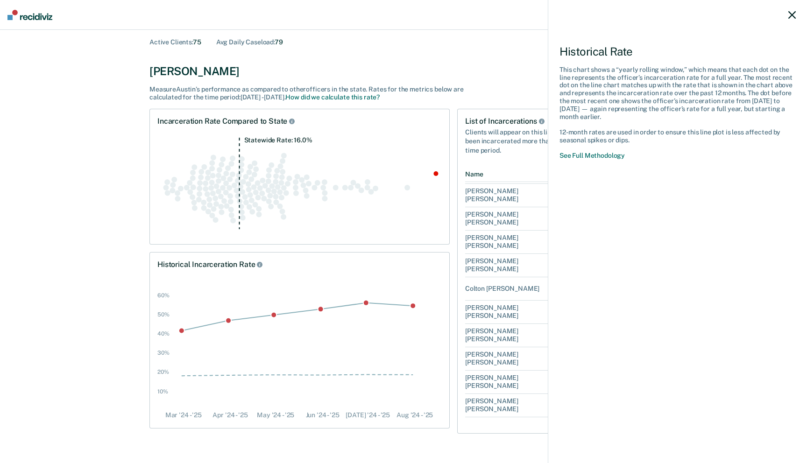
click at [361, 305] on div "Historical Rate This chart shows a “yearly rolling window,” which means that ea…" at bounding box center [403, 231] width 807 height 463
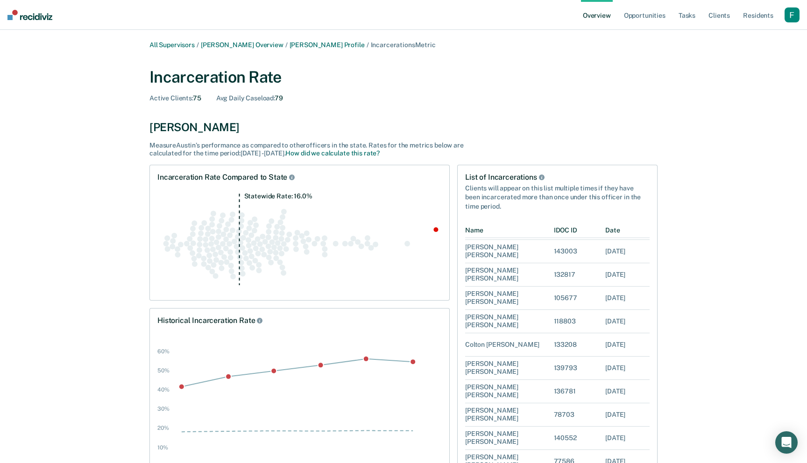
scroll to position [56, 0]
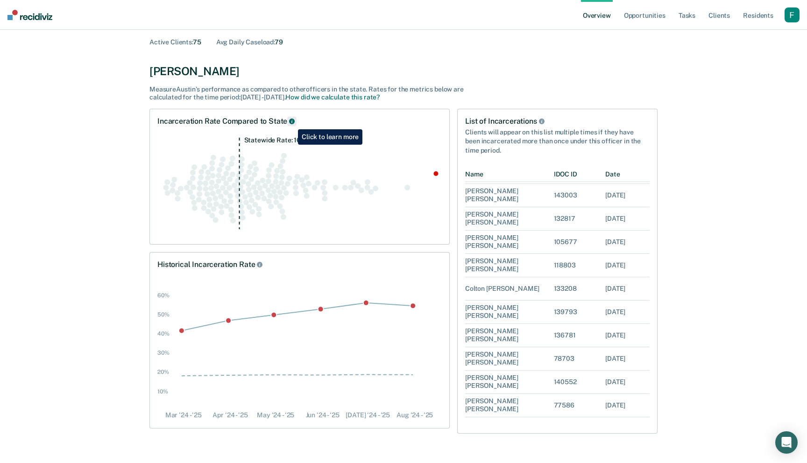
click at [291, 122] on icon "Rate Compared to State" at bounding box center [292, 122] width 6 height 6
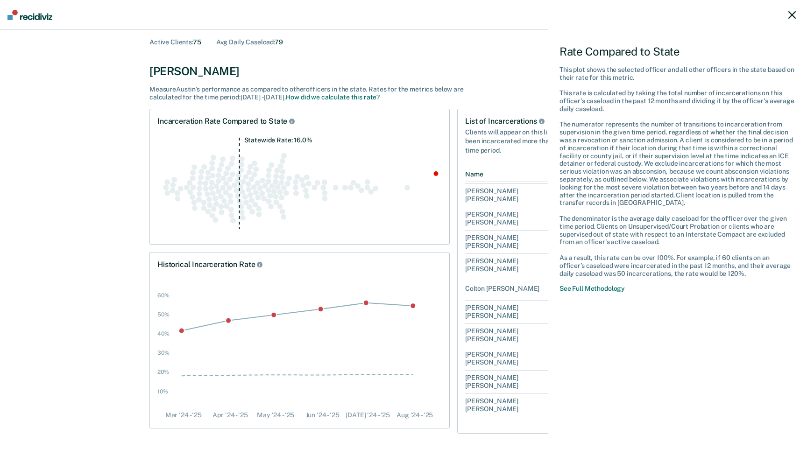
click at [288, 166] on div "Rate Compared to State This plot shows the selected officer and all other offic…" at bounding box center [403, 231] width 807 height 463
click at [789, 13] on icon at bounding box center [791, 14] width 7 height 7
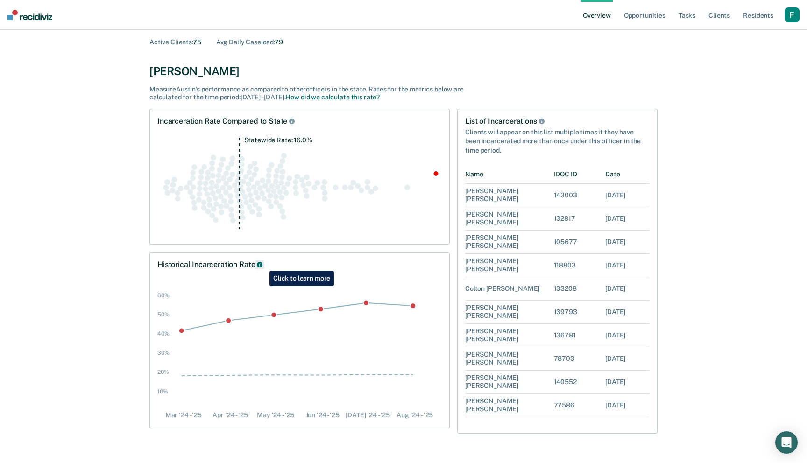
click at [262, 264] on button "Historical Rate" at bounding box center [259, 264] width 9 height 9
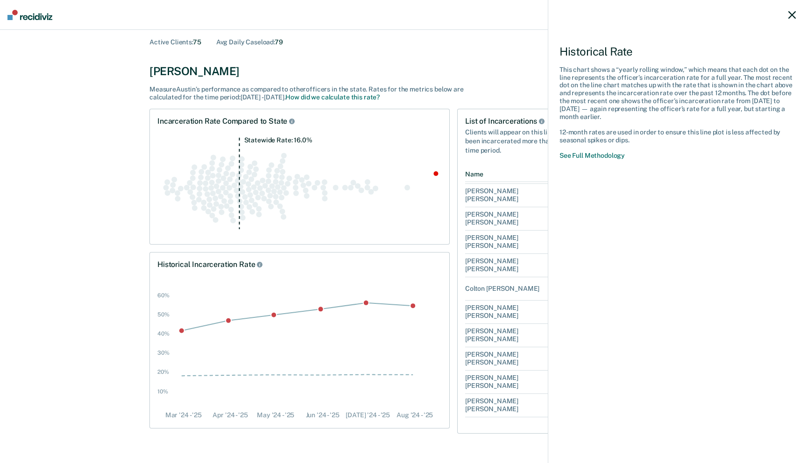
click at [793, 14] on icon at bounding box center [791, 14] width 7 height 7
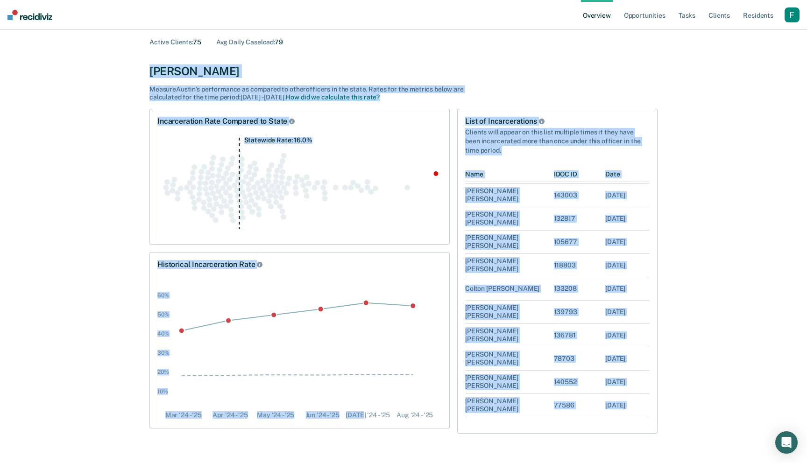
drag, startPoint x: 142, startPoint y: 70, endPoint x: 368, endPoint y: 411, distance: 409.6
click at [365, 411] on div "All Supervisors / [PERSON_NAME] Overview / [PERSON_NAME] Profile / Incarceratio…" at bounding box center [403, 209] width 560 height 449
click at [423, 424] on div "Historical Incarceration Rate 10% 20% 30% 40% 50% 60% Mar '24 - '[DATE] - '[DAT…" at bounding box center [299, 340] width 300 height 177
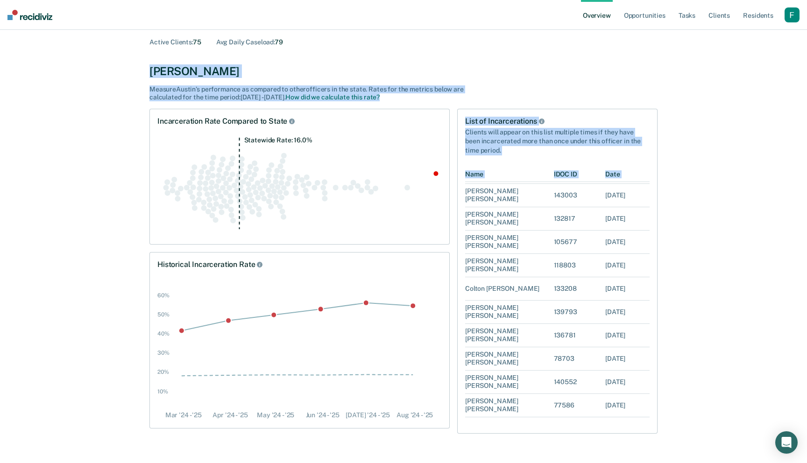
drag, startPoint x: 467, startPoint y: 438, endPoint x: 354, endPoint y: 61, distance: 393.5
click at [354, 57] on main "All Supervisors / [PERSON_NAME] Overview / [PERSON_NAME] Profile / Incarceratio…" at bounding box center [403, 219] width 807 height 490
click at [354, 61] on div "Incarceration Rate Active Clients : 75 Avg Daily Caseload : 79 [PERSON_NAME] Me…" at bounding box center [403, 57] width 508 height 90
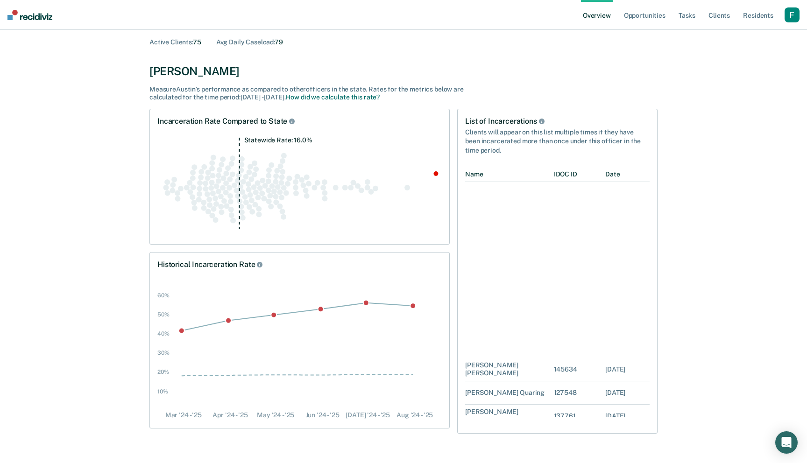
scroll to position [0, 0]
